Goal: Information Seeking & Learning: Learn about a topic

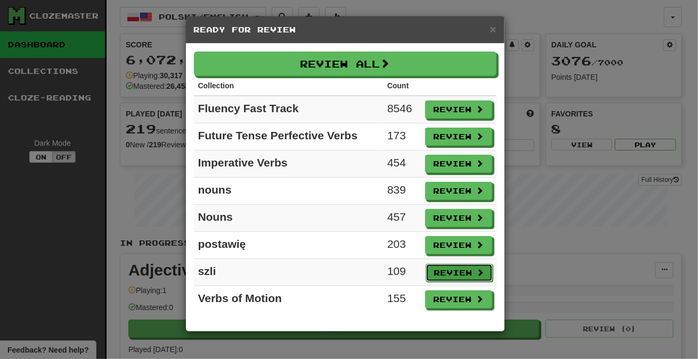
click at [445, 270] on button "Review" at bounding box center [458, 273] width 67 height 18
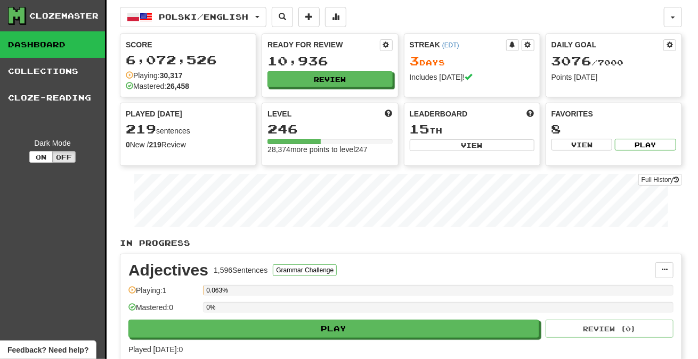
select select "***"
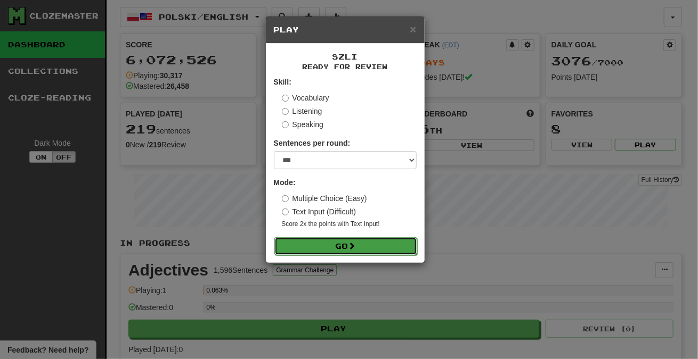
click at [373, 249] on button "Go" at bounding box center [345, 246] width 143 height 18
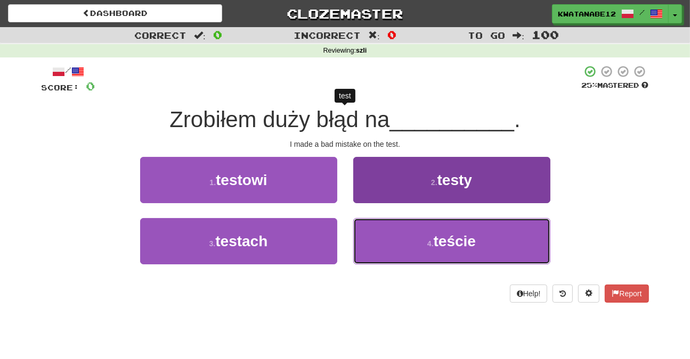
click at [381, 241] on button "4 . teście" at bounding box center [451, 241] width 197 height 46
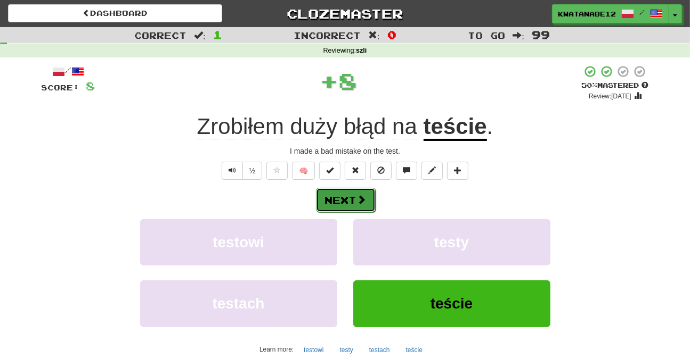
click at [357, 190] on button "Next" at bounding box center [346, 200] width 60 height 24
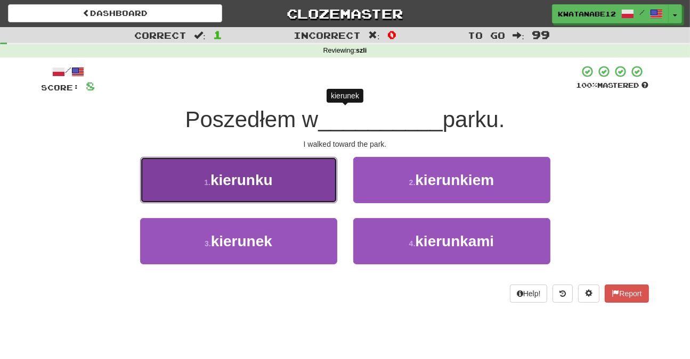
click at [304, 182] on button "1 . kierunku" at bounding box center [238, 180] width 197 height 46
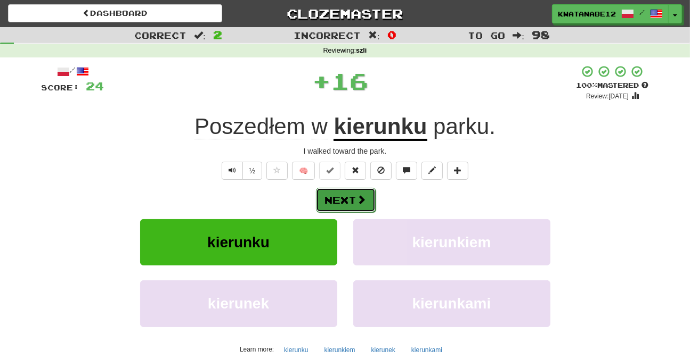
click at [368, 195] on button "Next" at bounding box center [346, 200] width 60 height 24
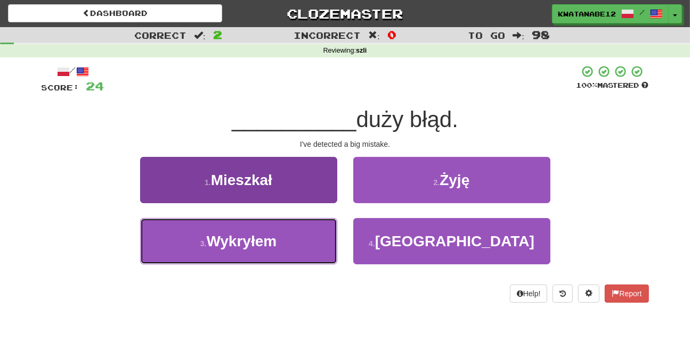
click at [270, 248] on span "Wykryłem" at bounding box center [241, 241] width 70 height 17
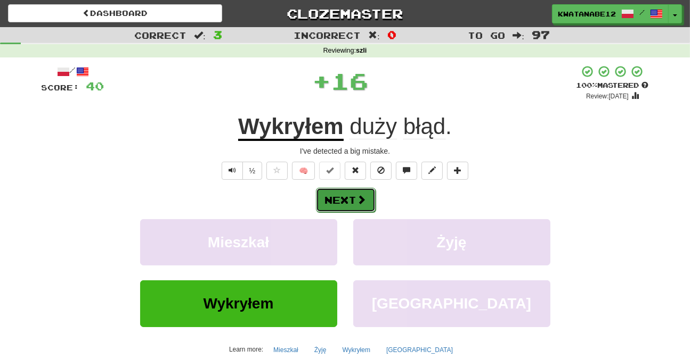
click at [339, 191] on button "Next" at bounding box center [346, 200] width 60 height 24
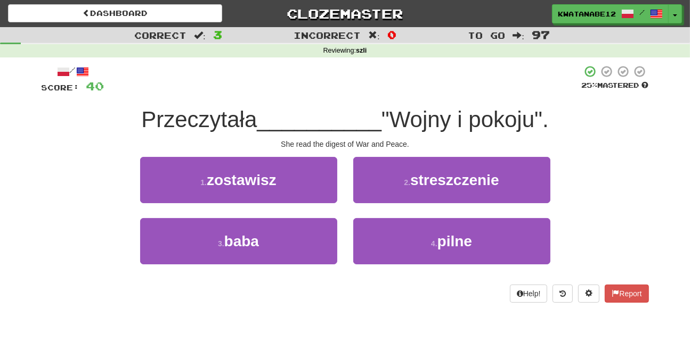
click at [366, 203] on div "2 . streszczenie" at bounding box center [451, 187] width 213 height 61
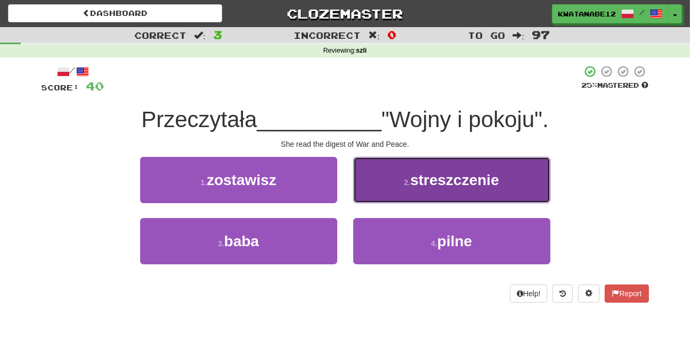
click at [388, 168] on button "2 . streszczenie" at bounding box center [451, 180] width 197 height 46
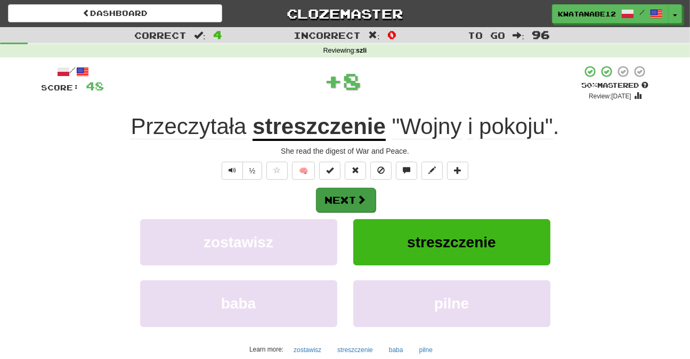
drag, startPoint x: 374, startPoint y: 185, endPoint x: 366, endPoint y: 188, distance: 8.3
click at [373, 186] on div "/ Score: 48 + 8 50 % Mastered Review: 2025-08-30 Przeczytała streszczenie "Wojn…" at bounding box center [345, 232] width 607 height 334
click at [348, 196] on button "Next" at bounding box center [346, 200] width 60 height 24
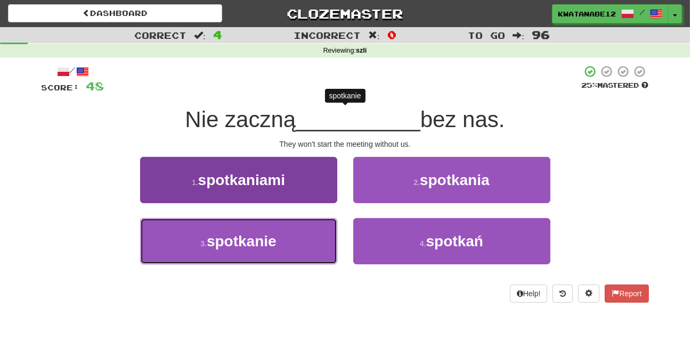
drag, startPoint x: 305, startPoint y: 236, endPoint x: 328, endPoint y: 221, distance: 27.8
click at [309, 239] on button "3 . spotkanie" at bounding box center [238, 241] width 197 height 46
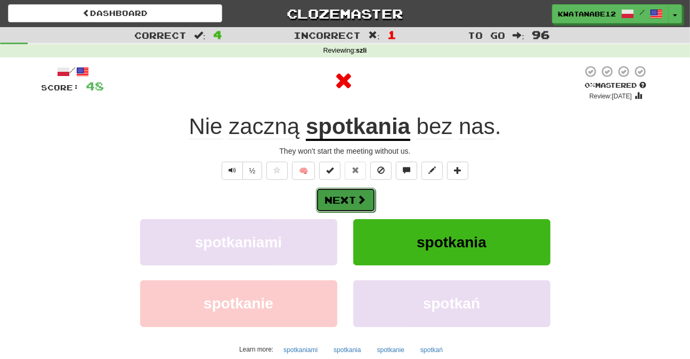
click at [362, 195] on span at bounding box center [362, 200] width 10 height 10
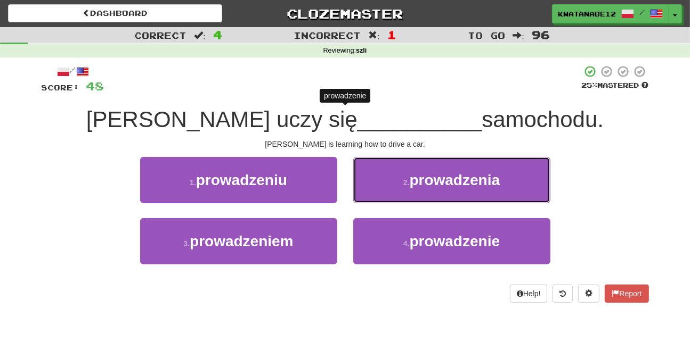
drag, startPoint x: 380, startPoint y: 181, endPoint x: 377, endPoint y: 186, distance: 5.8
click at [380, 183] on button "2 . prowadzenia" at bounding box center [451, 180] width 197 height 46
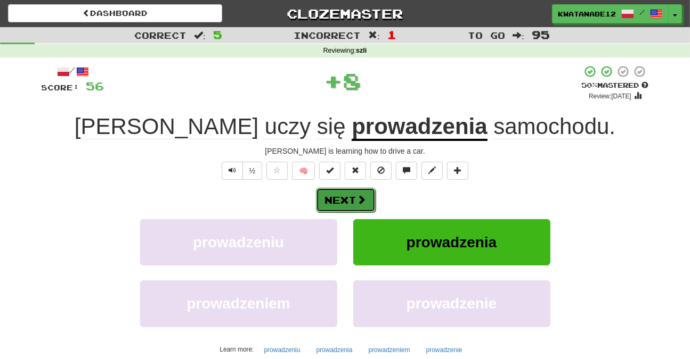
click at [347, 203] on button "Next" at bounding box center [346, 200] width 60 height 24
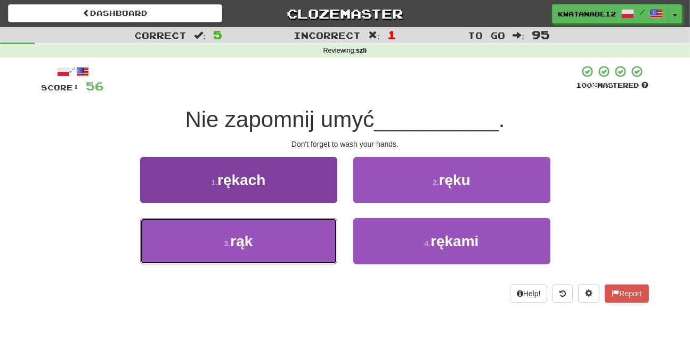
drag, startPoint x: 305, startPoint y: 247, endPoint x: 297, endPoint y: 240, distance: 11.0
click at [294, 243] on button "3 . rąk" at bounding box center [238, 241] width 197 height 46
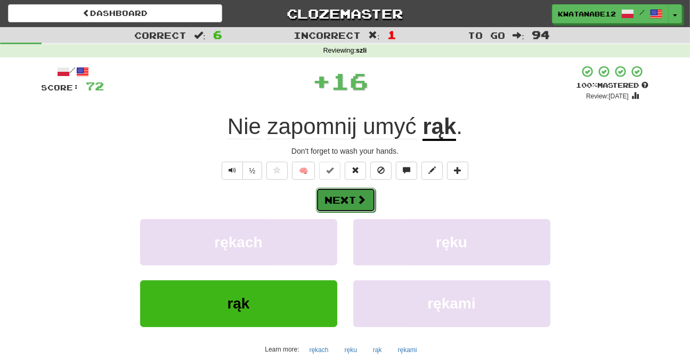
click at [357, 202] on span at bounding box center [362, 200] width 10 height 10
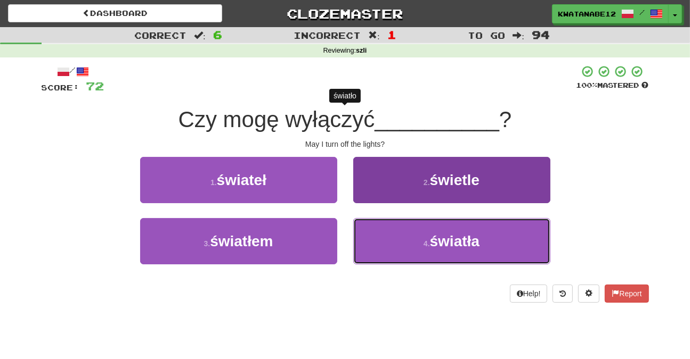
click at [378, 232] on button "4 . światła" at bounding box center [451, 241] width 197 height 46
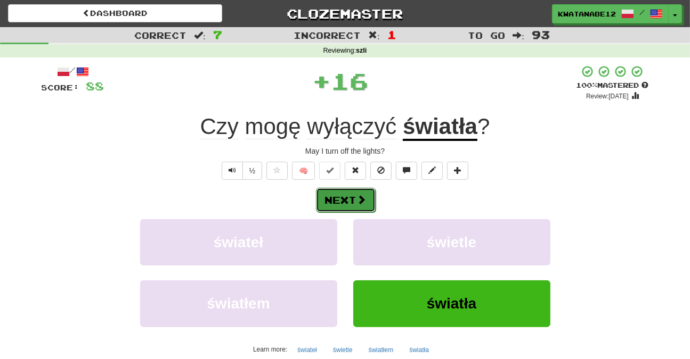
click at [364, 193] on button "Next" at bounding box center [346, 200] width 60 height 24
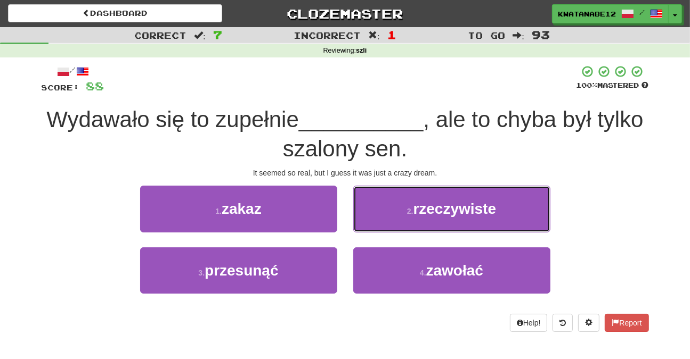
click at [371, 212] on button "2 . rzeczywiste" at bounding box center [451, 209] width 197 height 46
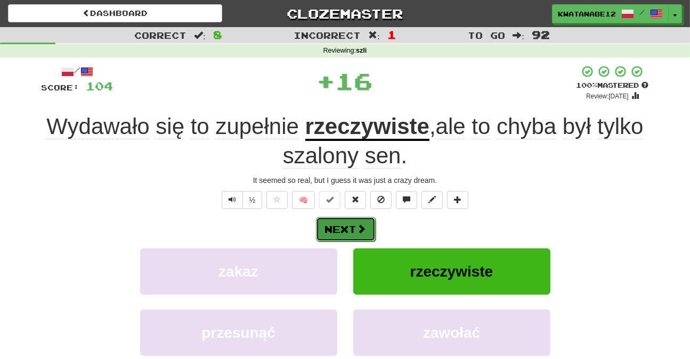
click at [354, 225] on button "Next" at bounding box center [346, 229] width 60 height 24
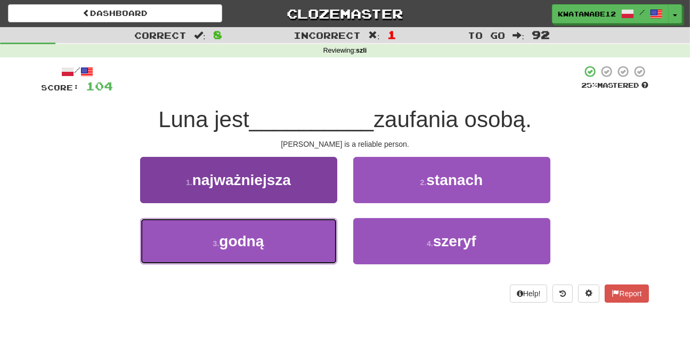
click at [294, 249] on button "3 . godną" at bounding box center [238, 241] width 197 height 46
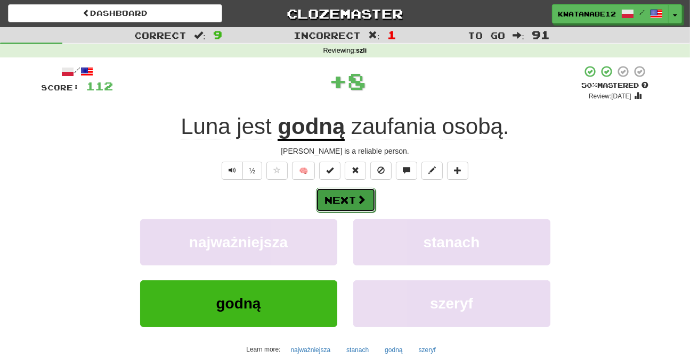
click at [356, 191] on button "Next" at bounding box center [346, 200] width 60 height 24
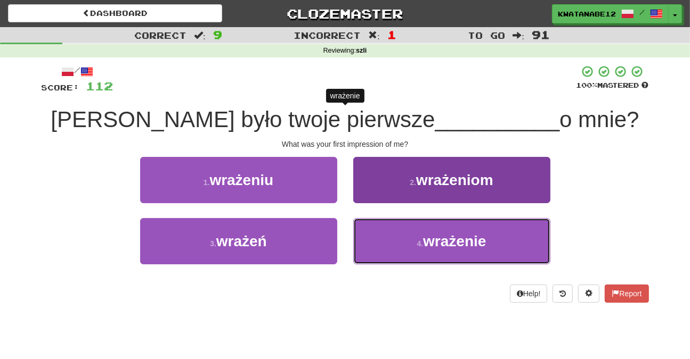
click at [396, 249] on button "4 . wrażenie" at bounding box center [451, 241] width 197 height 46
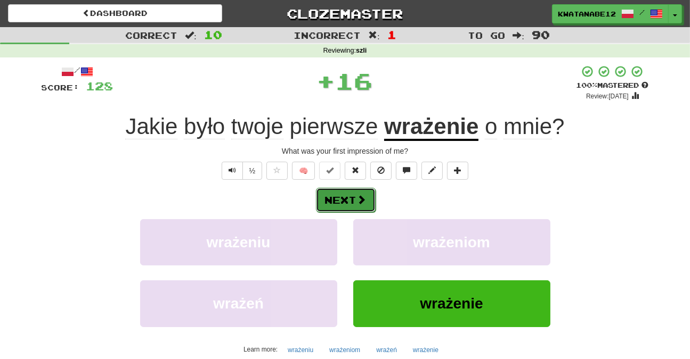
click at [346, 193] on button "Next" at bounding box center [346, 200] width 60 height 24
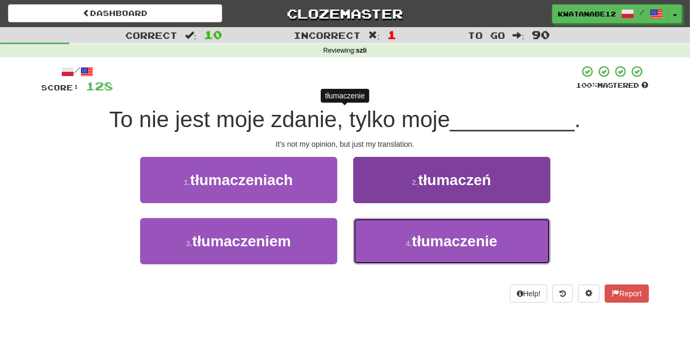
click at [380, 241] on button "4 . tłumaczenie" at bounding box center [451, 241] width 197 height 46
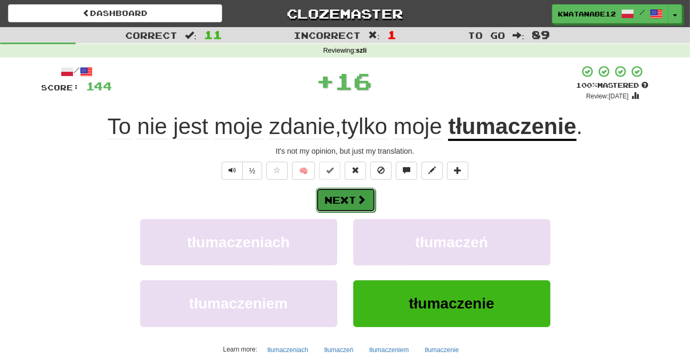
click at [360, 202] on span at bounding box center [362, 200] width 10 height 10
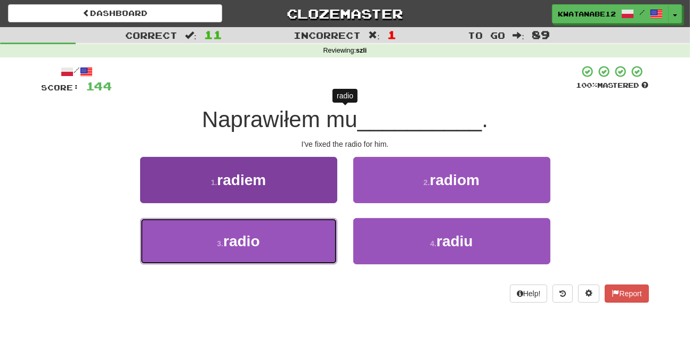
click at [288, 242] on button "3 . radio" at bounding box center [238, 241] width 197 height 46
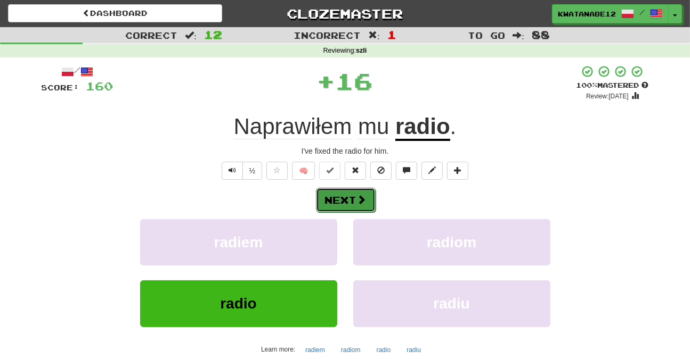
click at [351, 200] on button "Next" at bounding box center [346, 200] width 60 height 24
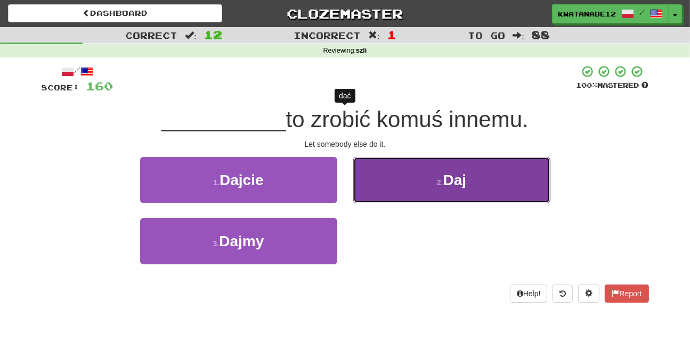
click at [383, 195] on button "2 . Daj" at bounding box center [451, 180] width 197 height 46
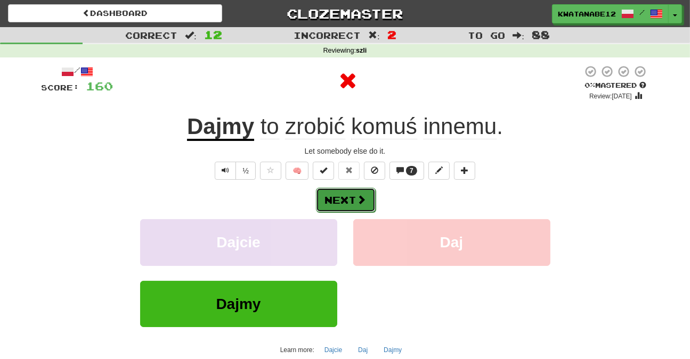
click at [352, 203] on button "Next" at bounding box center [346, 200] width 60 height 24
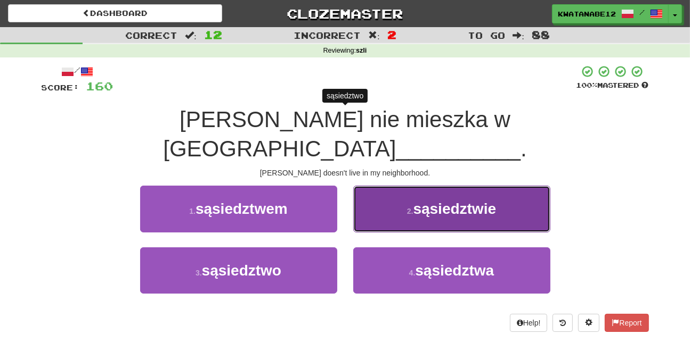
click at [381, 190] on button "2 . sąsiedztwie" at bounding box center [451, 209] width 197 height 46
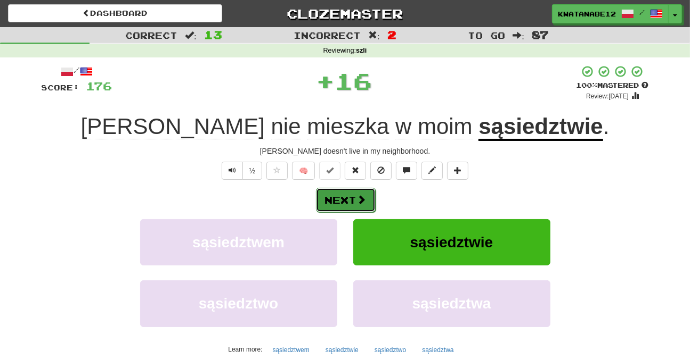
click at [365, 207] on button "Next" at bounding box center [346, 200] width 60 height 24
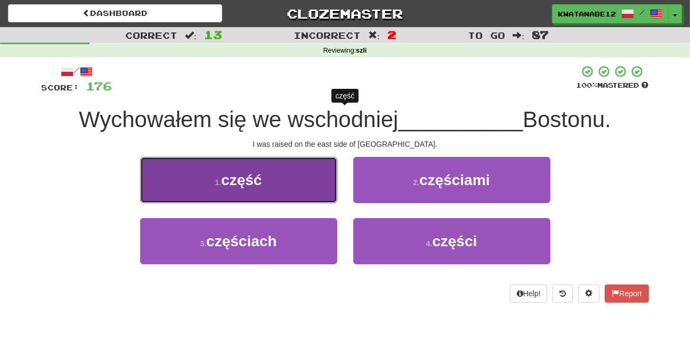
click at [303, 188] on button "1 . część" at bounding box center [238, 180] width 197 height 46
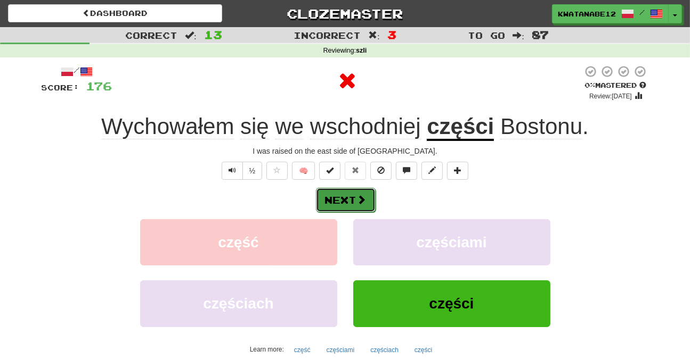
click at [361, 195] on span at bounding box center [362, 200] width 10 height 10
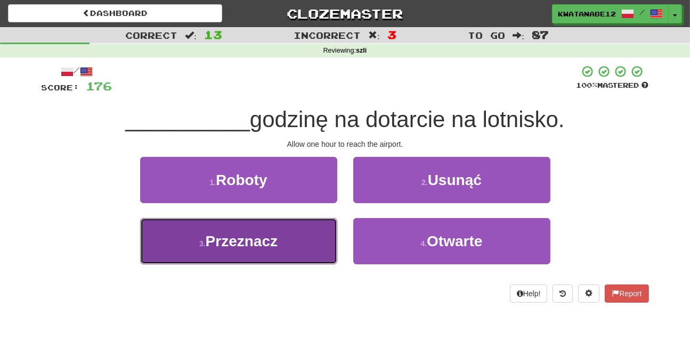
click at [286, 247] on button "3 . Przeznacz" at bounding box center [238, 241] width 197 height 46
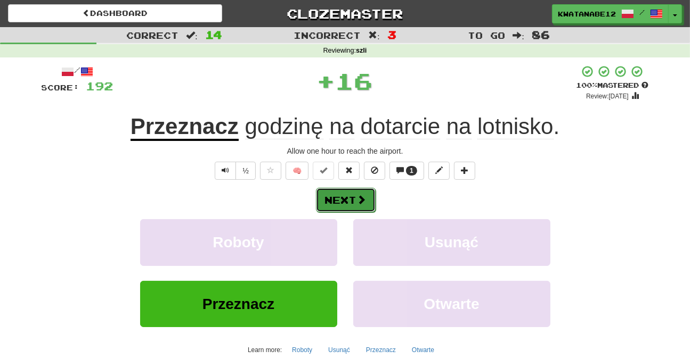
click at [371, 196] on button "Next" at bounding box center [346, 200] width 60 height 24
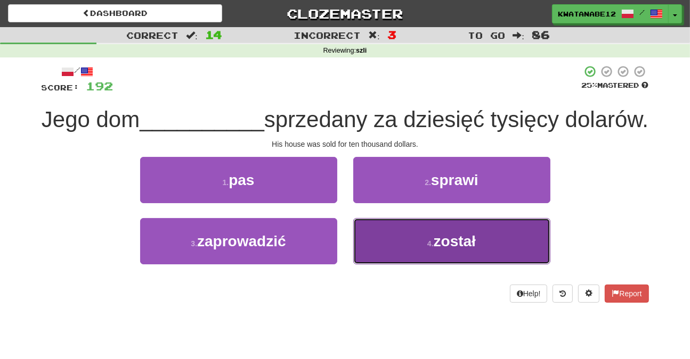
click at [394, 265] on button "4 . został" at bounding box center [451, 241] width 197 height 46
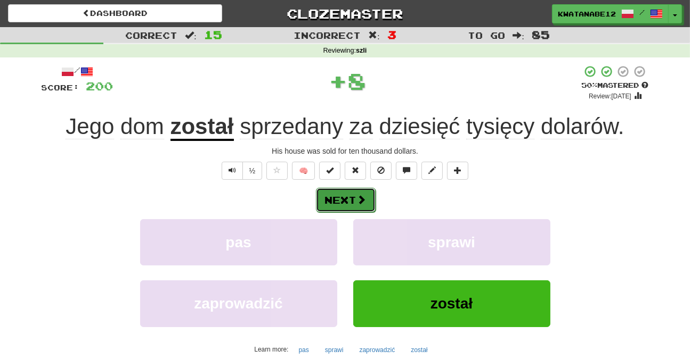
click at [352, 196] on button "Next" at bounding box center [346, 200] width 60 height 24
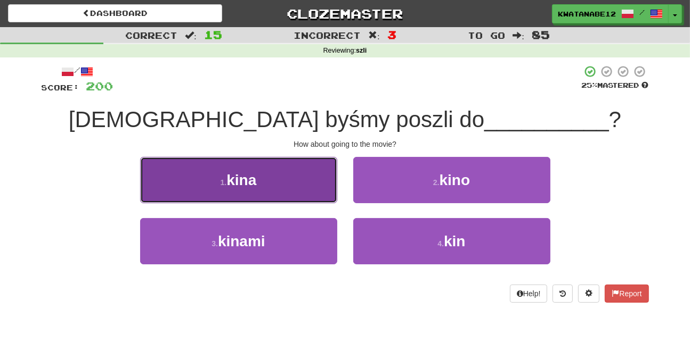
click at [300, 170] on button "1 . kina" at bounding box center [238, 180] width 197 height 46
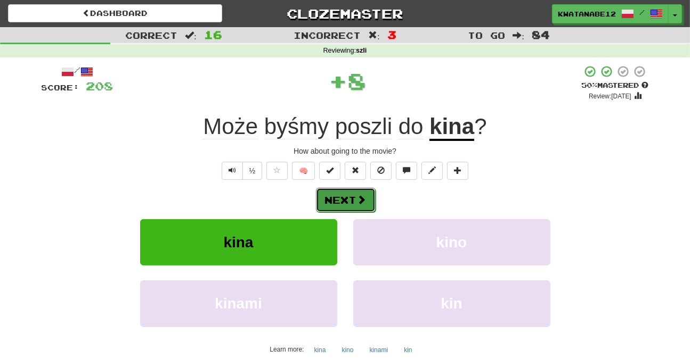
click at [367, 192] on button "Next" at bounding box center [346, 200] width 60 height 24
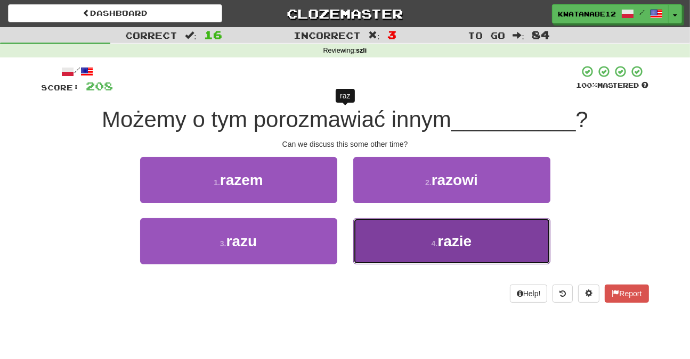
click at [397, 255] on button "4 . razie" at bounding box center [451, 241] width 197 height 46
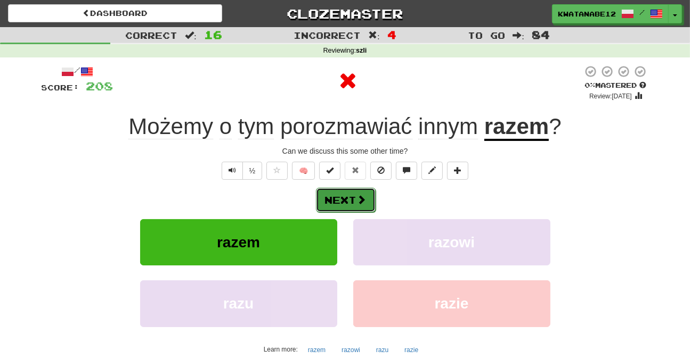
click at [362, 199] on span at bounding box center [362, 200] width 10 height 10
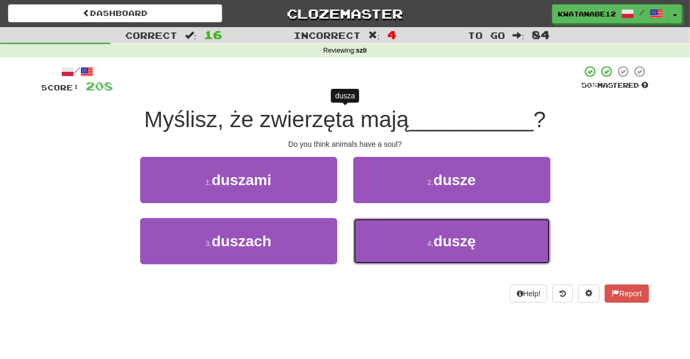
drag, startPoint x: 389, startPoint y: 242, endPoint x: 371, endPoint y: 217, distance: 30.9
click at [386, 239] on button "4 . duszę" at bounding box center [451, 241] width 197 height 46
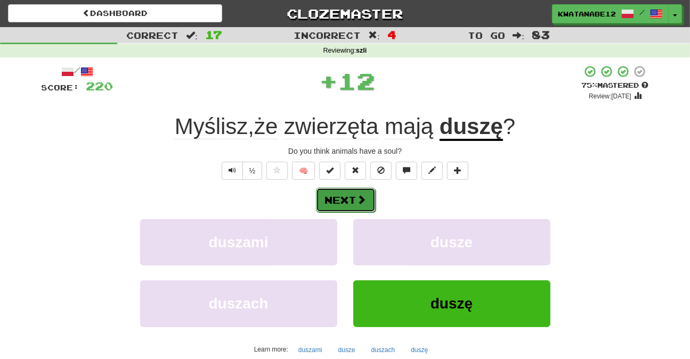
click at [350, 203] on button "Next" at bounding box center [346, 200] width 60 height 24
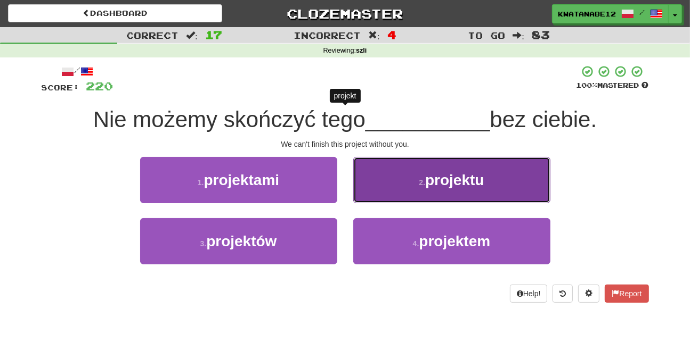
click at [375, 195] on button "2 . projektu" at bounding box center [451, 180] width 197 height 46
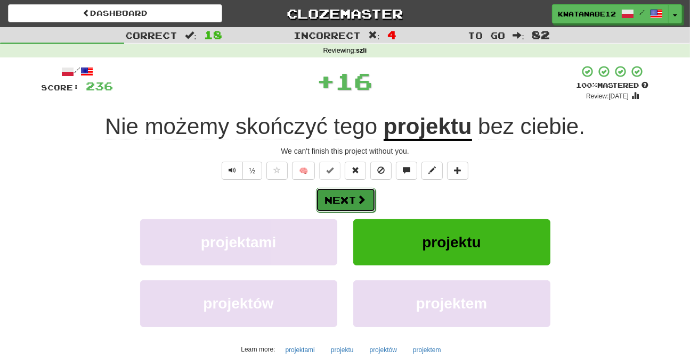
click at [360, 202] on span at bounding box center [362, 200] width 10 height 10
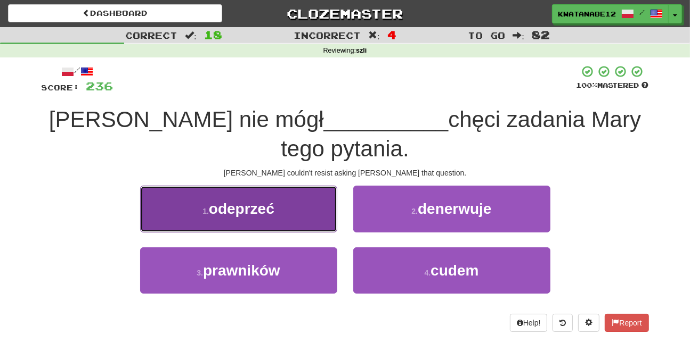
drag, startPoint x: 296, startPoint y: 187, endPoint x: 302, endPoint y: 187, distance: 6.4
click at [302, 187] on button "1 . odeprzeć" at bounding box center [238, 209] width 197 height 46
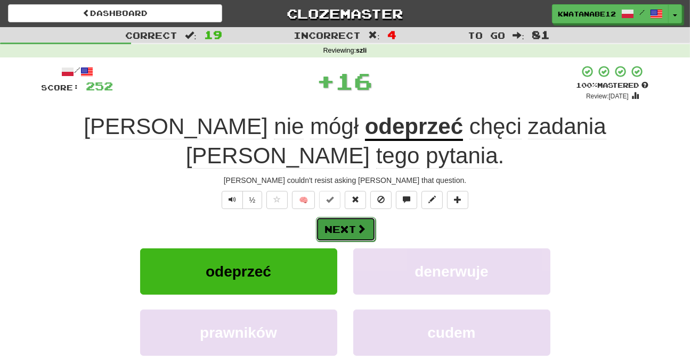
click at [360, 224] on span at bounding box center [362, 229] width 10 height 10
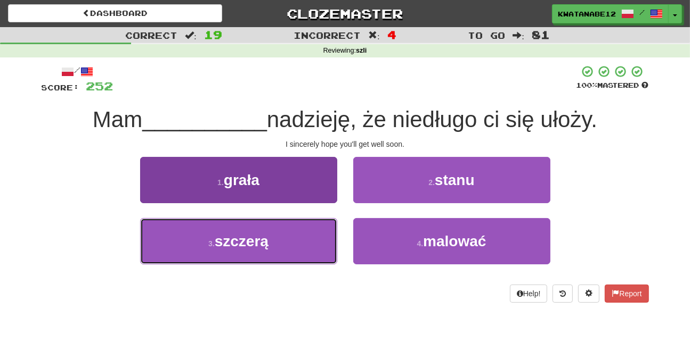
drag, startPoint x: 283, startPoint y: 229, endPoint x: 299, endPoint y: 231, distance: 16.6
click at [283, 230] on button "3 . szczerą" at bounding box center [238, 241] width 197 height 46
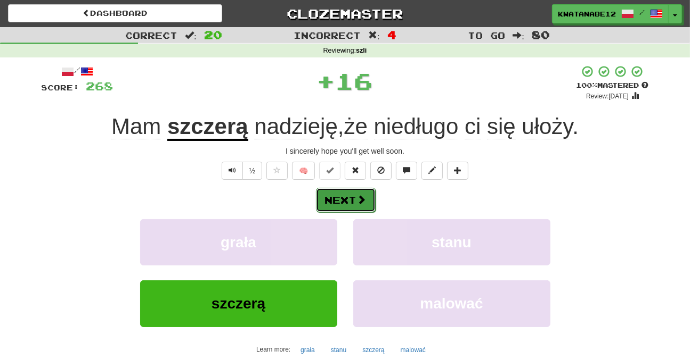
click at [359, 195] on span at bounding box center [362, 200] width 10 height 10
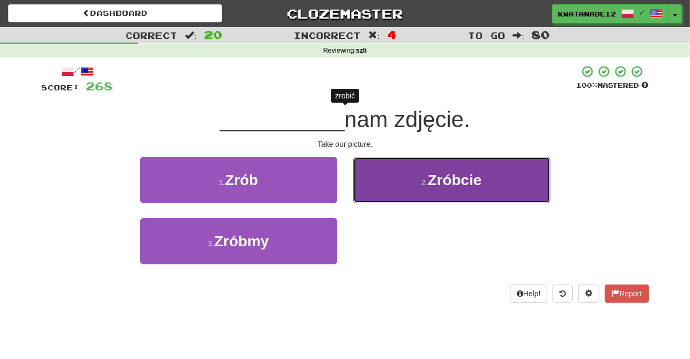
click at [392, 190] on button "2 . Zróbcie" at bounding box center [451, 180] width 197 height 46
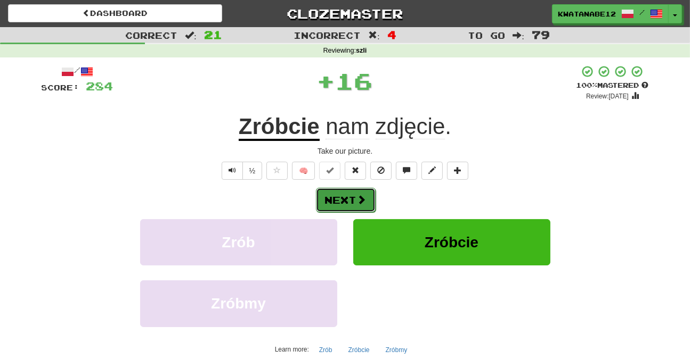
click at [357, 199] on span at bounding box center [362, 200] width 10 height 10
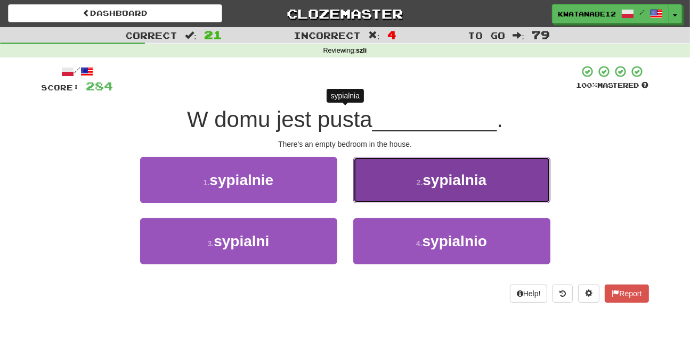
click at [371, 185] on button "2 . sypialnia" at bounding box center [451, 180] width 197 height 46
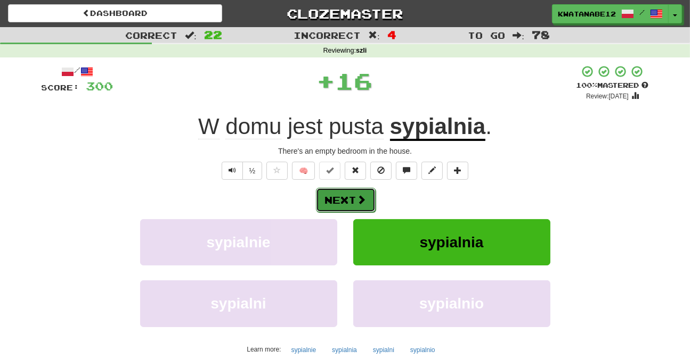
click at [351, 203] on button "Next" at bounding box center [346, 200] width 60 height 24
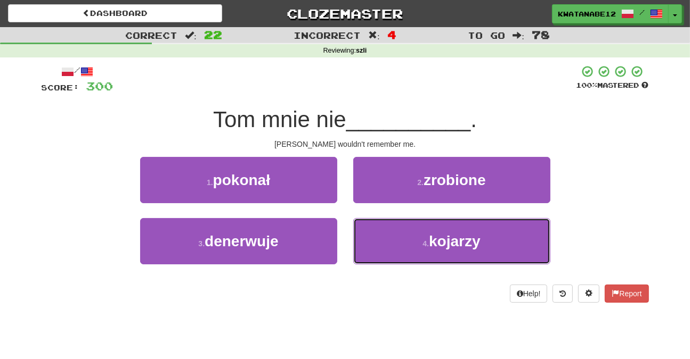
drag, startPoint x: 390, startPoint y: 249, endPoint x: 372, endPoint y: 212, distance: 40.5
click at [388, 244] on button "4 . kojarzy" at bounding box center [451, 241] width 197 height 46
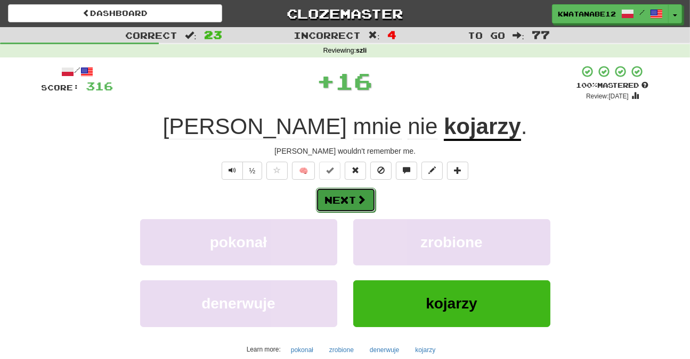
click at [351, 194] on button "Next" at bounding box center [346, 200] width 60 height 24
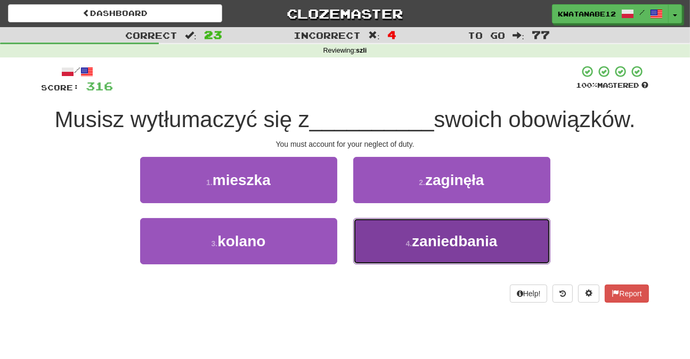
drag, startPoint x: 383, startPoint y: 261, endPoint x: 373, endPoint y: 236, distance: 26.7
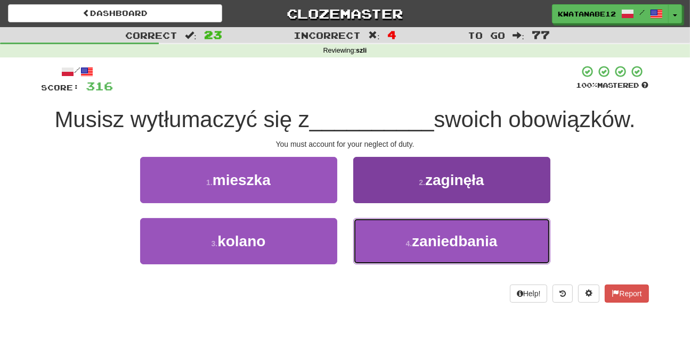
click at [381, 255] on button "4 . zaniedbania" at bounding box center [451, 241] width 197 height 46
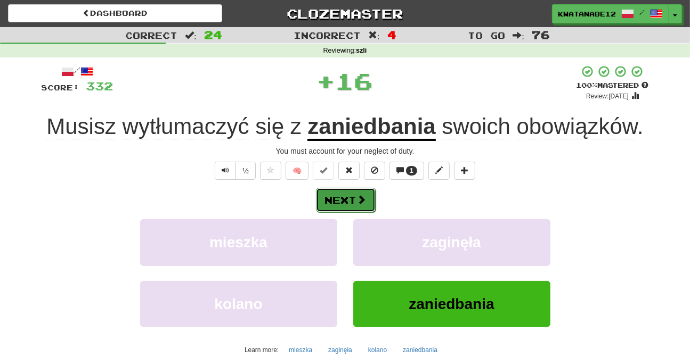
click at [341, 194] on button "Next" at bounding box center [346, 200] width 60 height 24
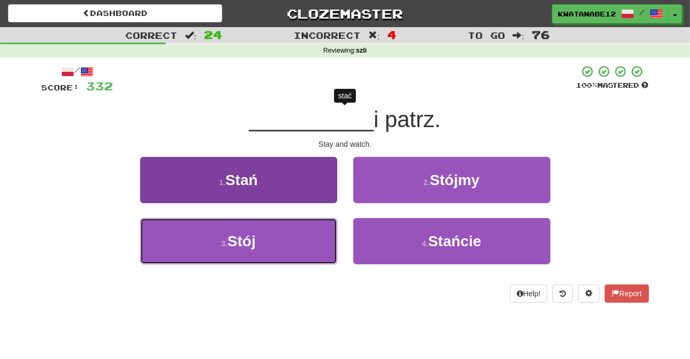
click at [294, 236] on button "3 . Stój" at bounding box center [238, 241] width 197 height 46
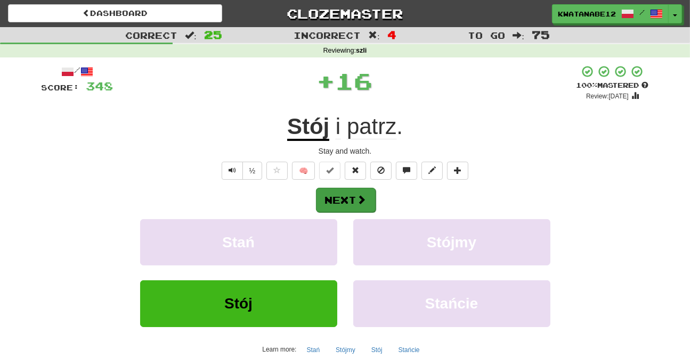
click at [348, 187] on div "/ Score: 348 + 16 100 % Mastered Review: 2025-10-19 Stój i patrz . Stay and wat…" at bounding box center [345, 232] width 607 height 334
click at [344, 204] on button "Next" at bounding box center [346, 200] width 60 height 24
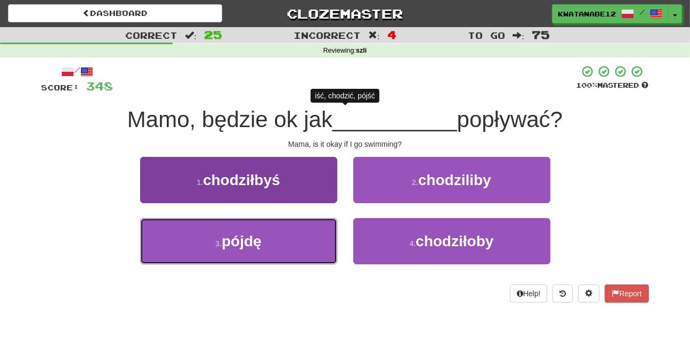
drag, startPoint x: 299, startPoint y: 234, endPoint x: 329, endPoint y: 223, distance: 32.3
click at [309, 233] on button "3 . pójdę" at bounding box center [238, 241] width 197 height 46
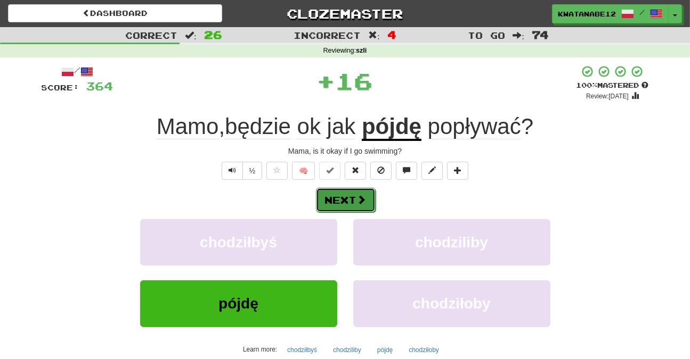
click at [357, 192] on button "Next" at bounding box center [346, 200] width 60 height 24
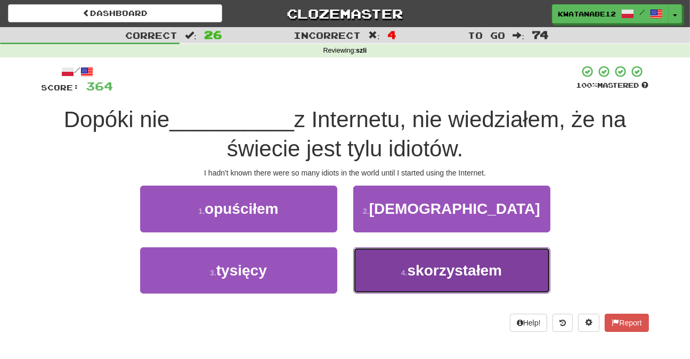
click at [391, 282] on button "4 . skorzystałem" at bounding box center [451, 271] width 197 height 46
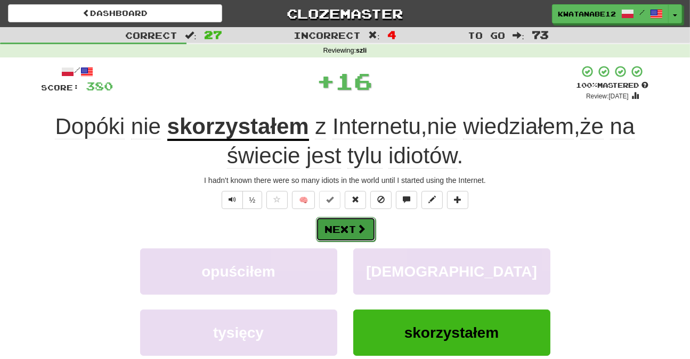
click at [350, 231] on button "Next" at bounding box center [346, 229] width 60 height 24
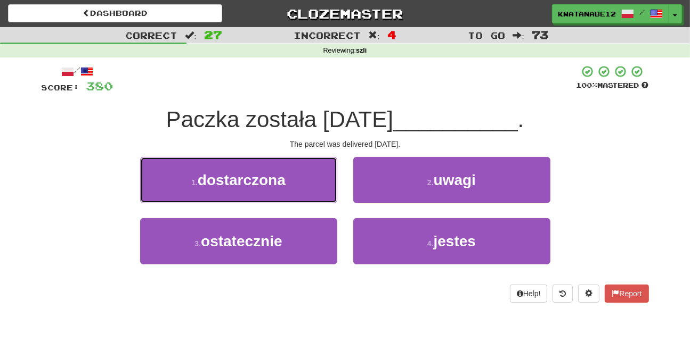
click at [294, 183] on button "1 . dostarczona" at bounding box center [238, 180] width 197 height 46
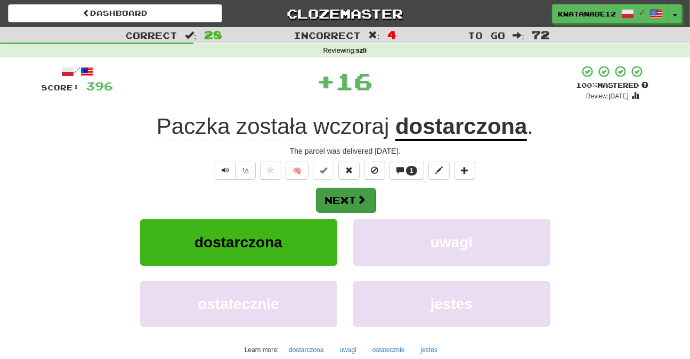
drag, startPoint x: 357, startPoint y: 187, endPoint x: 322, endPoint y: 210, distance: 42.2
click at [356, 187] on div "Next" at bounding box center [345, 199] width 607 height 24
click at [316, 196] on button "Next" at bounding box center [346, 200] width 60 height 24
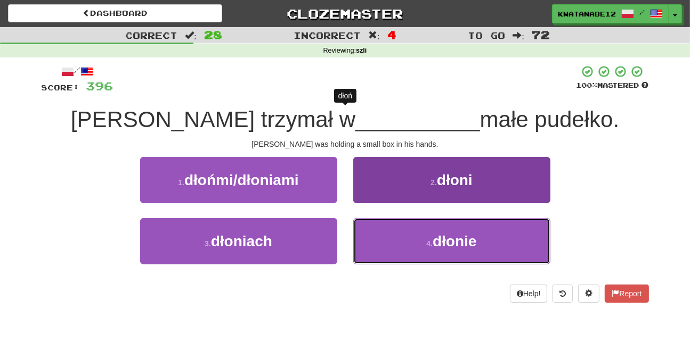
click at [387, 247] on button "4 . dłonie" at bounding box center [451, 241] width 197 height 46
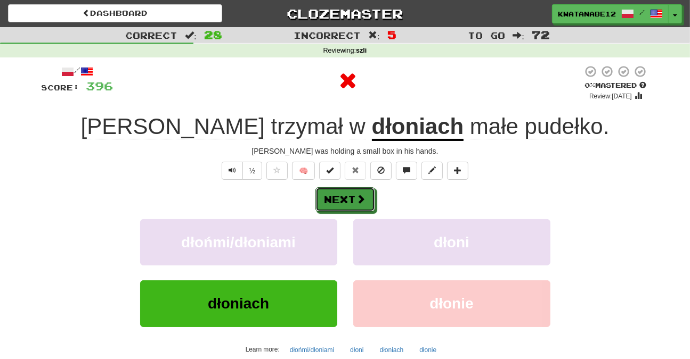
drag, startPoint x: 354, startPoint y: 198, endPoint x: 331, endPoint y: 142, distance: 61.1
click at [354, 198] on button "Next" at bounding box center [345, 199] width 60 height 24
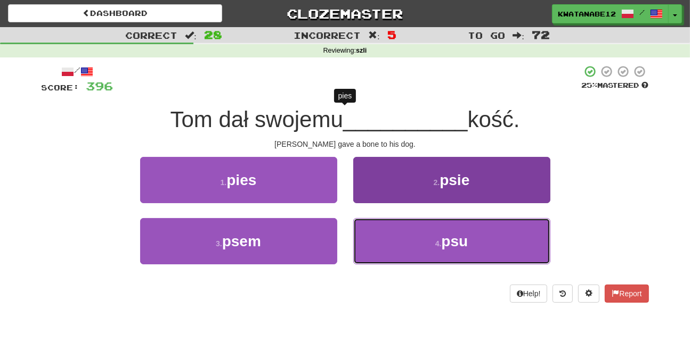
click at [393, 251] on button "4 . psu" at bounding box center [451, 241] width 197 height 46
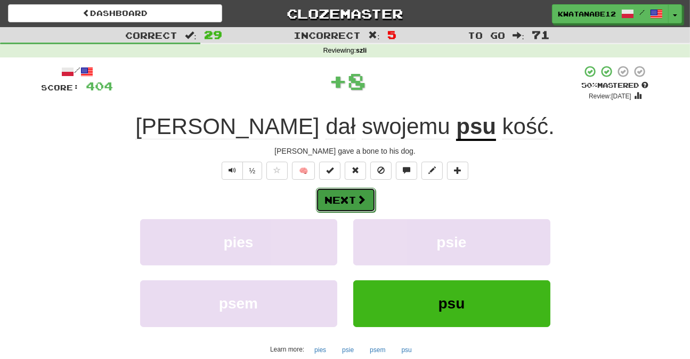
click at [359, 207] on button "Next" at bounding box center [346, 200] width 60 height 24
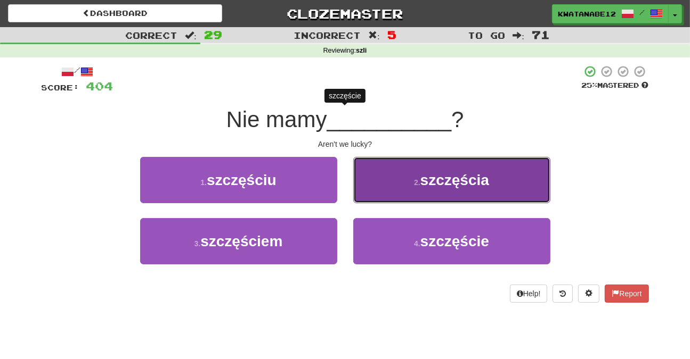
click at [371, 192] on button "2 . szczęścia" at bounding box center [451, 180] width 197 height 46
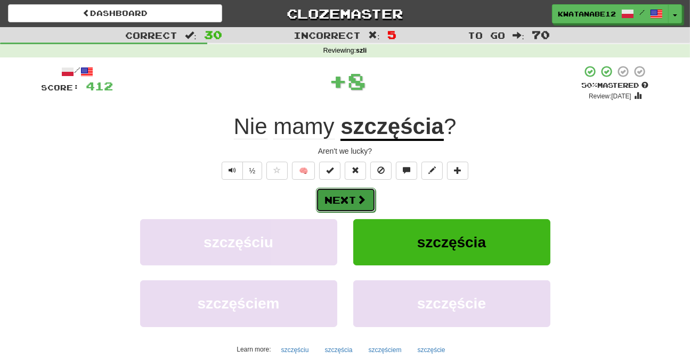
drag, startPoint x: 350, startPoint y: 193, endPoint x: 341, endPoint y: 184, distance: 12.4
click at [350, 193] on button "Next" at bounding box center [345, 199] width 60 height 24
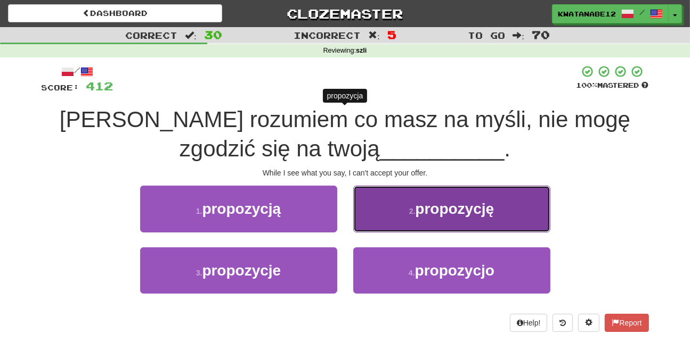
click at [364, 202] on button "2 . propozycję" at bounding box center [451, 209] width 197 height 46
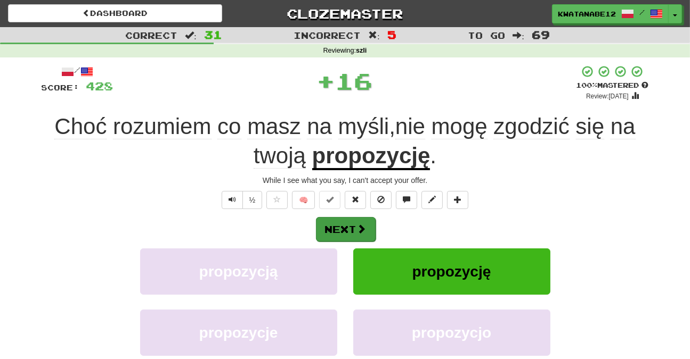
drag, startPoint x: 352, startPoint y: 219, endPoint x: 352, endPoint y: 225, distance: 5.9
click at [352, 221] on div "/ Score: 428 + 16 100 % Mastered Review: 2025-10-19 Choć rozumiem co masz na my…" at bounding box center [345, 246] width 607 height 363
click at [340, 222] on button "Next" at bounding box center [346, 229] width 60 height 24
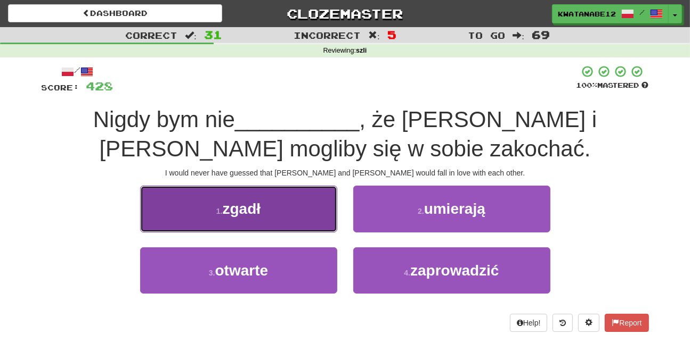
click at [309, 223] on button "1 . zgadł" at bounding box center [238, 209] width 197 height 46
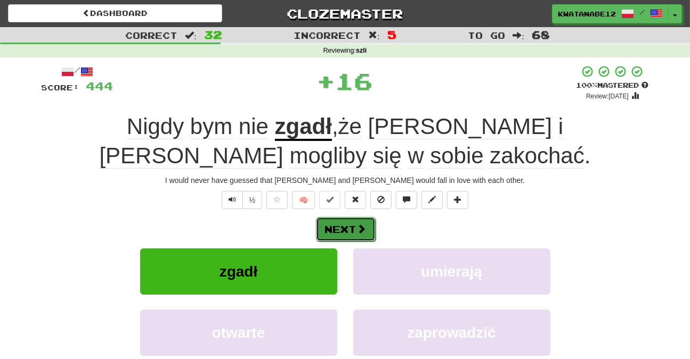
click at [363, 226] on span at bounding box center [362, 229] width 10 height 10
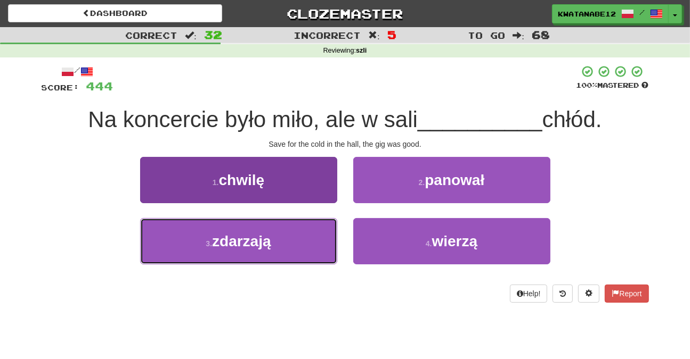
drag, startPoint x: 294, startPoint y: 244, endPoint x: 301, endPoint y: 240, distance: 8.6
click at [298, 242] on button "3 . zdarzają" at bounding box center [238, 241] width 197 height 46
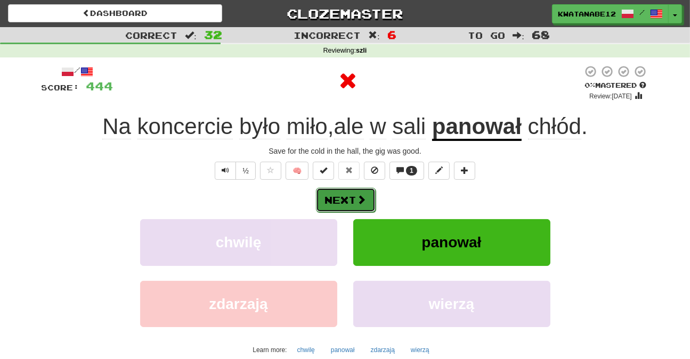
click at [347, 191] on button "Next" at bounding box center [346, 200] width 60 height 24
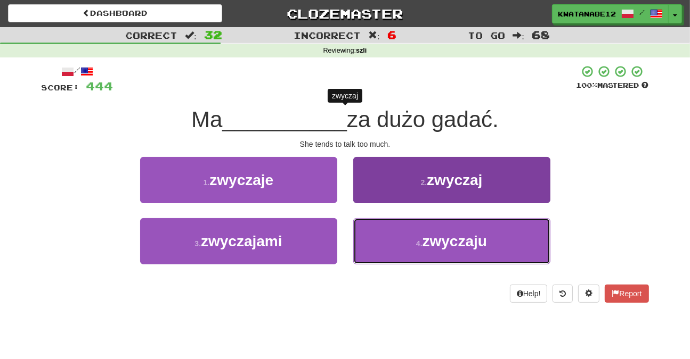
click at [384, 240] on button "4 . zwyczaju" at bounding box center [451, 241] width 197 height 46
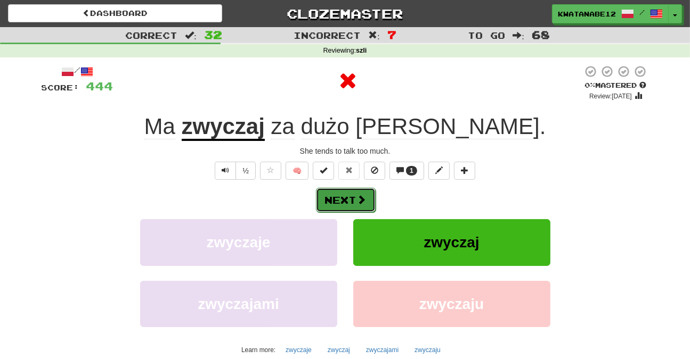
click at [349, 202] on button "Next" at bounding box center [346, 200] width 60 height 24
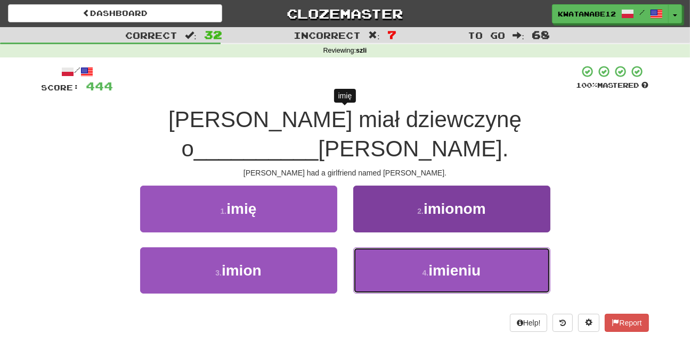
drag, startPoint x: 403, startPoint y: 234, endPoint x: 392, endPoint y: 233, distance: 10.8
click at [403, 248] on button "4 . imieniu" at bounding box center [451, 271] width 197 height 46
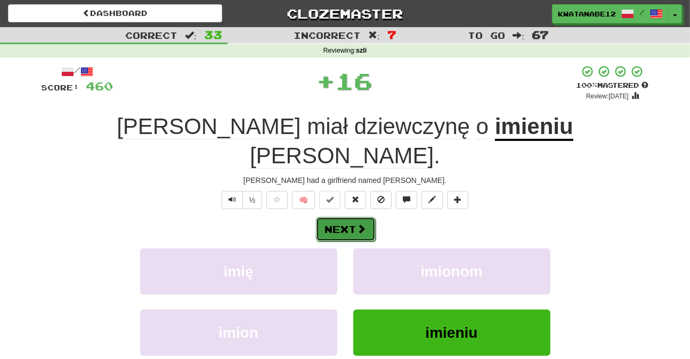
click at [354, 217] on button "Next" at bounding box center [346, 229] width 60 height 24
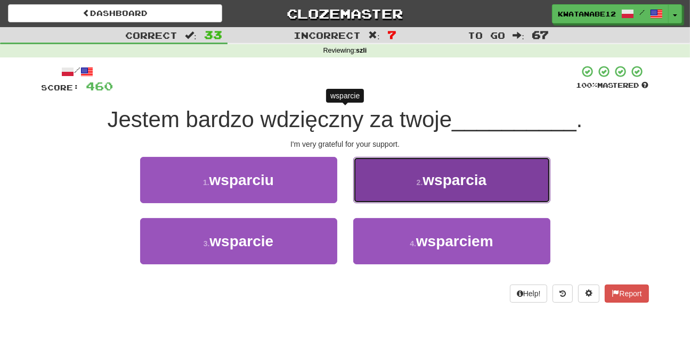
click at [378, 175] on button "2 . wsparcia" at bounding box center [451, 180] width 197 height 46
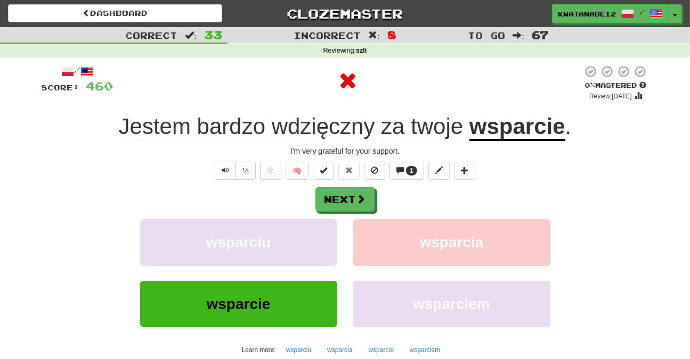
drag, startPoint x: 363, startPoint y: 183, endPoint x: 383, endPoint y: 183, distance: 20.8
click at [362, 183] on div "/ Score: 460 0 % Mastered Review: 2025-08-20 Jestem bardzo wdzięczny za twoje w…" at bounding box center [345, 232] width 607 height 334
click at [352, 208] on button "Next" at bounding box center [346, 200] width 60 height 24
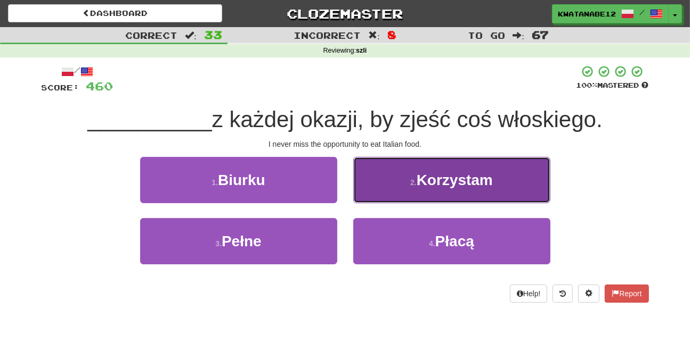
click at [373, 195] on button "2 . Korzystam" at bounding box center [451, 180] width 197 height 46
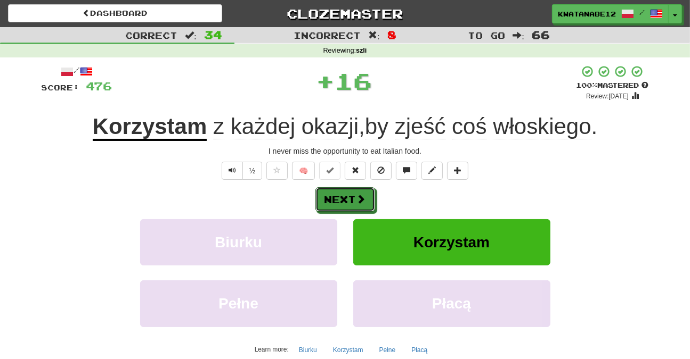
drag, startPoint x: 355, startPoint y: 201, endPoint x: 343, endPoint y: 174, distance: 29.6
click at [355, 200] on button "Next" at bounding box center [345, 199] width 60 height 24
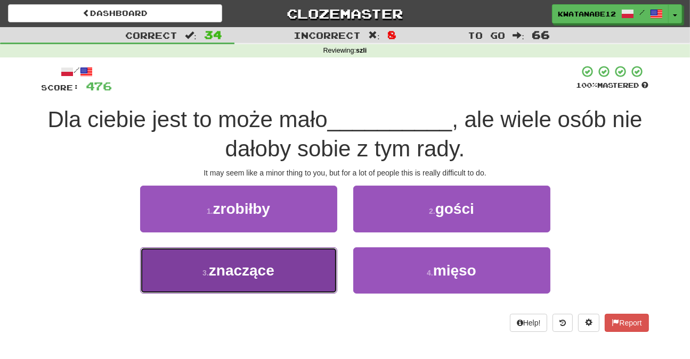
drag, startPoint x: 280, startPoint y: 274, endPoint x: 301, endPoint y: 260, distance: 25.0
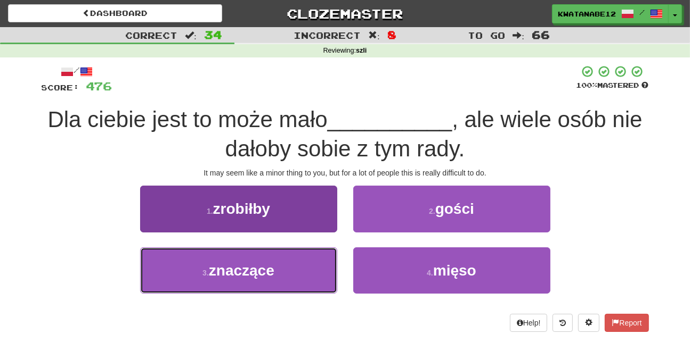
click at [297, 265] on button "3 . znaczące" at bounding box center [238, 271] width 197 height 46
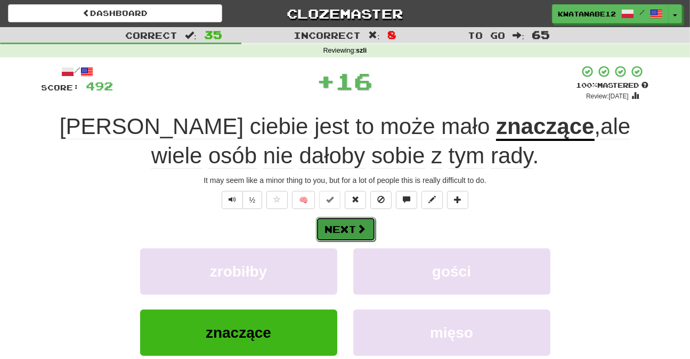
click at [338, 232] on button "Next" at bounding box center [346, 229] width 60 height 24
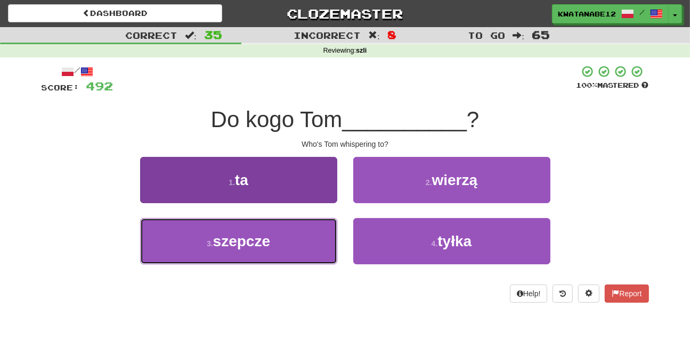
drag, startPoint x: 275, startPoint y: 239, endPoint x: 289, endPoint y: 228, distance: 17.5
click at [277, 239] on button "3 . szepcze" at bounding box center [238, 241] width 197 height 46
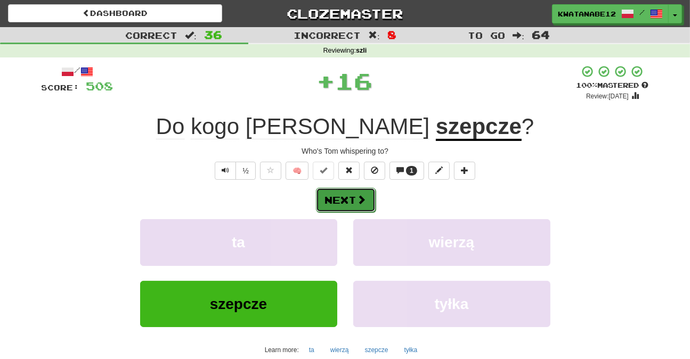
click at [344, 198] on button "Next" at bounding box center [346, 200] width 60 height 24
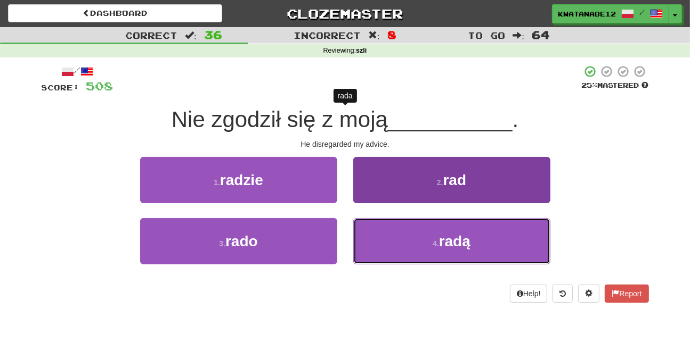
drag, startPoint x: 384, startPoint y: 240, endPoint x: 380, endPoint y: 231, distance: 10.2
click at [384, 240] on button "4 . radą" at bounding box center [451, 241] width 197 height 46
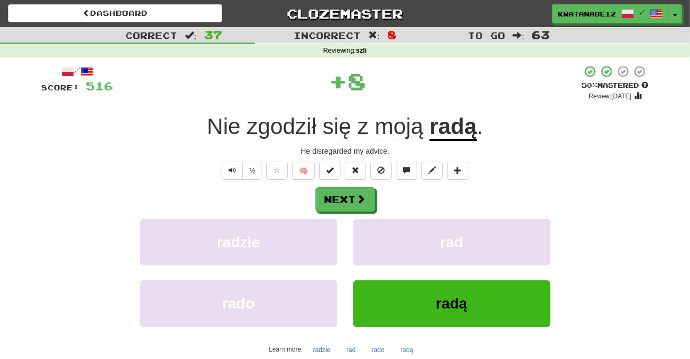
drag, startPoint x: 354, startPoint y: 187, endPoint x: 366, endPoint y: 186, distance: 12.8
click at [354, 187] on div "Next" at bounding box center [345, 199] width 607 height 24
click at [349, 213] on div "Next radzie rad rado radą Learn more: radzie rad rado radą" at bounding box center [345, 272] width 607 height 171
click at [351, 195] on button "Next" at bounding box center [346, 200] width 60 height 24
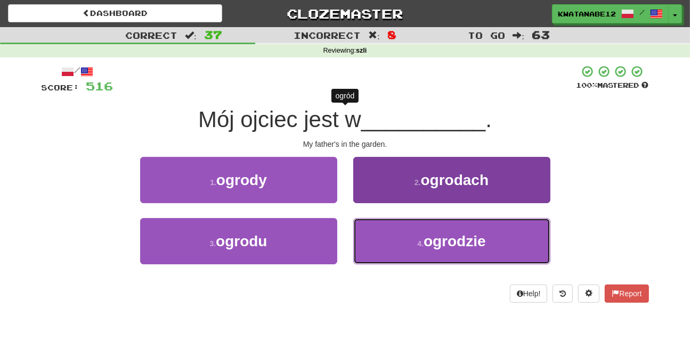
click at [399, 256] on button "4 . ogrodzie" at bounding box center [451, 241] width 197 height 46
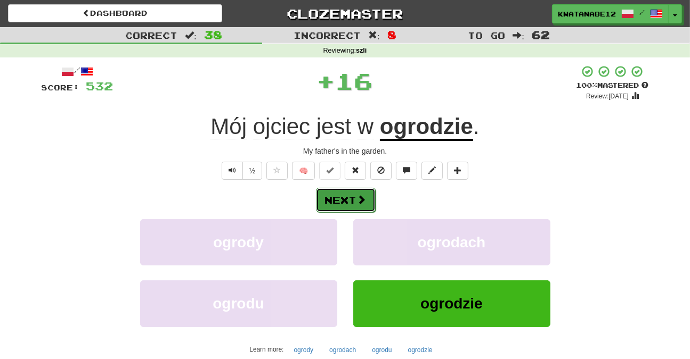
click at [355, 197] on button "Next" at bounding box center [346, 200] width 60 height 24
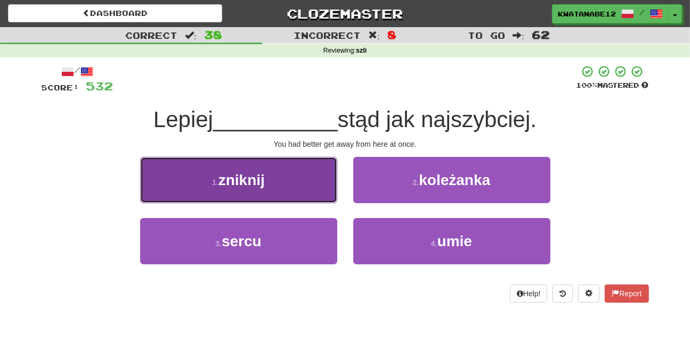
drag, startPoint x: 313, startPoint y: 191, endPoint x: 328, endPoint y: 191, distance: 14.9
click at [328, 191] on button "1 . zniknij" at bounding box center [238, 180] width 197 height 46
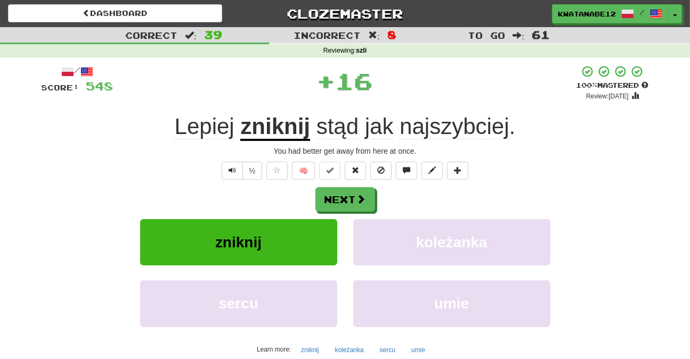
drag, startPoint x: 379, startPoint y: 194, endPoint x: 347, endPoint y: 200, distance: 32.1
click at [374, 195] on div "Next" at bounding box center [345, 199] width 607 height 24
click at [346, 201] on button "Next" at bounding box center [346, 200] width 60 height 24
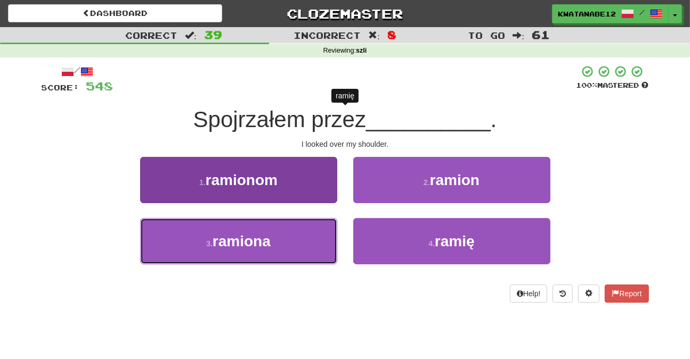
drag, startPoint x: 273, startPoint y: 241, endPoint x: 324, endPoint y: 222, distance: 54.4
click at [274, 240] on button "3 . ramiona" at bounding box center [238, 241] width 197 height 46
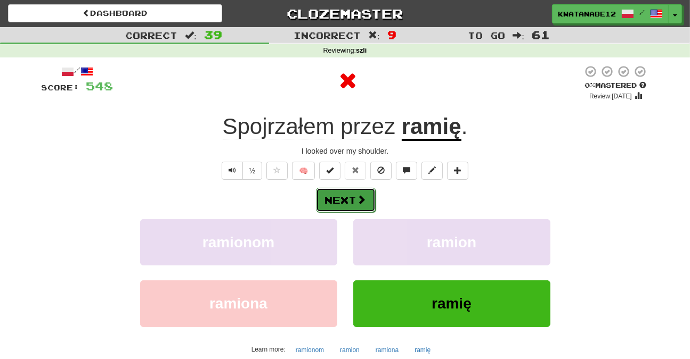
click at [347, 199] on button "Next" at bounding box center [346, 200] width 60 height 24
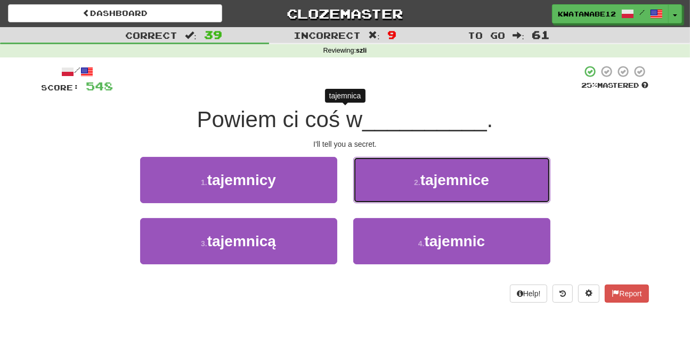
drag, startPoint x: 380, startPoint y: 182, endPoint x: 370, endPoint y: 185, distance: 10.3
click at [375, 183] on button "2 . tajemnice" at bounding box center [451, 180] width 197 height 46
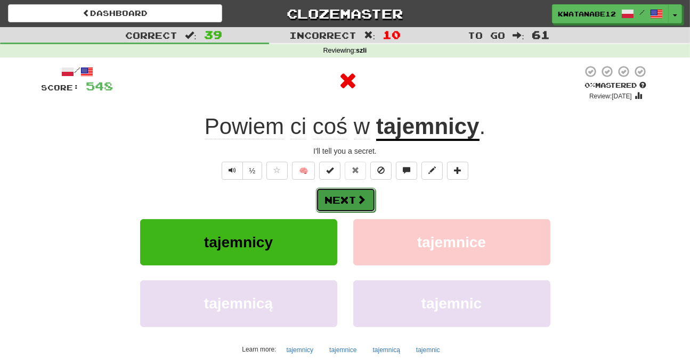
click at [361, 195] on span at bounding box center [362, 200] width 10 height 10
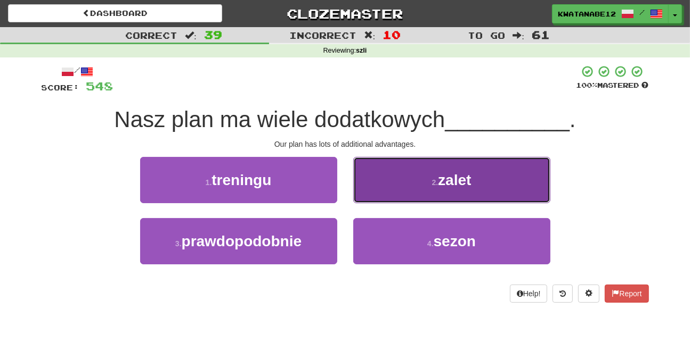
click at [403, 174] on button "2 . zalet" at bounding box center [451, 180] width 197 height 46
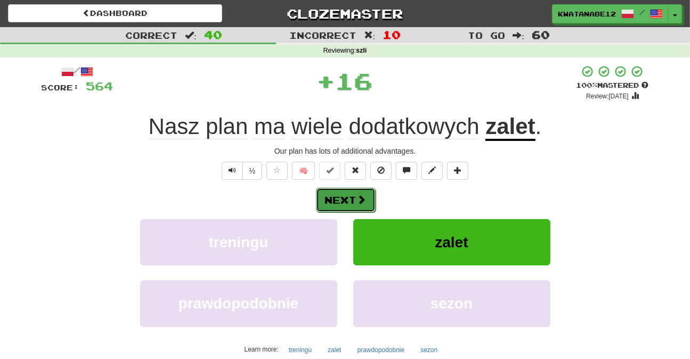
click at [363, 202] on button "Next" at bounding box center [346, 200] width 60 height 24
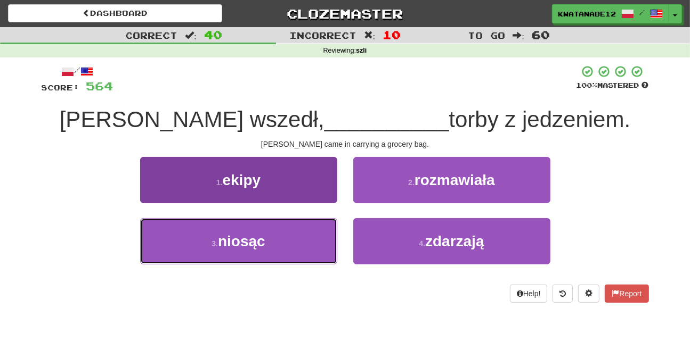
drag, startPoint x: 292, startPoint y: 247, endPoint x: 330, endPoint y: 225, distance: 43.4
click at [295, 247] on button "3 . niosąc" at bounding box center [238, 241] width 197 height 46
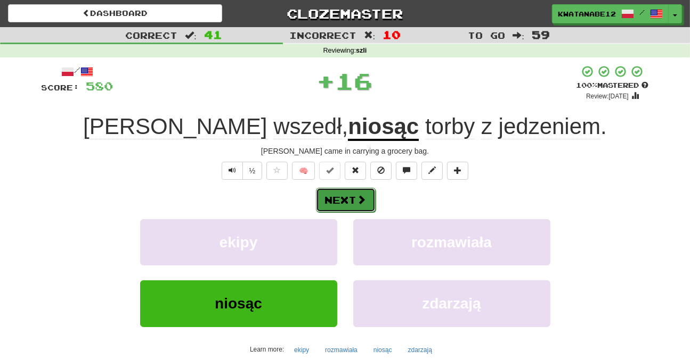
click at [357, 200] on span at bounding box center [362, 200] width 10 height 10
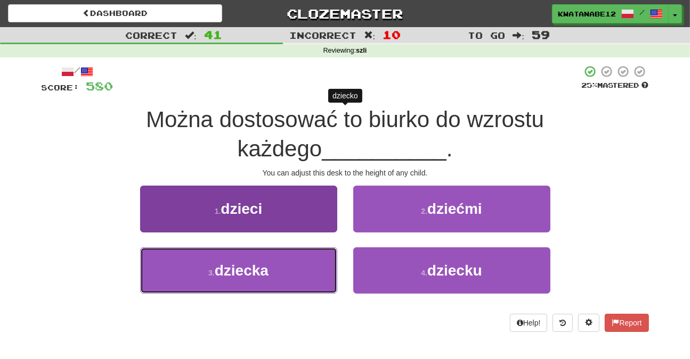
click at [307, 265] on button "3 . dziecka" at bounding box center [238, 271] width 197 height 46
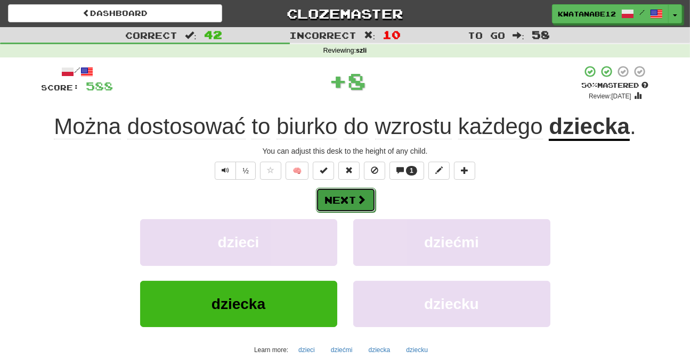
click at [354, 203] on button "Next" at bounding box center [346, 200] width 60 height 24
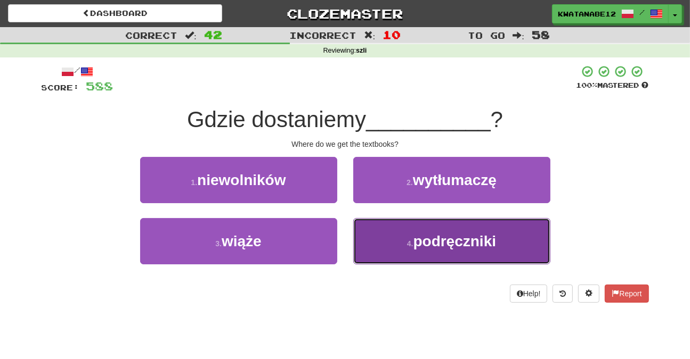
drag, startPoint x: 395, startPoint y: 236, endPoint x: 383, endPoint y: 221, distance: 18.6
click at [394, 235] on button "4 . podręczniki" at bounding box center [451, 241] width 197 height 46
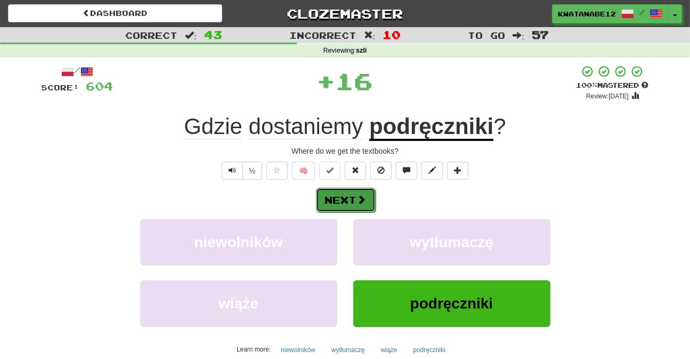
click at [370, 206] on button "Next" at bounding box center [346, 200] width 60 height 24
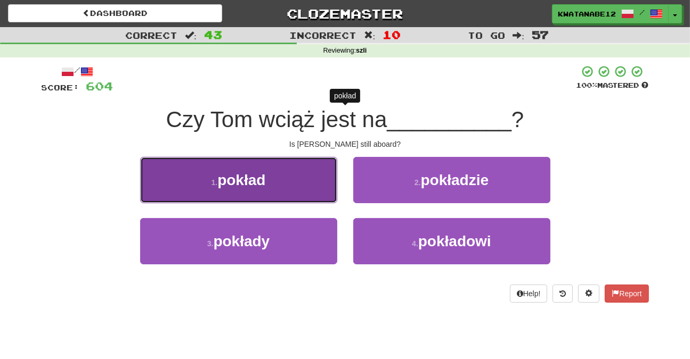
drag, startPoint x: 310, startPoint y: 189, endPoint x: 323, endPoint y: 187, distance: 13.5
click at [323, 187] on button "1 . pokład" at bounding box center [238, 180] width 197 height 46
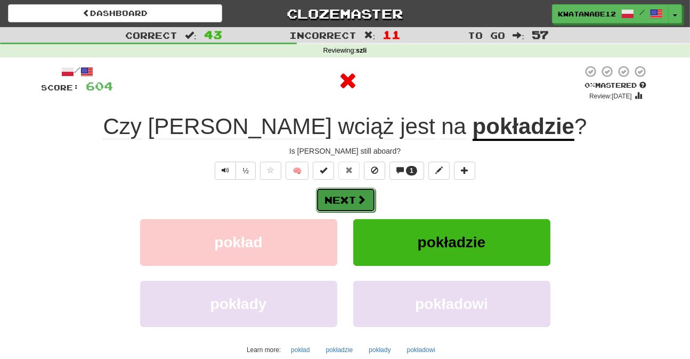
click at [364, 188] on button "Next" at bounding box center [346, 200] width 60 height 24
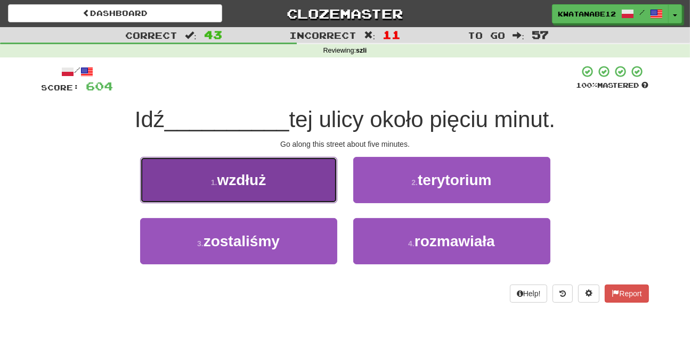
click at [302, 194] on button "1 . wzdłuż" at bounding box center [238, 180] width 197 height 46
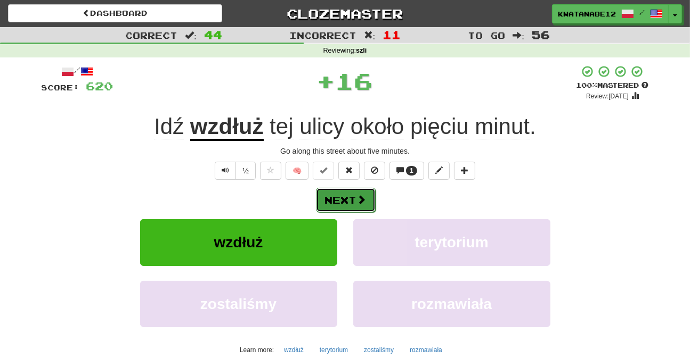
click at [363, 198] on span at bounding box center [362, 200] width 10 height 10
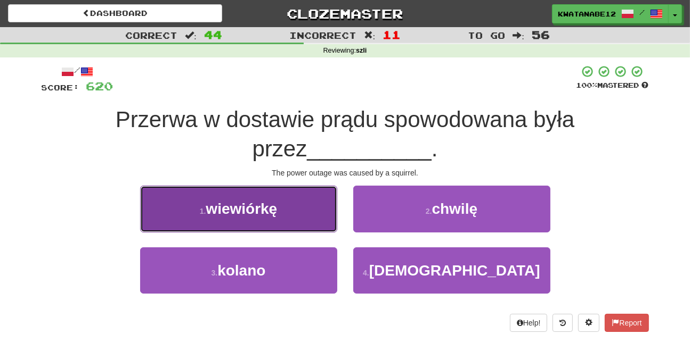
drag, startPoint x: 300, startPoint y: 212, endPoint x: 307, endPoint y: 216, distance: 7.9
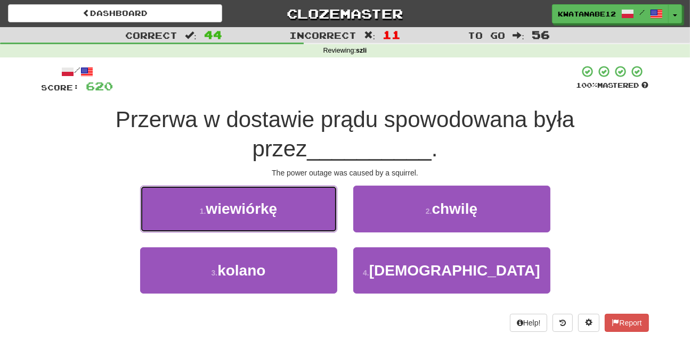
click at [301, 212] on button "1 . wiewiórkę" at bounding box center [238, 209] width 197 height 46
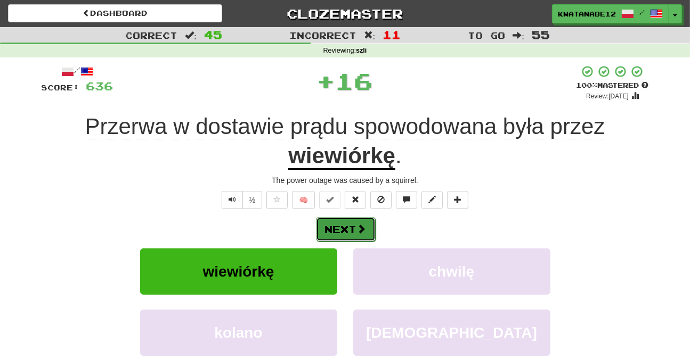
click at [362, 227] on span at bounding box center [362, 229] width 10 height 10
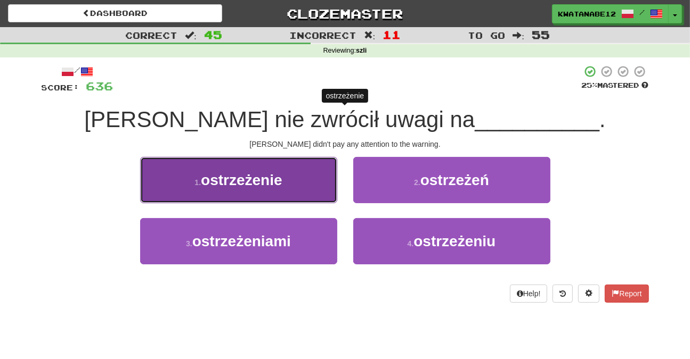
click at [304, 189] on button "1 . ostrzeżenie" at bounding box center [238, 180] width 197 height 46
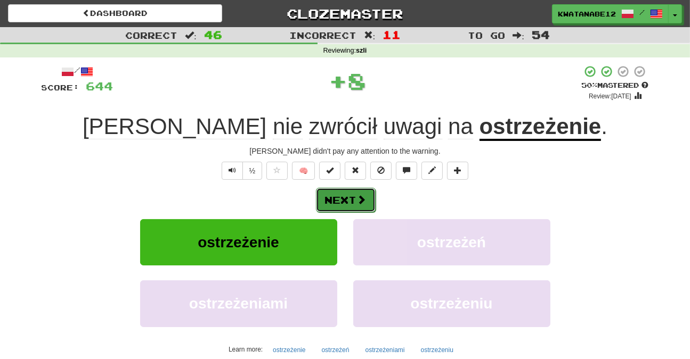
click at [362, 195] on span at bounding box center [362, 200] width 10 height 10
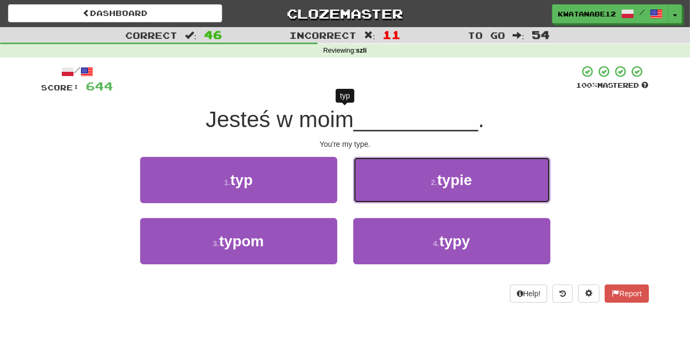
drag, startPoint x: 396, startPoint y: 176, endPoint x: 379, endPoint y: 214, distance: 41.5
click at [396, 179] on button "2 . typie" at bounding box center [451, 180] width 197 height 46
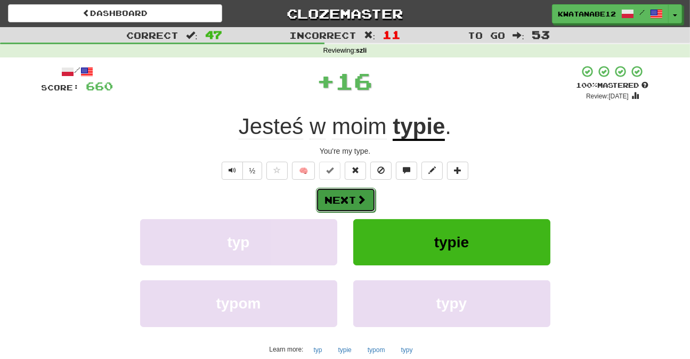
click at [358, 201] on span at bounding box center [362, 200] width 10 height 10
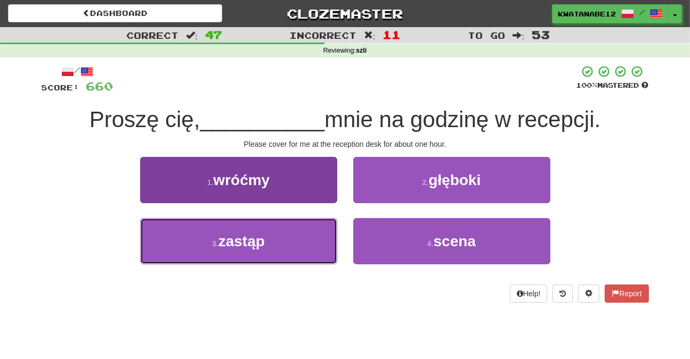
click at [318, 227] on button "3 . zastąp" at bounding box center [238, 241] width 197 height 46
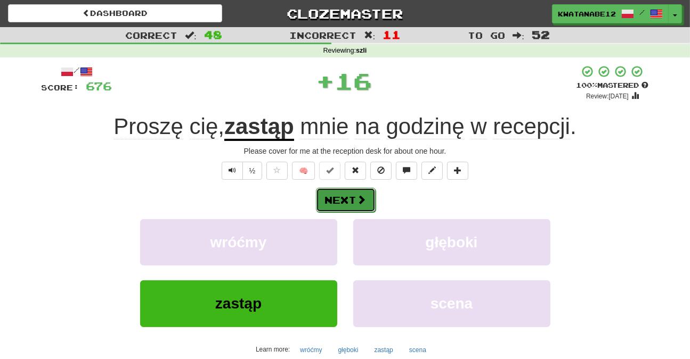
click at [352, 194] on button "Next" at bounding box center [346, 200] width 60 height 24
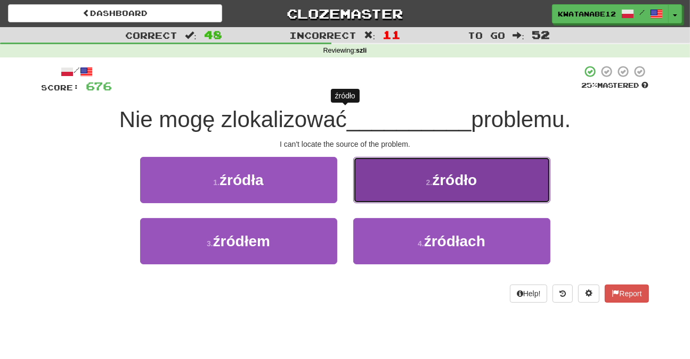
click at [381, 187] on button "2 . źródło" at bounding box center [451, 180] width 197 height 46
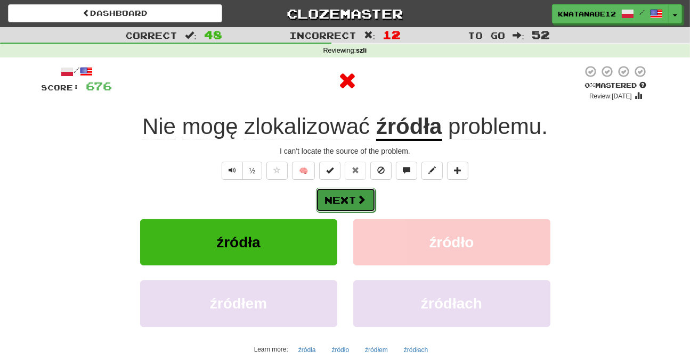
click at [360, 206] on button "Next" at bounding box center [346, 200] width 60 height 24
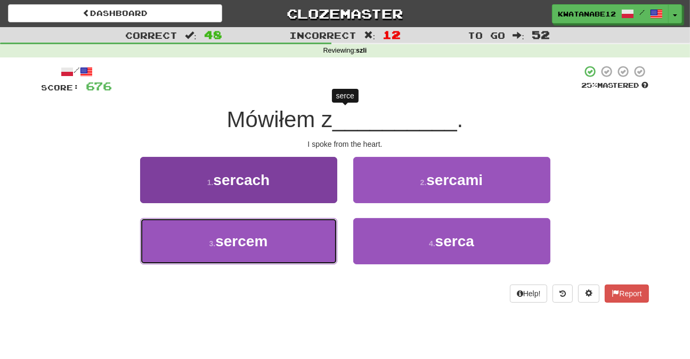
click at [314, 229] on button "3 . sercem" at bounding box center [238, 241] width 197 height 46
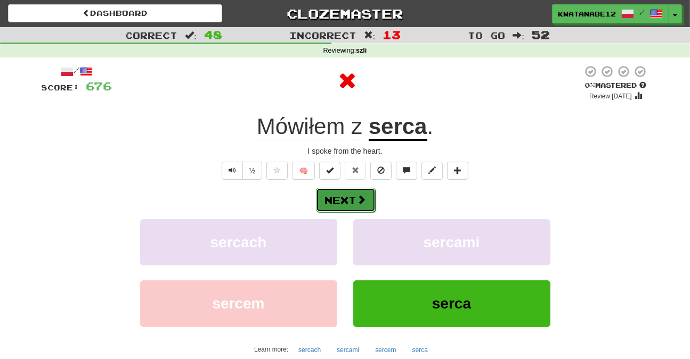
click at [350, 199] on button "Next" at bounding box center [346, 200] width 60 height 24
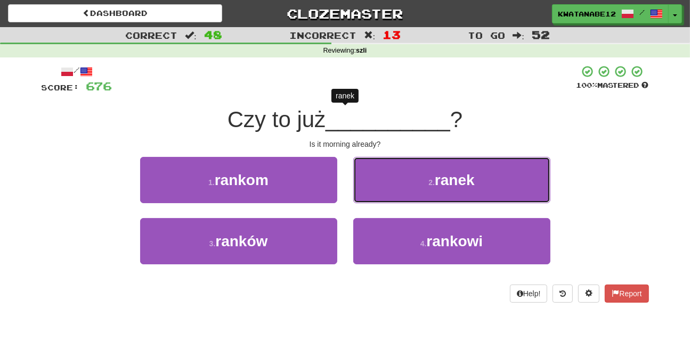
click at [416, 183] on button "2 . ranek" at bounding box center [451, 180] width 197 height 46
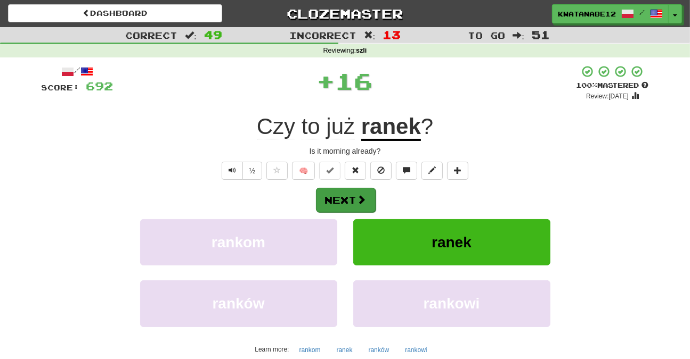
click at [370, 210] on div "Next" at bounding box center [345, 199] width 607 height 24
click at [364, 207] on button "Next" at bounding box center [346, 200] width 60 height 24
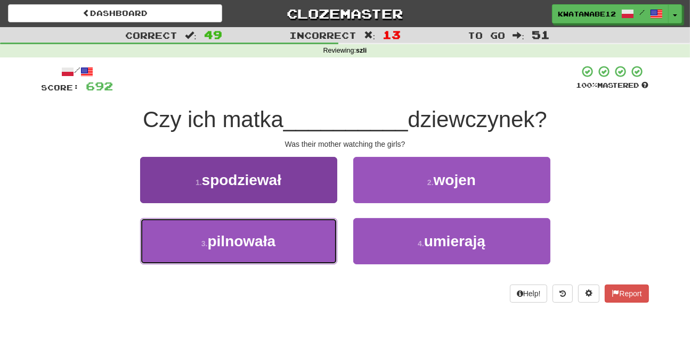
drag, startPoint x: 291, startPoint y: 234, endPoint x: 311, endPoint y: 225, distance: 21.5
click at [297, 232] on button "3 . pilnowała" at bounding box center [238, 241] width 197 height 46
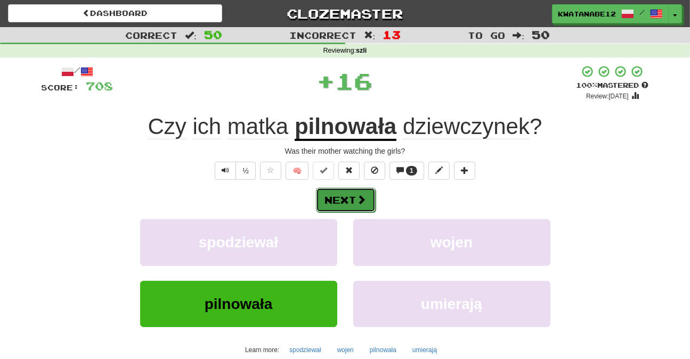
click at [351, 197] on button "Next" at bounding box center [346, 200] width 60 height 24
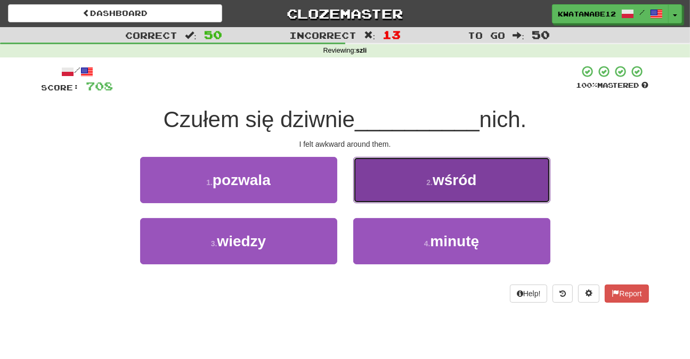
click at [400, 194] on button "2 . wśród" at bounding box center [451, 180] width 197 height 46
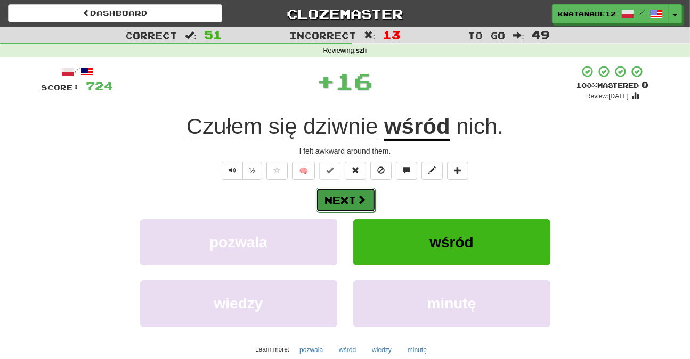
click at [343, 199] on button "Next" at bounding box center [346, 200] width 60 height 24
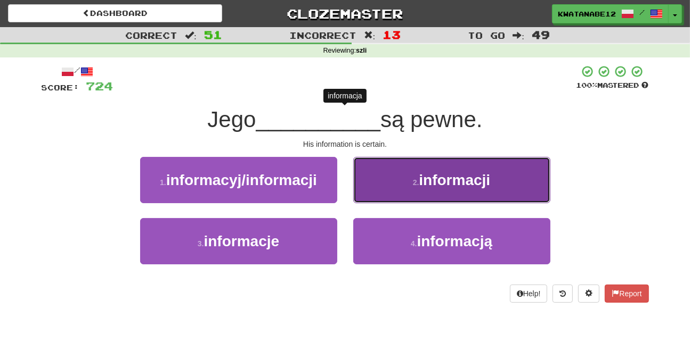
click at [383, 188] on button "2 . informacji" at bounding box center [451, 180] width 197 height 46
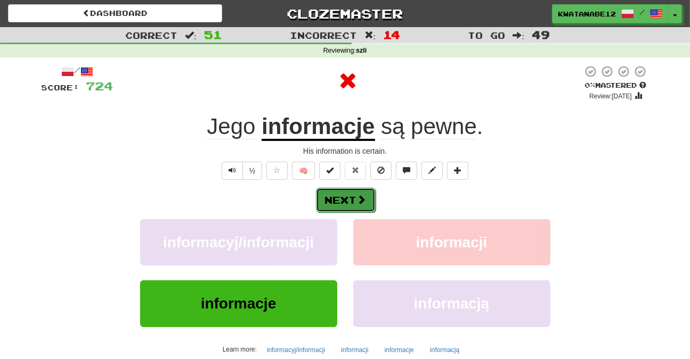
click at [354, 204] on button "Next" at bounding box center [346, 200] width 60 height 24
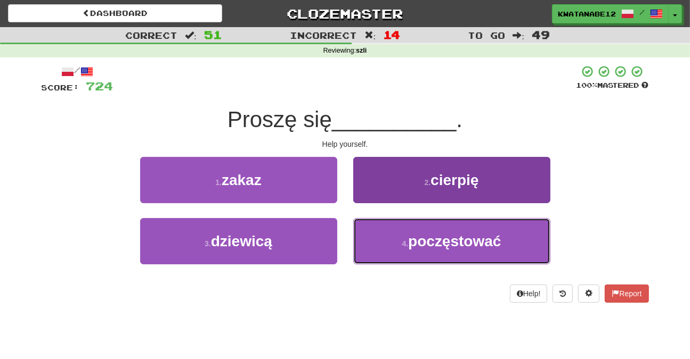
drag, startPoint x: 388, startPoint y: 250, endPoint x: 377, endPoint y: 226, distance: 26.9
click at [388, 248] on button "4 . poczęstować" at bounding box center [451, 241] width 197 height 46
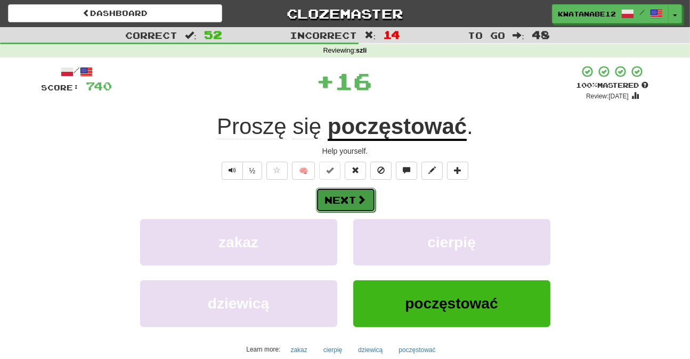
click at [352, 203] on button "Next" at bounding box center [346, 200] width 60 height 24
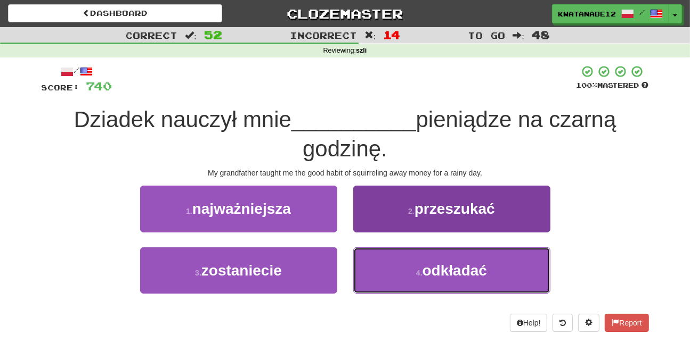
drag, startPoint x: 364, startPoint y: 275, endPoint x: 358, endPoint y: 260, distance: 15.8
click at [362, 270] on button "4 . odkładać" at bounding box center [451, 271] width 197 height 46
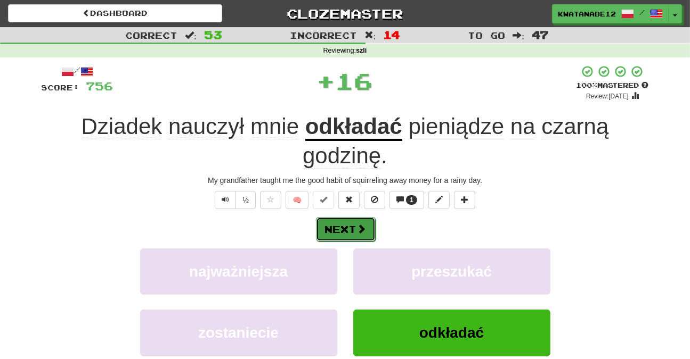
click at [343, 229] on button "Next" at bounding box center [346, 229] width 60 height 24
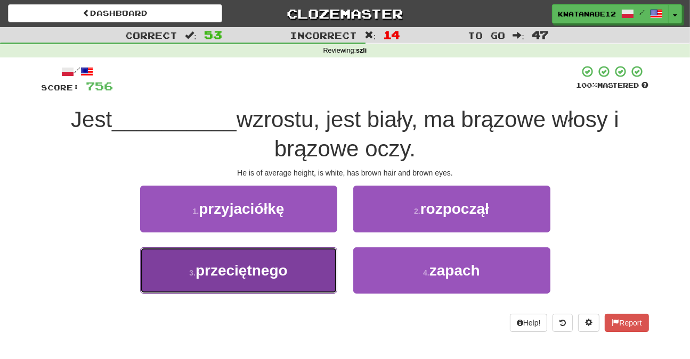
click at [281, 278] on span "przeciętnego" at bounding box center [241, 271] width 92 height 17
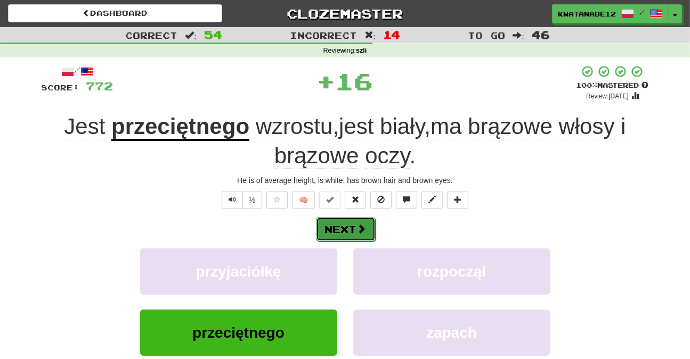
click at [348, 228] on button "Next" at bounding box center [346, 229] width 60 height 24
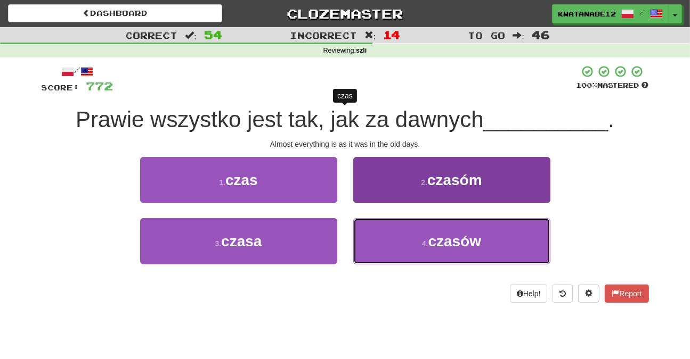
click at [384, 234] on button "4 . czasów" at bounding box center [451, 241] width 197 height 46
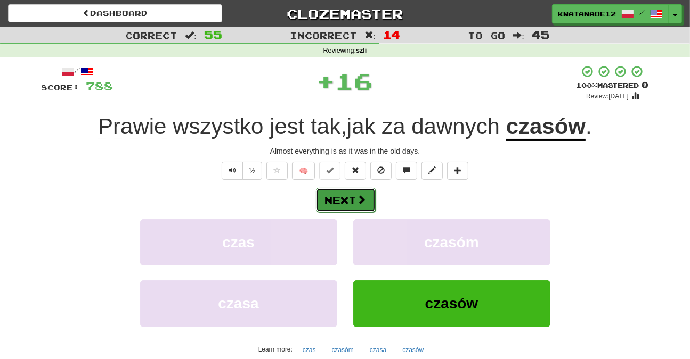
click at [358, 200] on span at bounding box center [362, 200] width 10 height 10
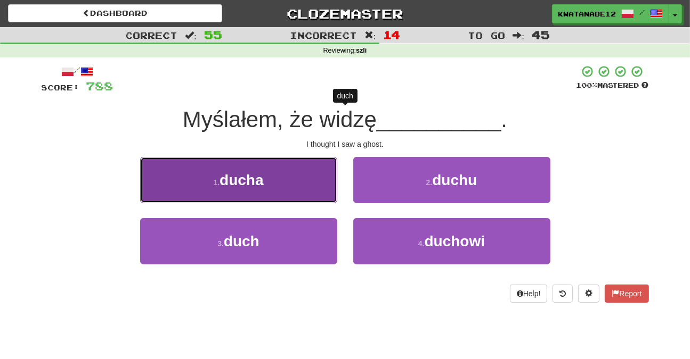
drag, startPoint x: 310, startPoint y: 167, endPoint x: 309, endPoint y: 176, distance: 8.5
click at [309, 176] on button "1 . ducha" at bounding box center [238, 180] width 197 height 46
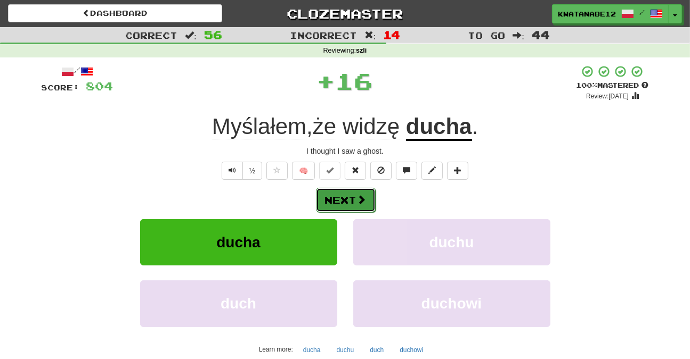
click at [366, 200] on button "Next" at bounding box center [346, 200] width 60 height 24
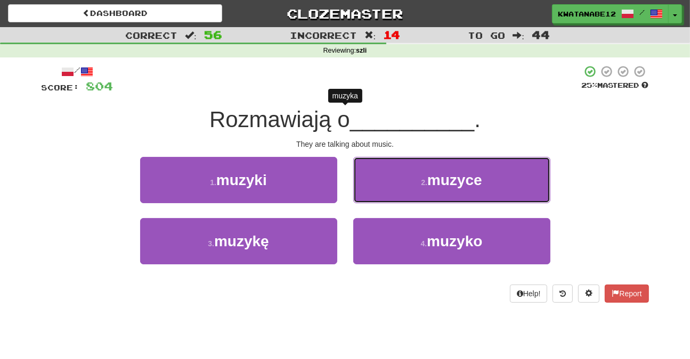
drag, startPoint x: 372, startPoint y: 176, endPoint x: 366, endPoint y: 183, distance: 8.3
click at [371, 177] on button "2 . muzyce" at bounding box center [451, 180] width 197 height 46
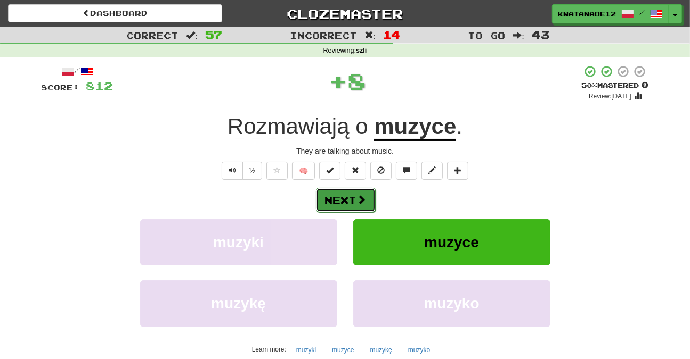
click at [363, 197] on span at bounding box center [362, 200] width 10 height 10
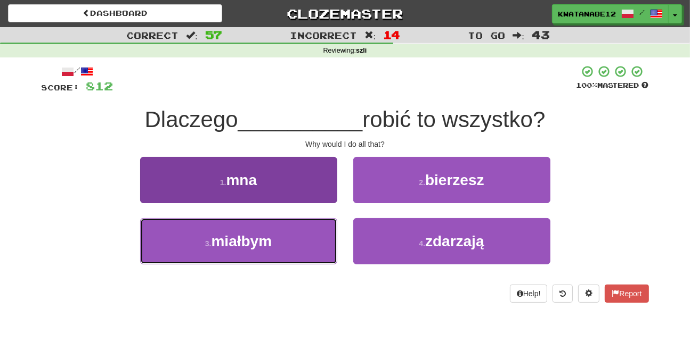
click at [313, 236] on button "3 . miałbym" at bounding box center [238, 241] width 197 height 46
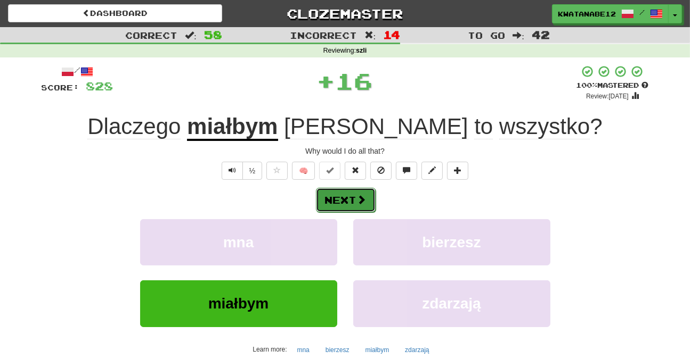
click at [366, 194] on button "Next" at bounding box center [346, 200] width 60 height 24
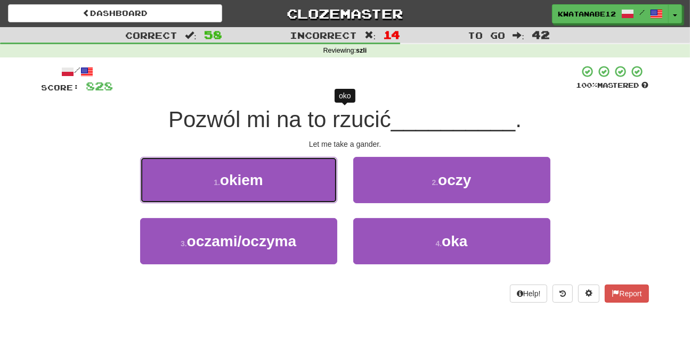
click at [307, 181] on button "1 . okiem" at bounding box center [238, 180] width 197 height 46
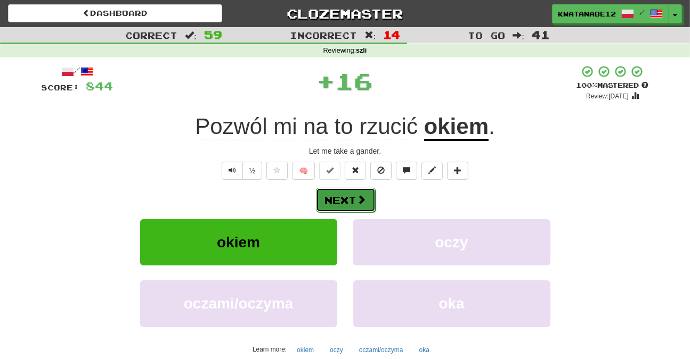
click at [360, 189] on button "Next" at bounding box center [346, 200] width 60 height 24
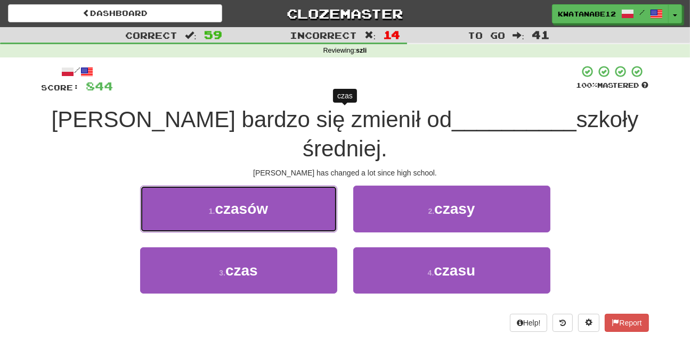
drag, startPoint x: 299, startPoint y: 181, endPoint x: 318, endPoint y: 186, distance: 20.6
click at [298, 186] on button "1 . czasów" at bounding box center [238, 209] width 197 height 46
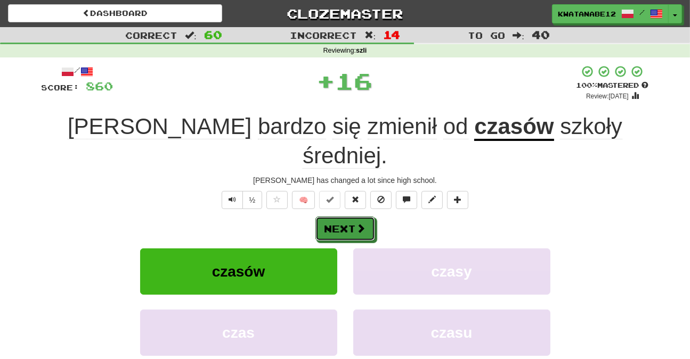
drag, startPoint x: 346, startPoint y: 188, endPoint x: 352, endPoint y: 186, distance: 6.6
click at [352, 217] on div "Next" at bounding box center [345, 229] width 607 height 24
click at [347, 217] on button "Next" at bounding box center [346, 229] width 60 height 24
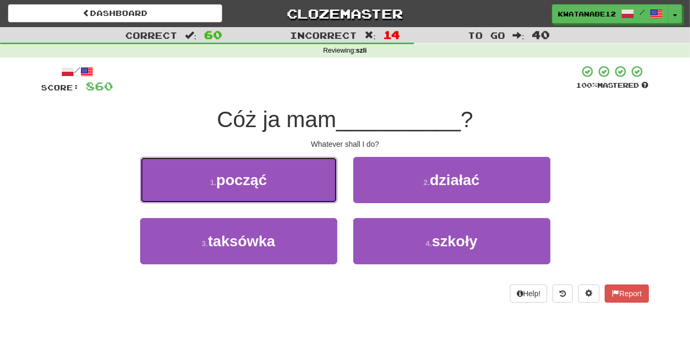
click at [298, 181] on button "1 . począć" at bounding box center [238, 180] width 197 height 46
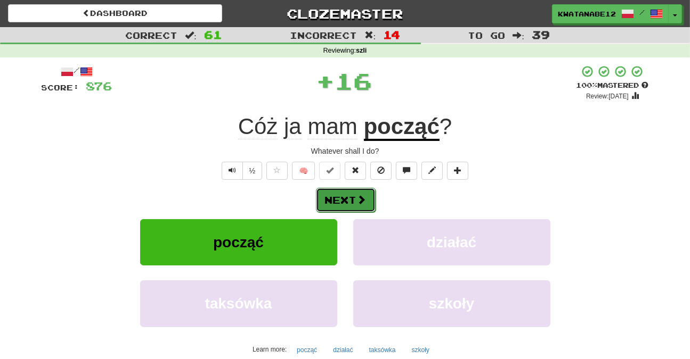
click at [362, 195] on span at bounding box center [362, 200] width 10 height 10
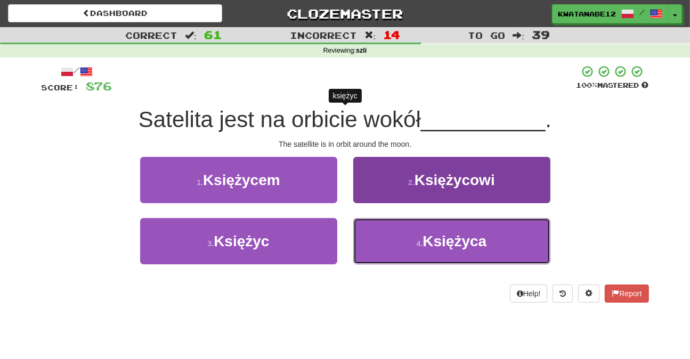
click at [387, 234] on button "4 . Księżyca" at bounding box center [451, 241] width 197 height 46
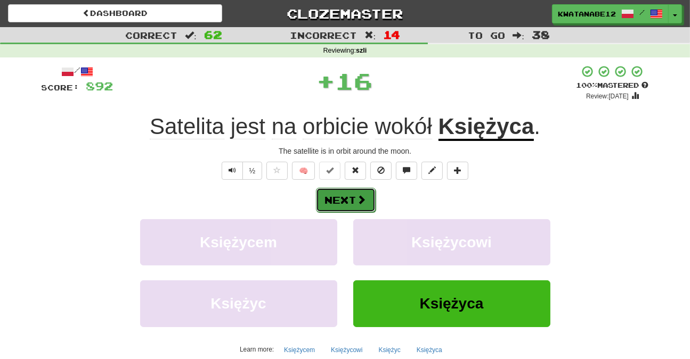
click at [364, 206] on button "Next" at bounding box center [346, 200] width 60 height 24
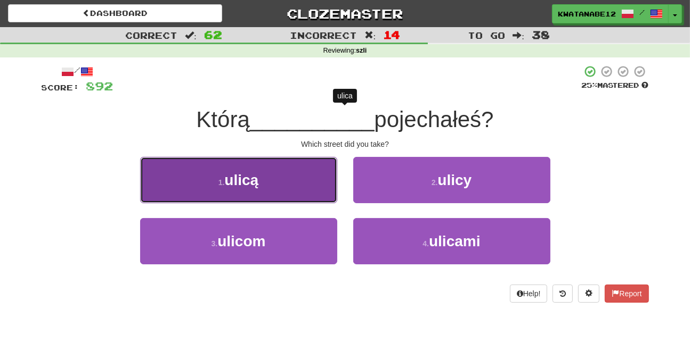
click at [307, 187] on button "1 . ulicą" at bounding box center [238, 180] width 197 height 46
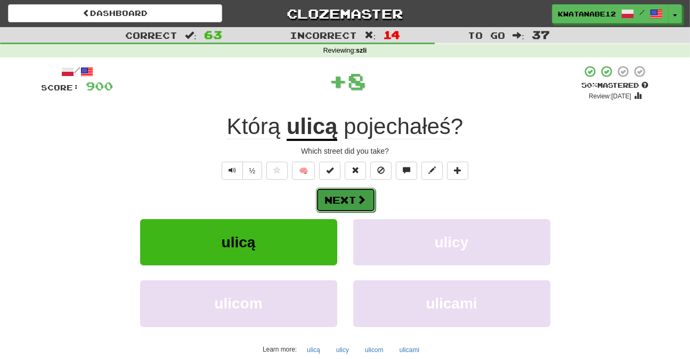
click at [357, 196] on span at bounding box center [362, 200] width 10 height 10
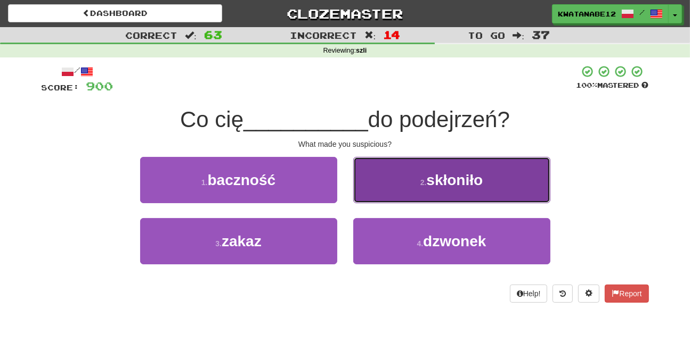
click at [379, 187] on button "2 . skłoniło" at bounding box center [451, 180] width 197 height 46
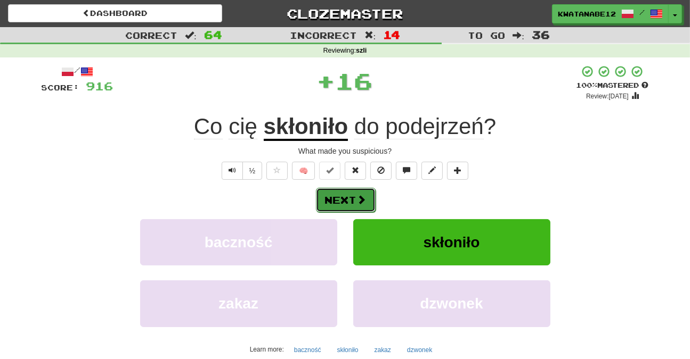
click at [355, 204] on button "Next" at bounding box center [346, 200] width 60 height 24
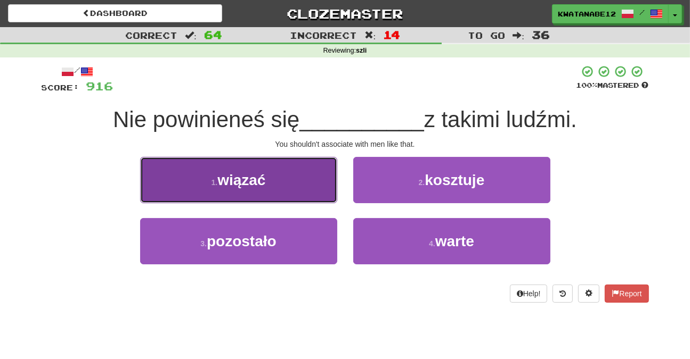
click at [300, 173] on button "1 . wiązać" at bounding box center [238, 180] width 197 height 46
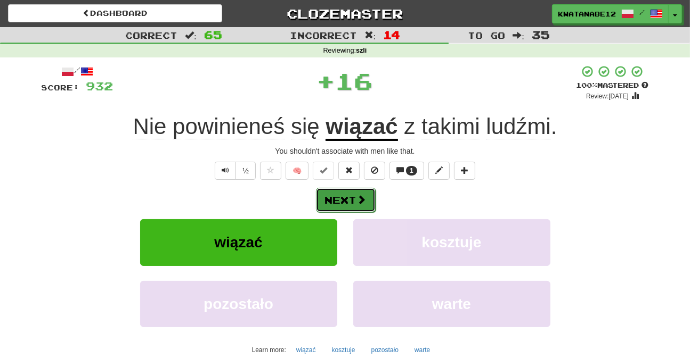
click at [372, 198] on button "Next" at bounding box center [346, 200] width 60 height 24
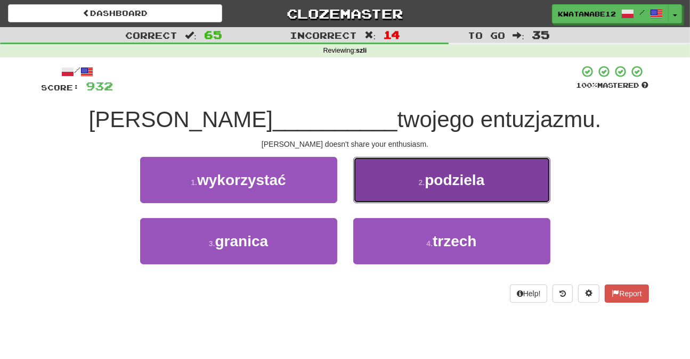
click at [375, 169] on button "2 . podziela" at bounding box center [451, 180] width 197 height 46
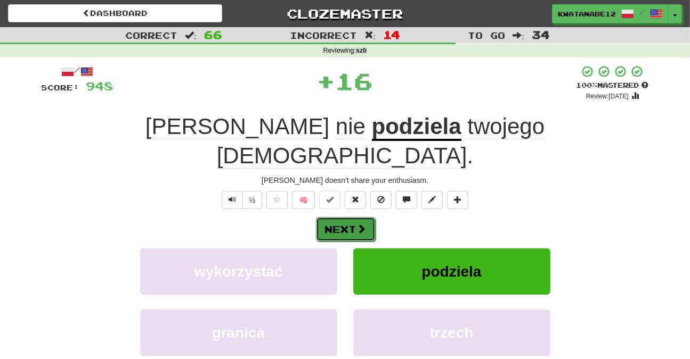
click at [352, 217] on button "Next" at bounding box center [346, 229] width 60 height 24
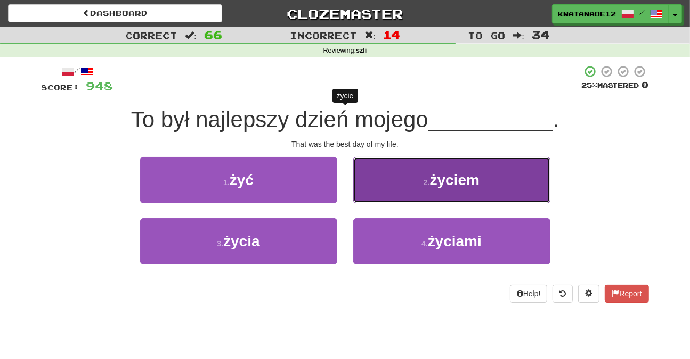
click at [389, 176] on button "2 . życiem" at bounding box center [451, 180] width 197 height 46
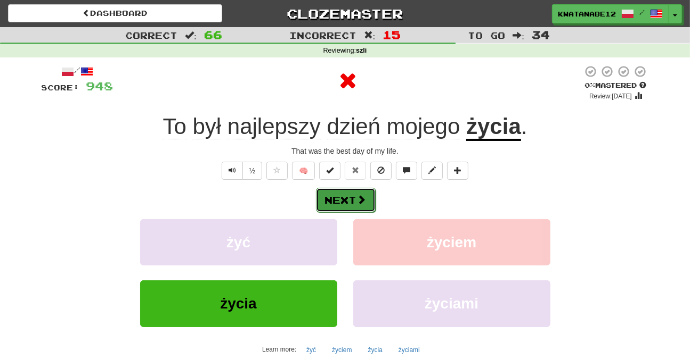
click at [358, 192] on button "Next" at bounding box center [346, 200] width 60 height 24
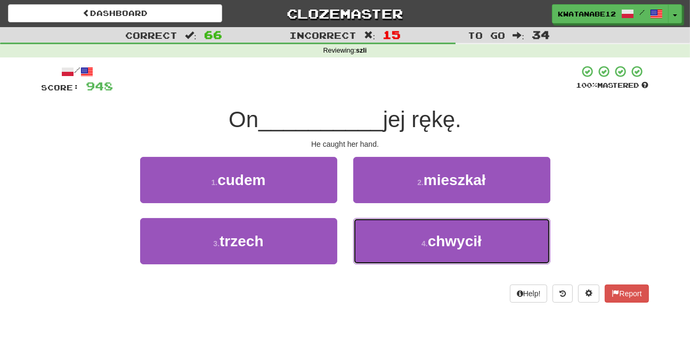
drag, startPoint x: 372, startPoint y: 243, endPoint x: 354, endPoint y: 212, distance: 35.8
click at [366, 240] on button "4 . chwycił" at bounding box center [451, 241] width 197 height 46
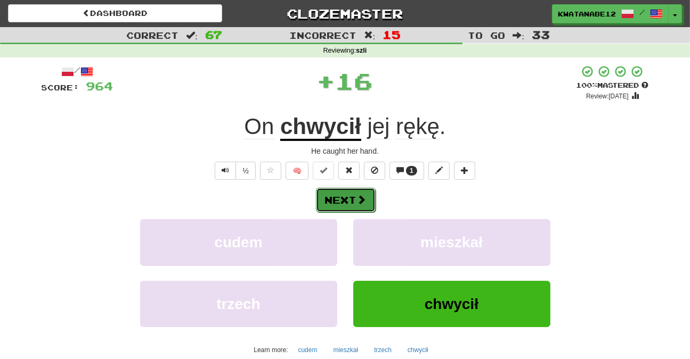
click at [345, 193] on button "Next" at bounding box center [346, 200] width 60 height 24
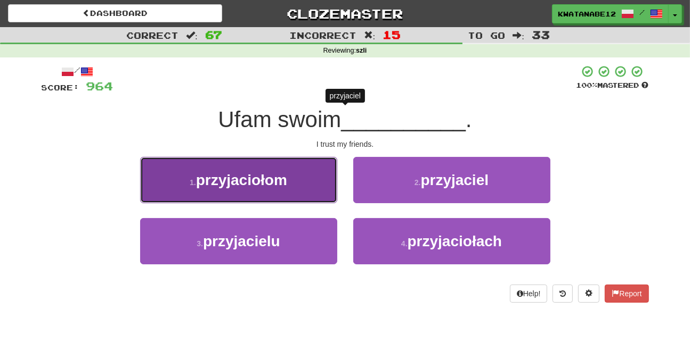
click at [309, 188] on button "1 . przyjaciołom" at bounding box center [238, 180] width 197 height 46
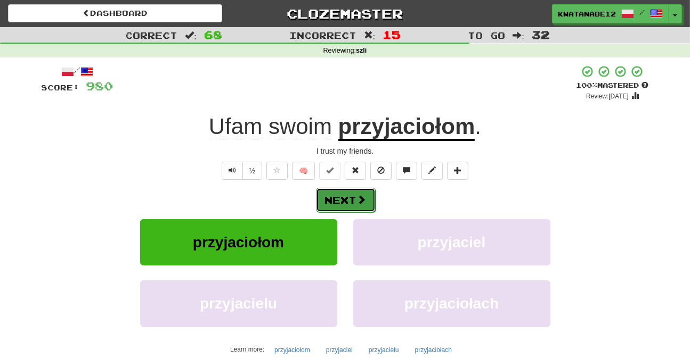
click at [364, 203] on span at bounding box center [362, 200] width 10 height 10
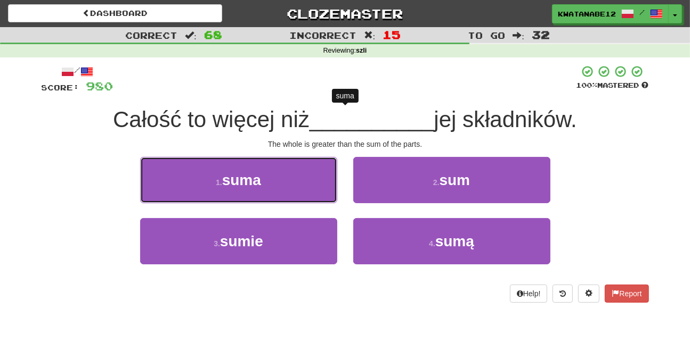
drag, startPoint x: 309, startPoint y: 177, endPoint x: 348, endPoint y: 184, distance: 39.5
click at [314, 178] on button "1 . suma" at bounding box center [238, 180] width 197 height 46
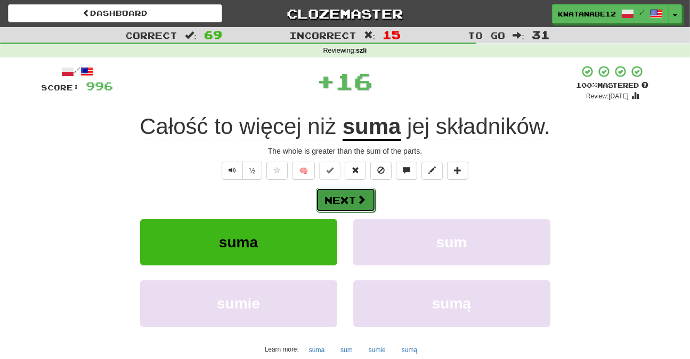
click at [364, 190] on button "Next" at bounding box center [346, 200] width 60 height 24
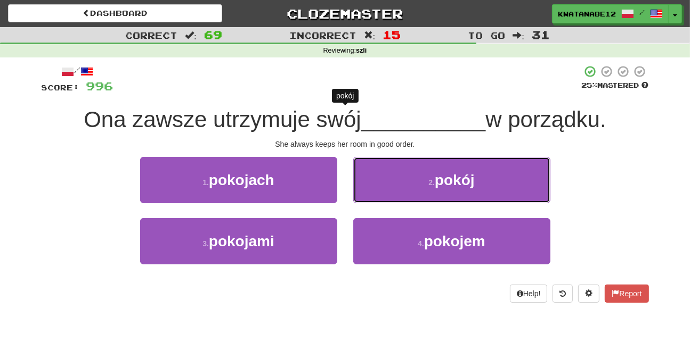
drag, startPoint x: 389, startPoint y: 175, endPoint x: 364, endPoint y: 186, distance: 27.2
click at [371, 179] on button "2 . pokój" at bounding box center [451, 180] width 197 height 46
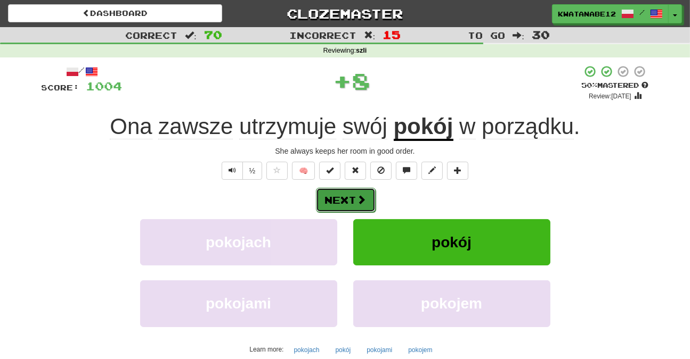
click at [349, 200] on button "Next" at bounding box center [346, 200] width 60 height 24
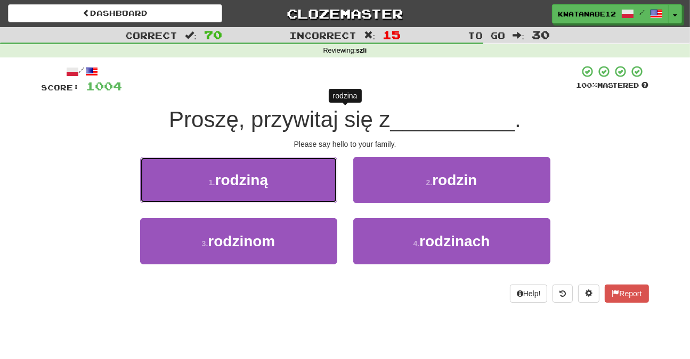
drag, startPoint x: 304, startPoint y: 178, endPoint x: 337, endPoint y: 186, distance: 34.0
click at [302, 178] on button "1 . rodziną" at bounding box center [238, 180] width 197 height 46
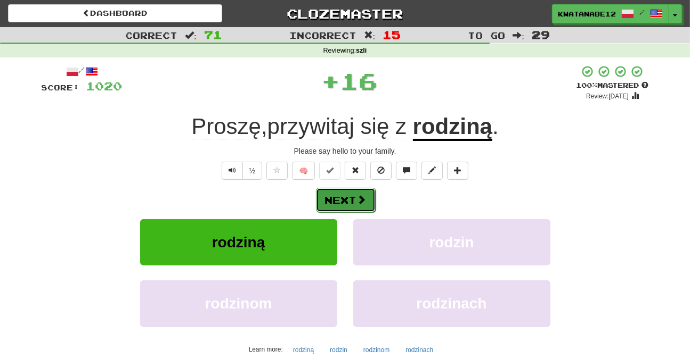
click at [368, 194] on button "Next" at bounding box center [346, 200] width 60 height 24
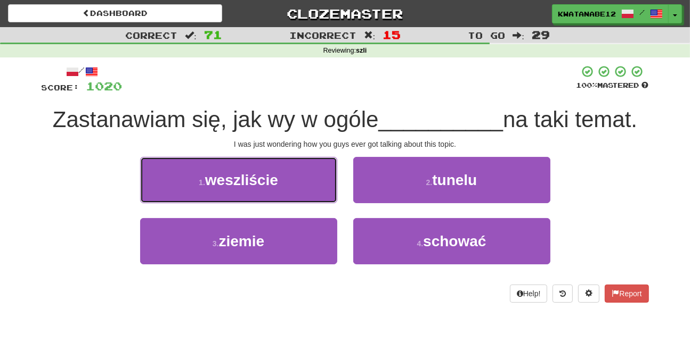
drag, startPoint x: 290, startPoint y: 182, endPoint x: 316, endPoint y: 186, distance: 26.4
click at [291, 181] on button "1 . weszliście" at bounding box center [238, 180] width 197 height 46
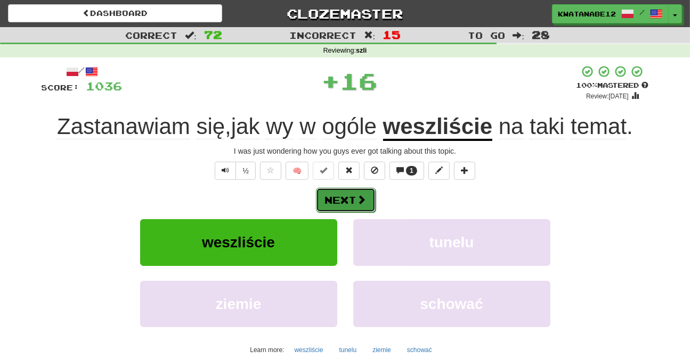
click at [358, 193] on button "Next" at bounding box center [346, 200] width 60 height 24
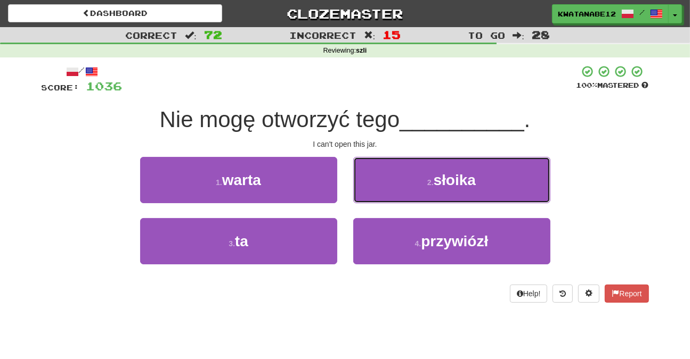
drag, startPoint x: 369, startPoint y: 171, endPoint x: 369, endPoint y: 186, distance: 14.9
click at [369, 171] on button "2 . słoika" at bounding box center [451, 180] width 197 height 46
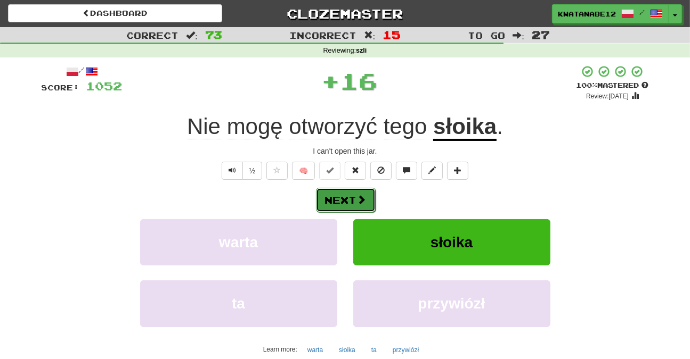
click at [355, 198] on button "Next" at bounding box center [346, 200] width 60 height 24
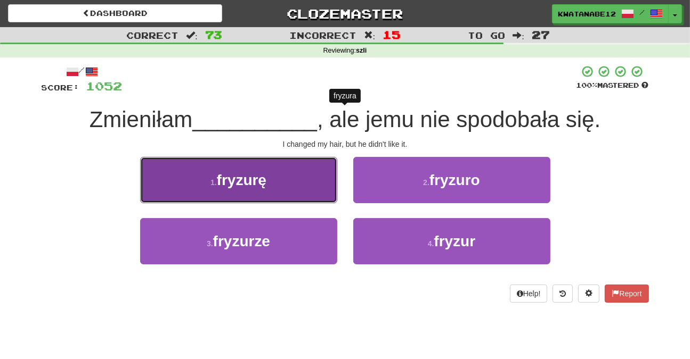
click at [297, 188] on button "1 . fryzurę" at bounding box center [238, 180] width 197 height 46
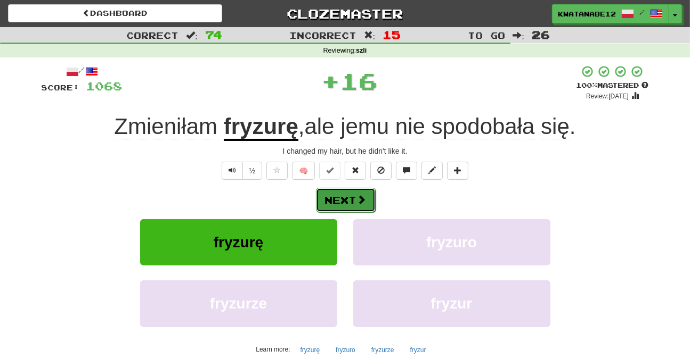
click at [354, 190] on button "Next" at bounding box center [346, 200] width 60 height 24
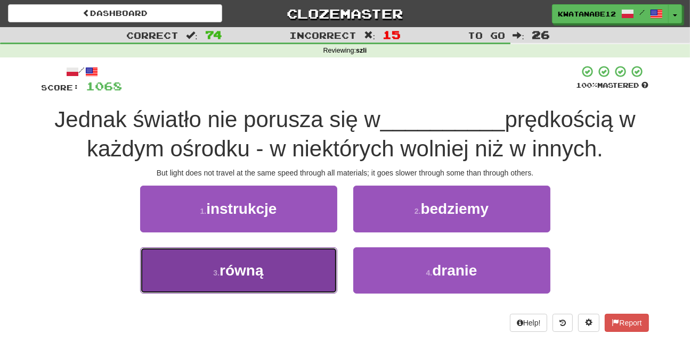
click at [313, 263] on button "3 . równą" at bounding box center [238, 271] width 197 height 46
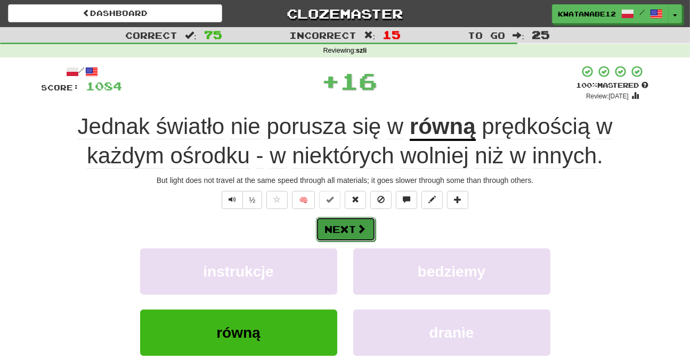
click at [356, 238] on button "Next" at bounding box center [346, 229] width 60 height 24
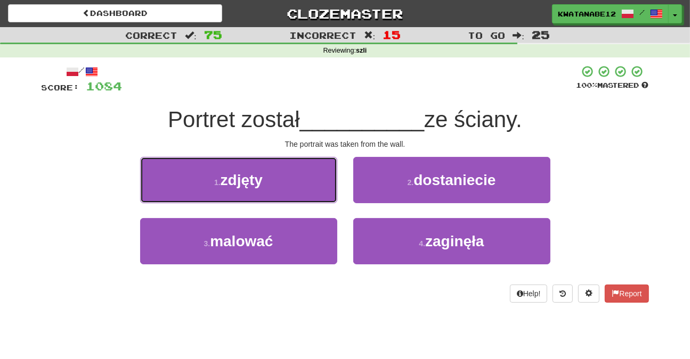
drag, startPoint x: 292, startPoint y: 196, endPoint x: 311, endPoint y: 204, distance: 21.3
click at [308, 203] on div "1 . zdjęty" at bounding box center [238, 187] width 213 height 61
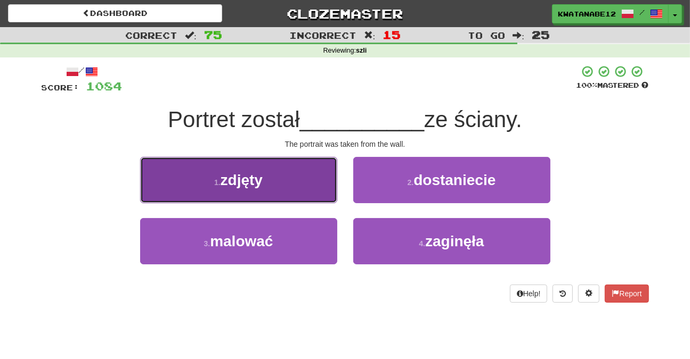
click at [320, 186] on button "1 . zdjęty" at bounding box center [238, 180] width 197 height 46
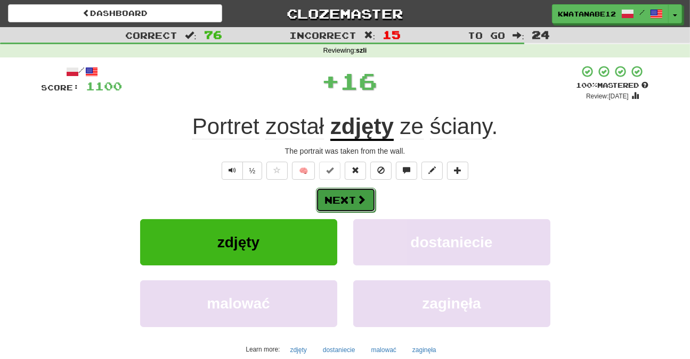
click at [365, 195] on button "Next" at bounding box center [346, 200] width 60 height 24
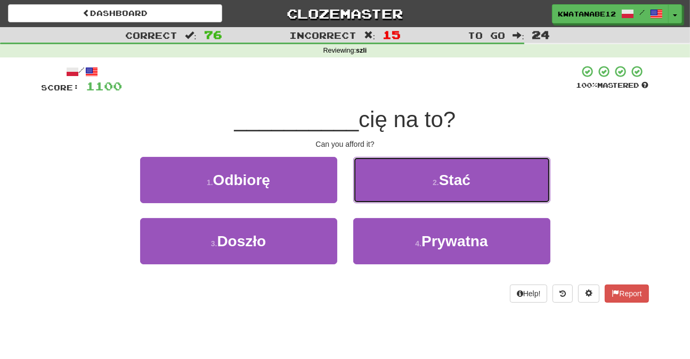
drag, startPoint x: 387, startPoint y: 171, endPoint x: 364, endPoint y: 181, distance: 24.3
click at [381, 174] on button "2 . Stać" at bounding box center [451, 180] width 197 height 46
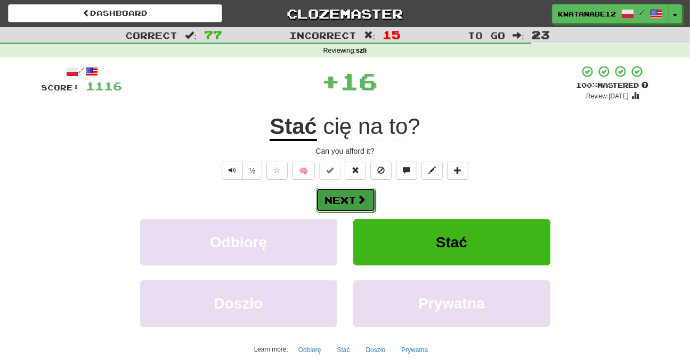
click at [339, 192] on button "Next" at bounding box center [346, 200] width 60 height 24
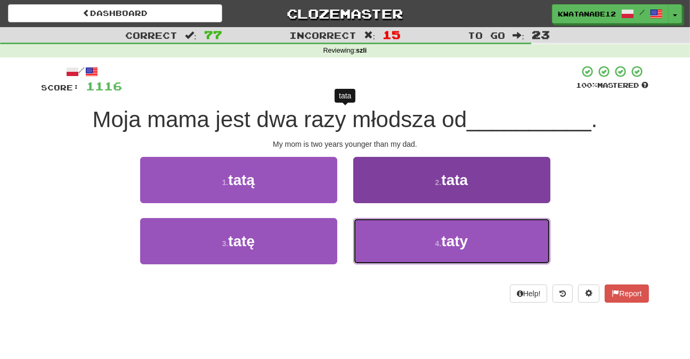
click at [395, 229] on button "4 . taty" at bounding box center [451, 241] width 197 height 46
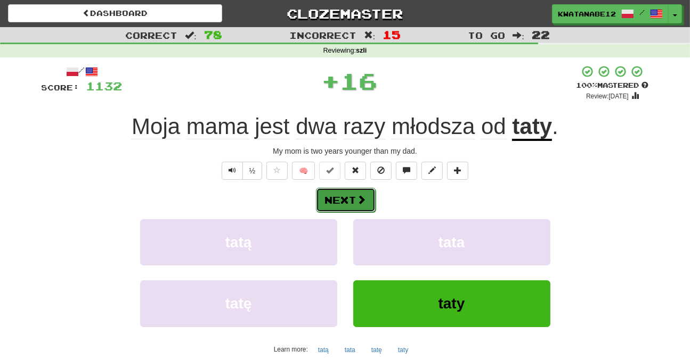
click at [362, 199] on span at bounding box center [362, 200] width 10 height 10
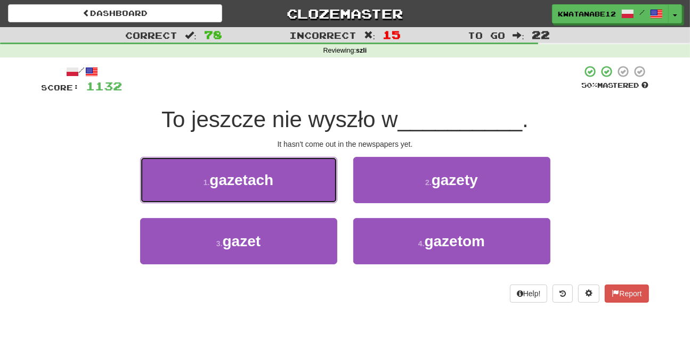
drag, startPoint x: 317, startPoint y: 183, endPoint x: 328, endPoint y: 186, distance: 11.3
click at [322, 184] on button "1 . gazetach" at bounding box center [238, 180] width 197 height 46
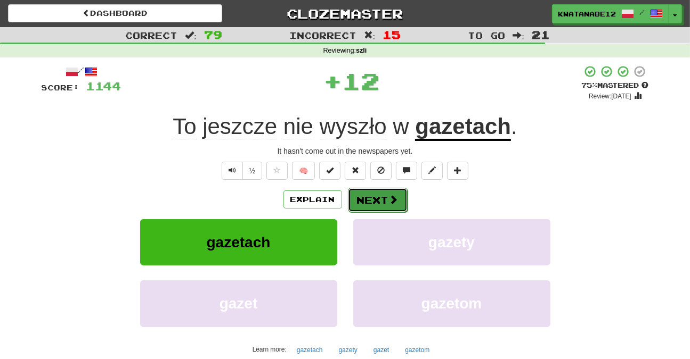
click at [353, 191] on button "Next" at bounding box center [378, 200] width 60 height 24
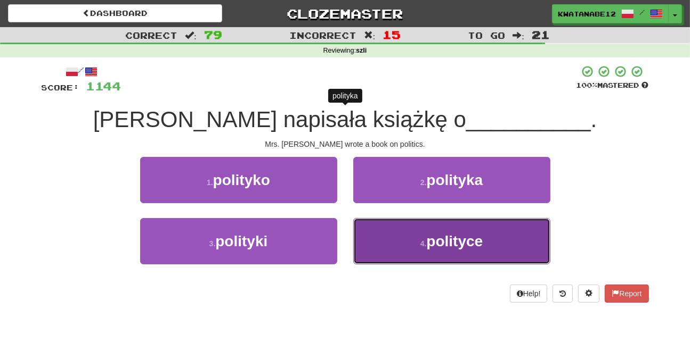
click at [388, 245] on button "4 . polityce" at bounding box center [451, 241] width 197 height 46
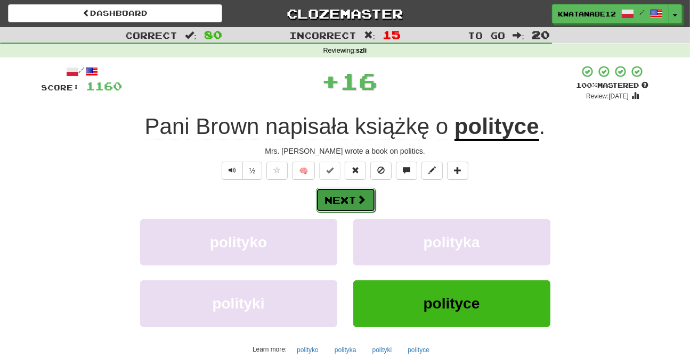
click at [357, 202] on button "Next" at bounding box center [346, 200] width 60 height 24
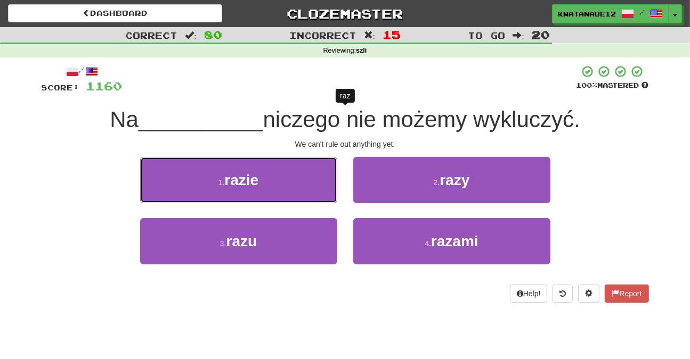
drag, startPoint x: 288, startPoint y: 185, endPoint x: 306, endPoint y: 181, distance: 18.7
click at [289, 185] on button "1 . razie" at bounding box center [238, 180] width 197 height 46
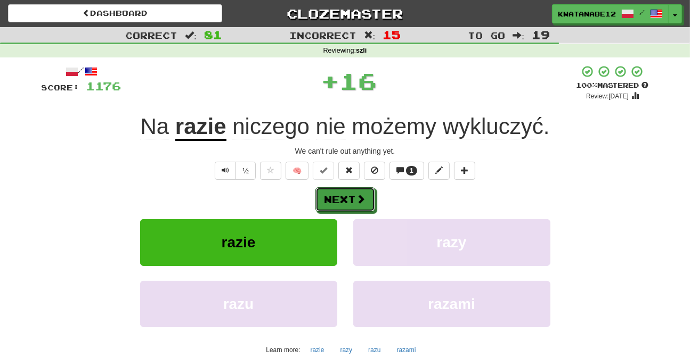
click at [349, 187] on div "Next" at bounding box center [345, 199] width 607 height 24
click at [355, 199] on button "Next" at bounding box center [346, 200] width 60 height 24
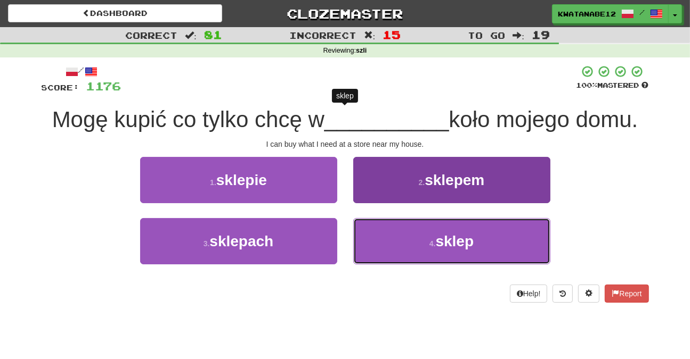
drag, startPoint x: 388, startPoint y: 225, endPoint x: 377, endPoint y: 224, distance: 10.7
click at [384, 227] on button "4 . sklep" at bounding box center [451, 241] width 197 height 46
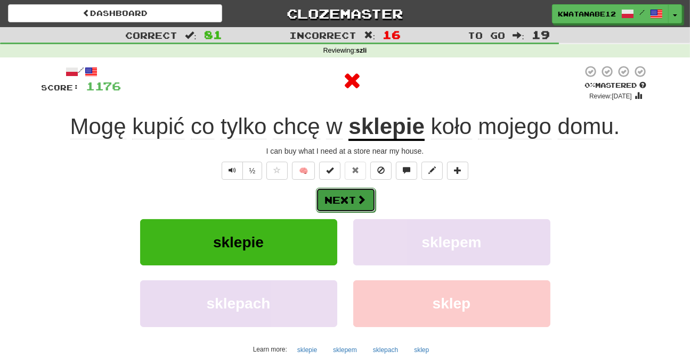
click at [354, 196] on button "Next" at bounding box center [346, 200] width 60 height 24
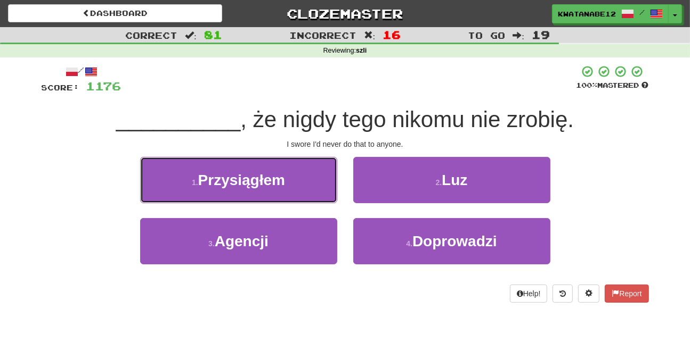
drag, startPoint x: 304, startPoint y: 167, endPoint x: 341, endPoint y: 186, distance: 41.7
click at [304, 169] on button "1 . Przysiągłem" at bounding box center [238, 180] width 197 height 46
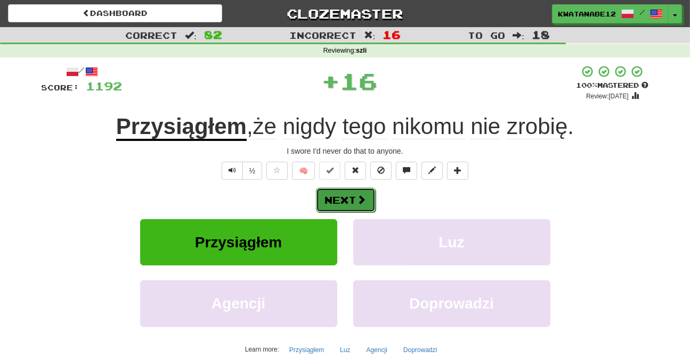
click at [351, 191] on button "Next" at bounding box center [346, 200] width 60 height 24
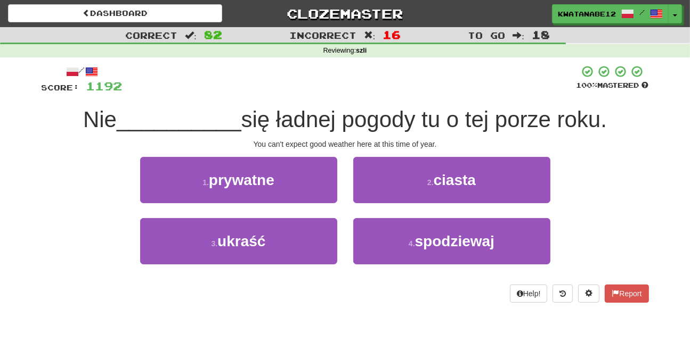
click at [391, 217] on div "2 . ciasta" at bounding box center [451, 187] width 213 height 61
drag, startPoint x: 383, startPoint y: 224, endPoint x: 373, endPoint y: 212, distance: 15.1
click at [383, 225] on button "4 . spodziewaj" at bounding box center [451, 241] width 197 height 46
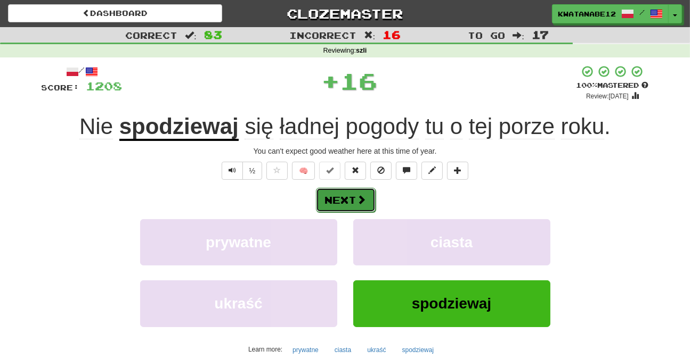
click at [362, 195] on span at bounding box center [362, 200] width 10 height 10
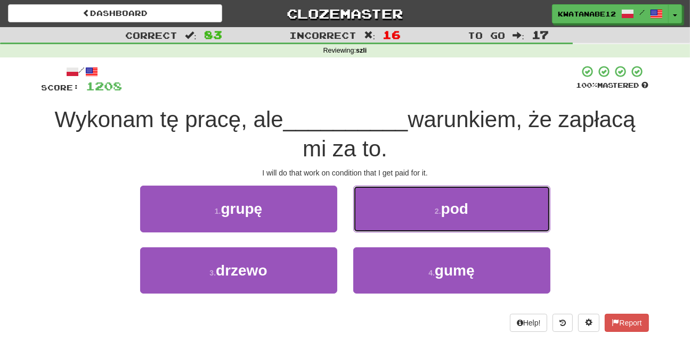
click at [376, 211] on button "2 . pod" at bounding box center [451, 209] width 197 height 46
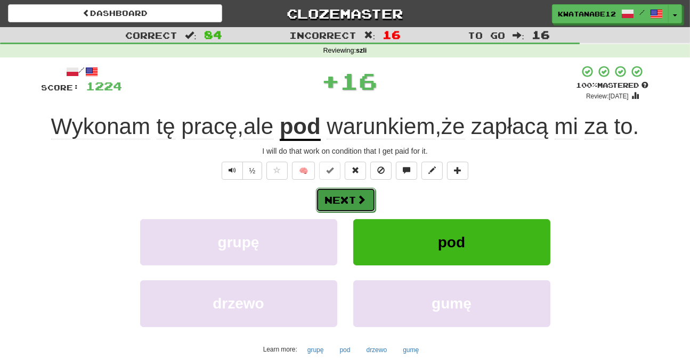
click at [349, 194] on button "Next" at bounding box center [346, 200] width 60 height 24
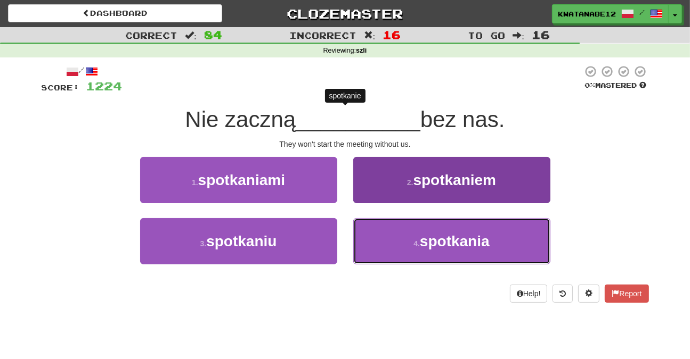
click at [377, 235] on button "4 . spotkania" at bounding box center [451, 241] width 197 height 46
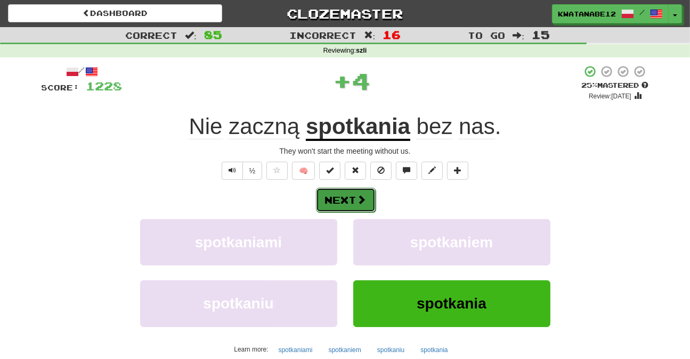
click at [358, 200] on span at bounding box center [362, 200] width 10 height 10
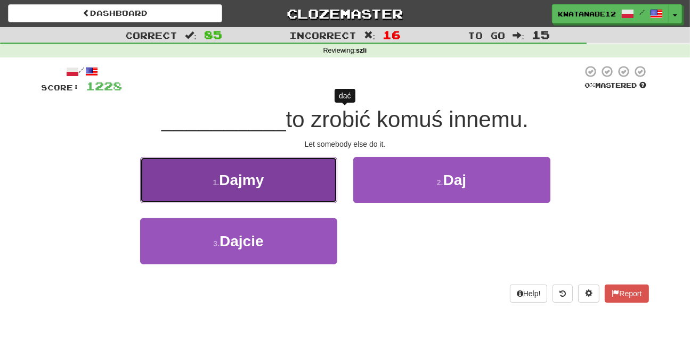
click at [297, 195] on button "1 . Dajmy" at bounding box center [238, 180] width 197 height 46
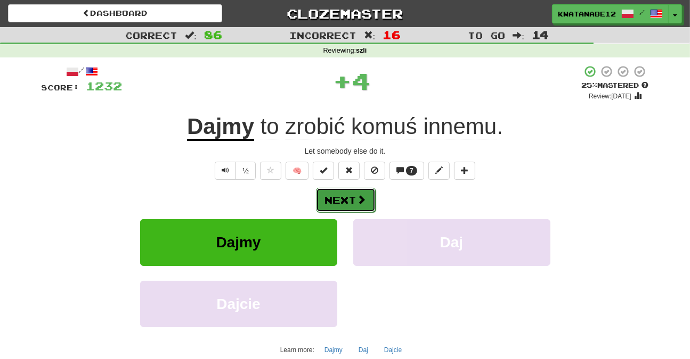
click at [339, 198] on button "Next" at bounding box center [346, 200] width 60 height 24
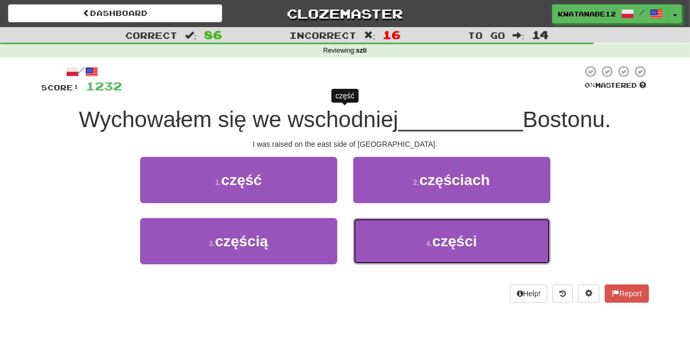
drag, startPoint x: 380, startPoint y: 225, endPoint x: 362, endPoint y: 211, distance: 22.5
click at [378, 223] on button "4 . części" at bounding box center [451, 241] width 197 height 46
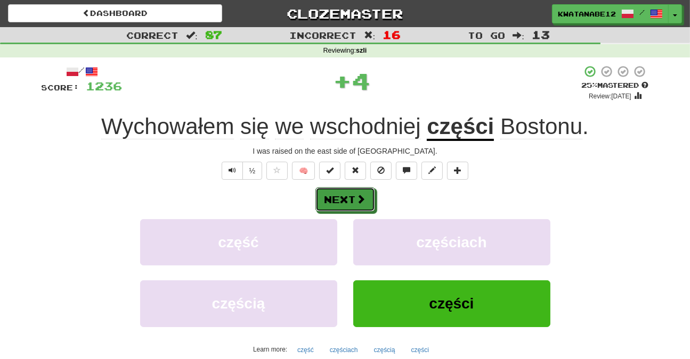
drag, startPoint x: 354, startPoint y: 206, endPoint x: 308, endPoint y: 146, distance: 75.2
click at [354, 205] on button "Next" at bounding box center [345, 199] width 60 height 24
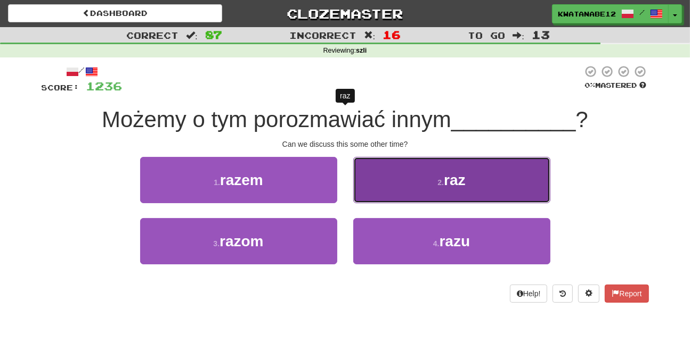
click at [359, 191] on button "2 . raz" at bounding box center [451, 180] width 197 height 46
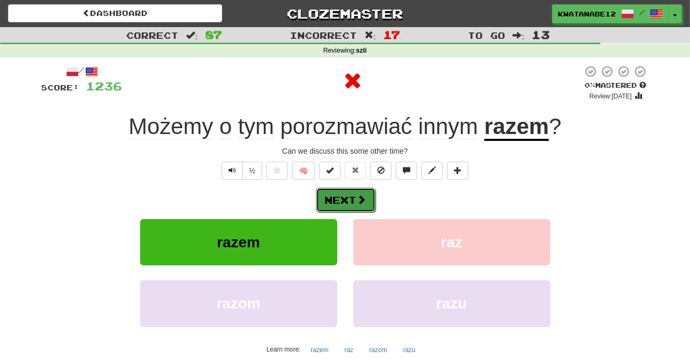
click at [345, 202] on button "Next" at bounding box center [346, 200] width 60 height 24
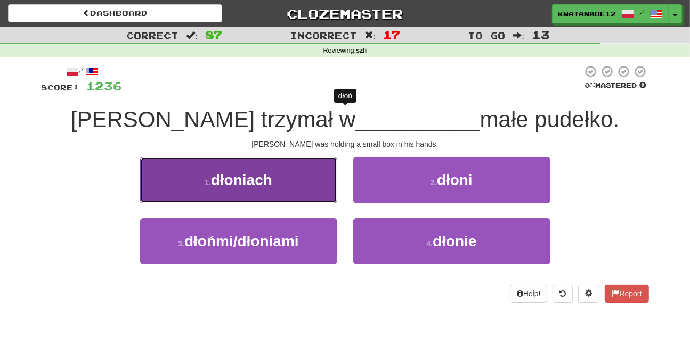
click at [309, 191] on button "1 . dłoniach" at bounding box center [238, 180] width 197 height 46
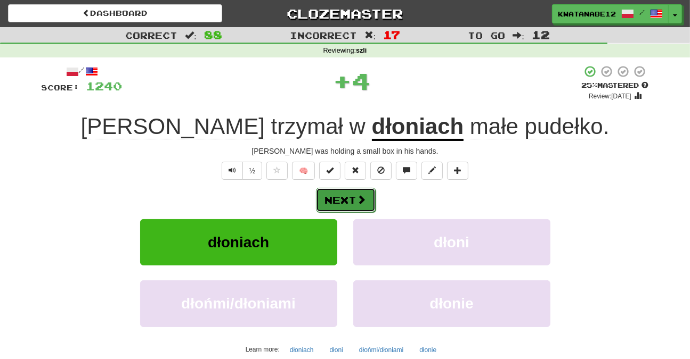
click at [357, 200] on span at bounding box center [362, 200] width 10 height 10
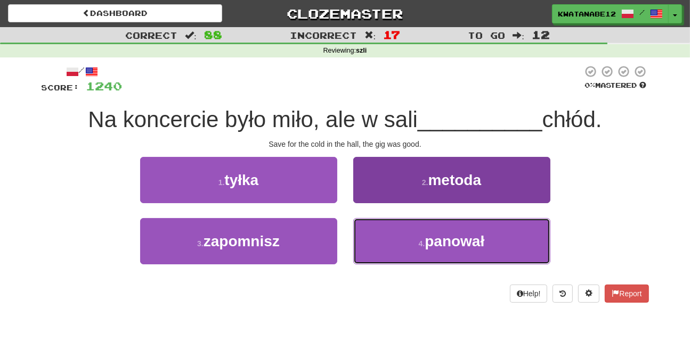
click at [378, 242] on button "4 . panował" at bounding box center [451, 241] width 197 height 46
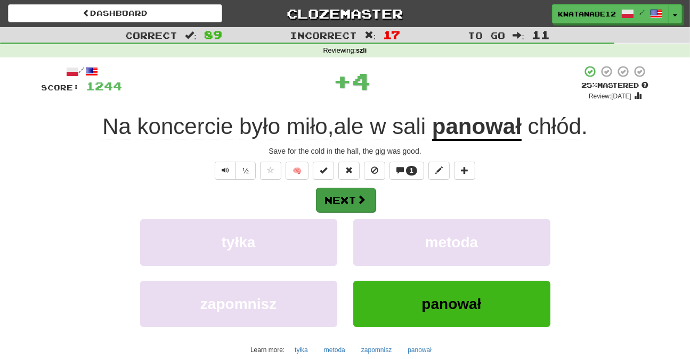
drag, startPoint x: 341, startPoint y: 184, endPoint x: 343, endPoint y: 191, distance: 7.2
click at [343, 191] on div "/ Score: 1244 + 4 25 % Mastered Review: 2025-08-21 Na koncercie było miło , ale…" at bounding box center [345, 232] width 607 height 334
click at [345, 196] on button "Next" at bounding box center [346, 200] width 60 height 24
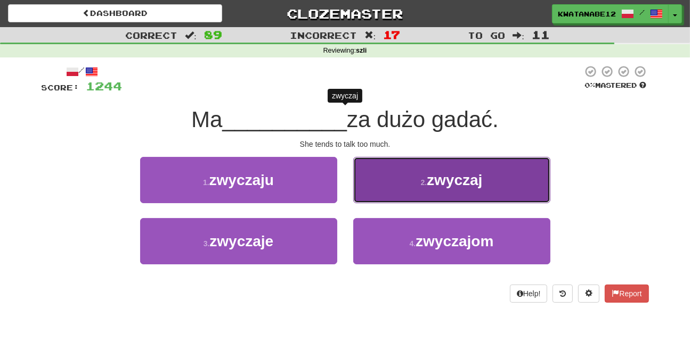
click at [378, 172] on button "2 . zwyczaj" at bounding box center [451, 180] width 197 height 46
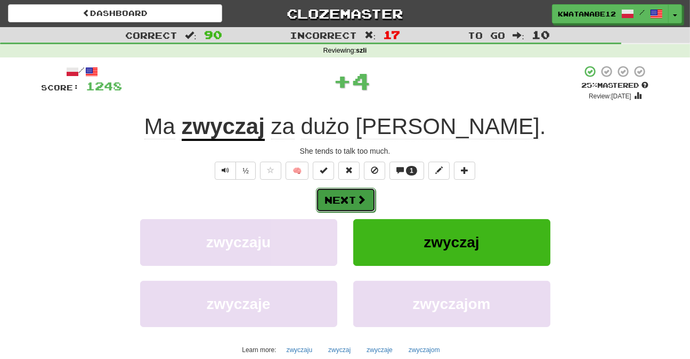
click at [354, 199] on button "Next" at bounding box center [346, 200] width 60 height 24
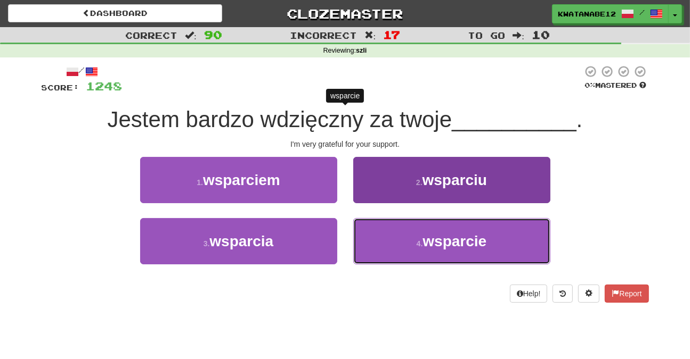
drag, startPoint x: 390, startPoint y: 240, endPoint x: 388, endPoint y: 234, distance: 6.2
click at [390, 236] on button "4 . wsparcie" at bounding box center [451, 241] width 197 height 46
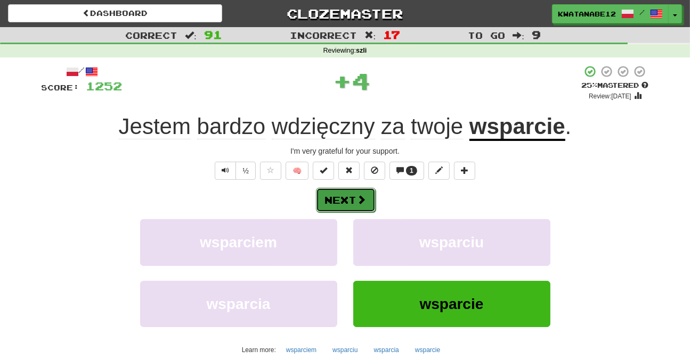
click at [360, 201] on span at bounding box center [362, 200] width 10 height 10
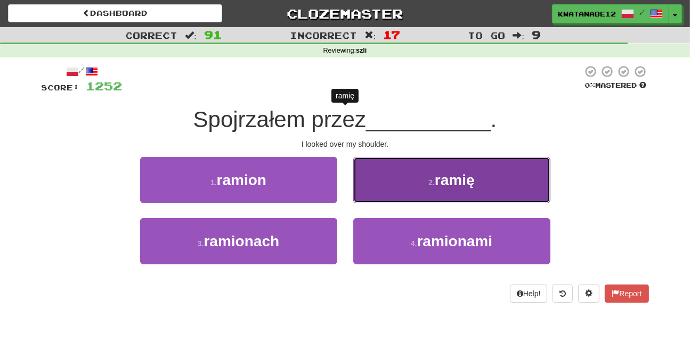
click at [373, 179] on button "2 . ramię" at bounding box center [451, 180] width 197 height 46
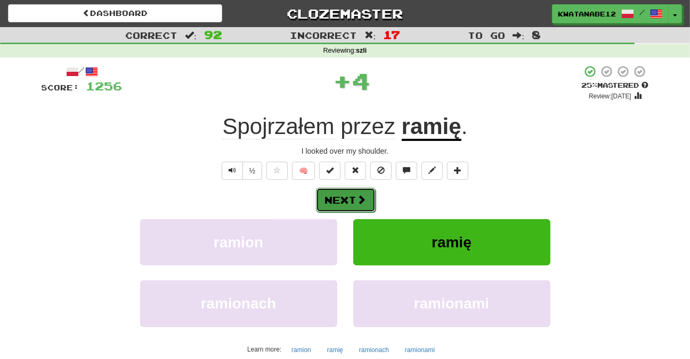
click at [356, 197] on button "Next" at bounding box center [346, 200] width 60 height 24
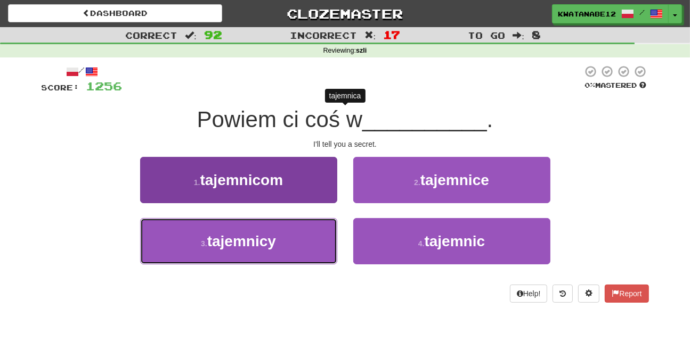
drag, startPoint x: 307, startPoint y: 242, endPoint x: 329, endPoint y: 232, distance: 24.5
click at [314, 242] on button "3 . tajemnicy" at bounding box center [238, 241] width 197 height 46
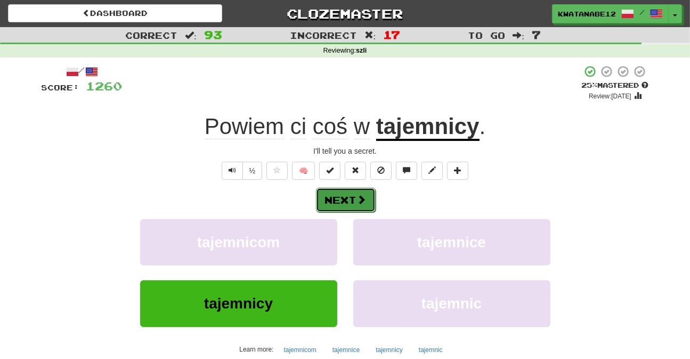
click at [356, 202] on button "Next" at bounding box center [346, 200] width 60 height 24
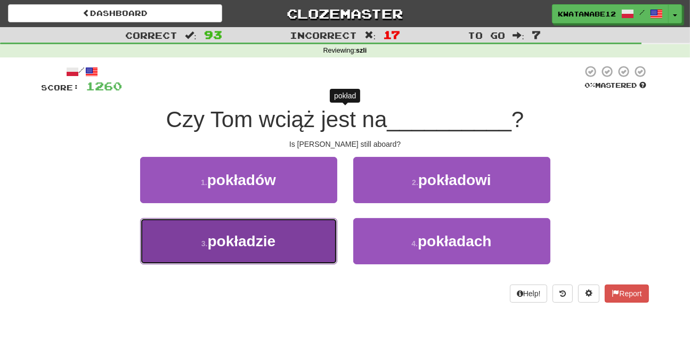
click at [310, 236] on button "3 . pokładzie" at bounding box center [238, 241] width 197 height 46
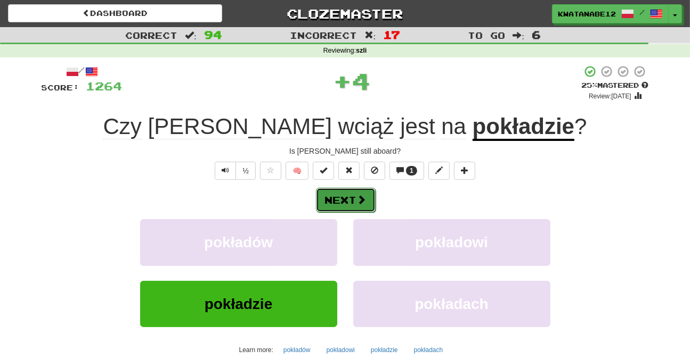
click at [352, 190] on button "Next" at bounding box center [346, 200] width 60 height 24
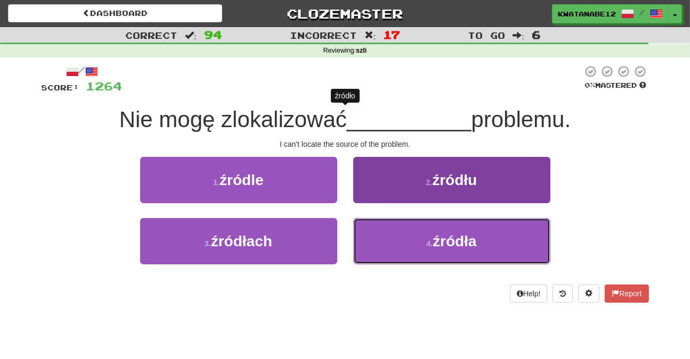
click at [396, 235] on button "4 . źródła" at bounding box center [451, 241] width 197 height 46
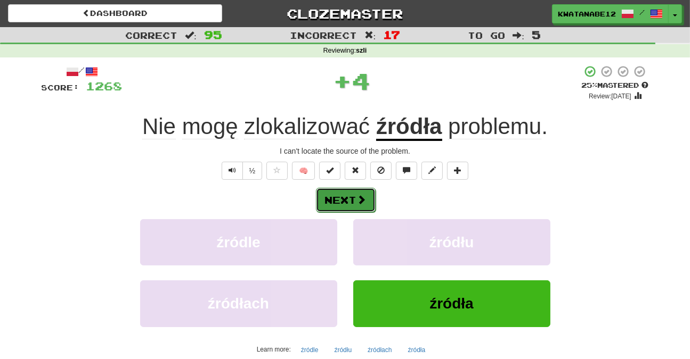
click at [354, 202] on button "Next" at bounding box center [346, 200] width 60 height 24
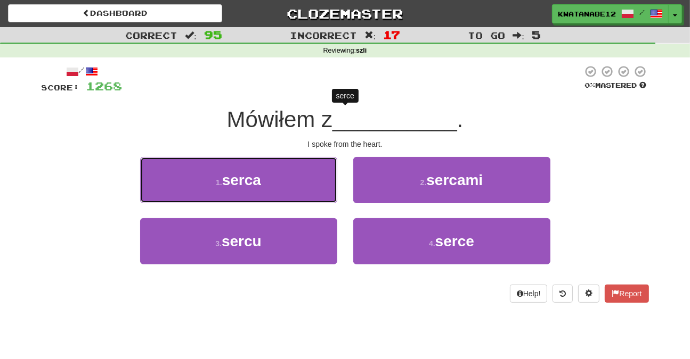
drag, startPoint x: 304, startPoint y: 185, endPoint x: 317, endPoint y: 185, distance: 13.3
click at [312, 185] on button "1 . serca" at bounding box center [238, 180] width 197 height 46
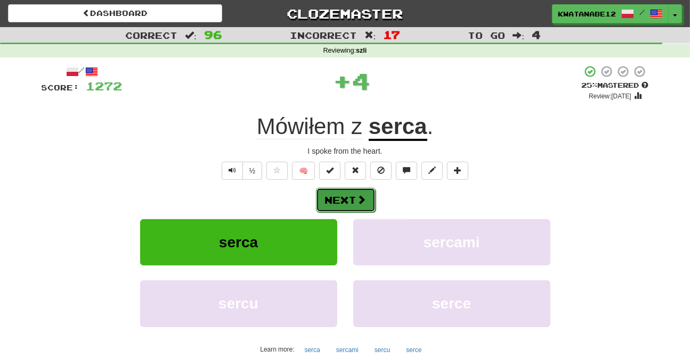
click at [361, 189] on button "Next" at bounding box center [346, 200] width 60 height 24
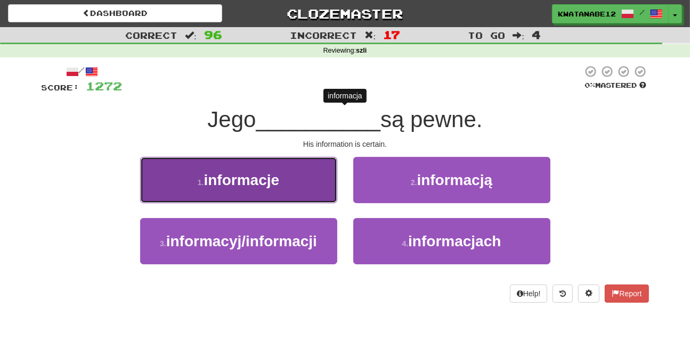
click at [302, 177] on button "1 . informacje" at bounding box center [238, 180] width 197 height 46
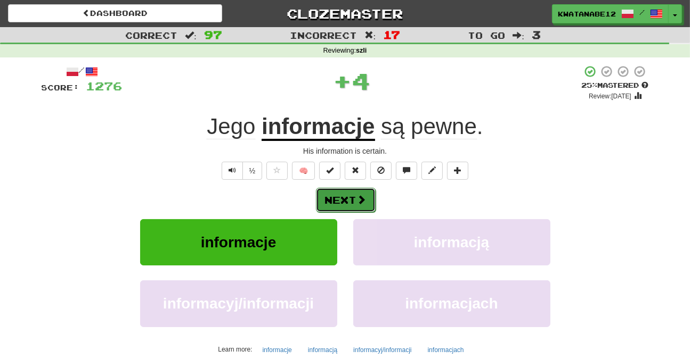
click at [365, 201] on span at bounding box center [362, 200] width 10 height 10
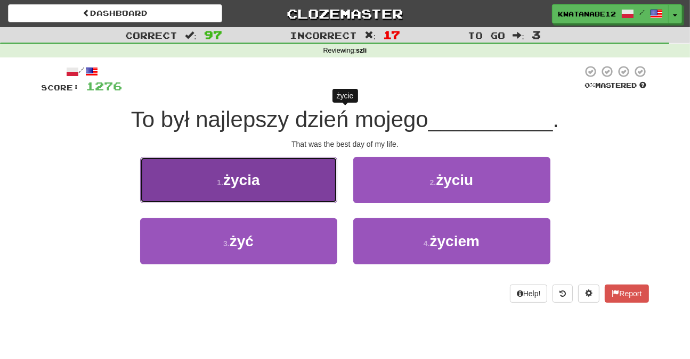
drag, startPoint x: 298, startPoint y: 171, endPoint x: 315, endPoint y: 174, distance: 17.2
click at [315, 174] on button "1 . życia" at bounding box center [238, 180] width 197 height 46
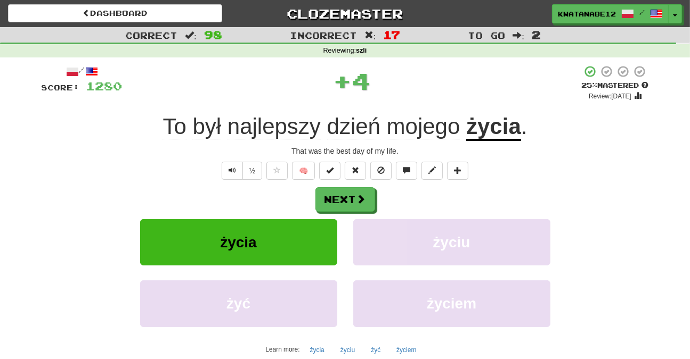
click at [351, 183] on div "/ Score: 1280 + 4 25 % Mastered Review: 2025-08-21 To był najlepszy dzień mojeg…" at bounding box center [345, 232] width 607 height 334
drag, startPoint x: 356, startPoint y: 219, endPoint x: 352, endPoint y: 204, distance: 15.9
click at [353, 206] on div "Next życia życiu żyć życiem Learn more: życia życiu żyć życiem" at bounding box center [345, 272] width 607 height 171
click at [351, 203] on button "Next" at bounding box center [346, 200] width 60 height 24
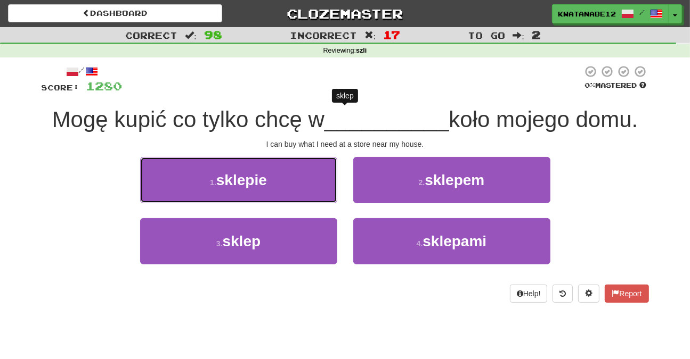
click at [304, 178] on button "1 . sklepie" at bounding box center [238, 180] width 197 height 46
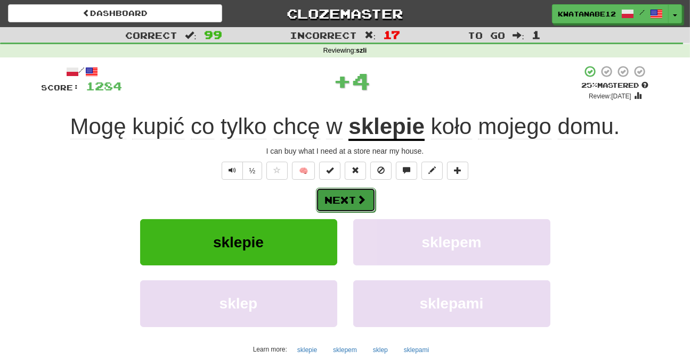
click at [367, 198] on button "Next" at bounding box center [346, 200] width 60 height 24
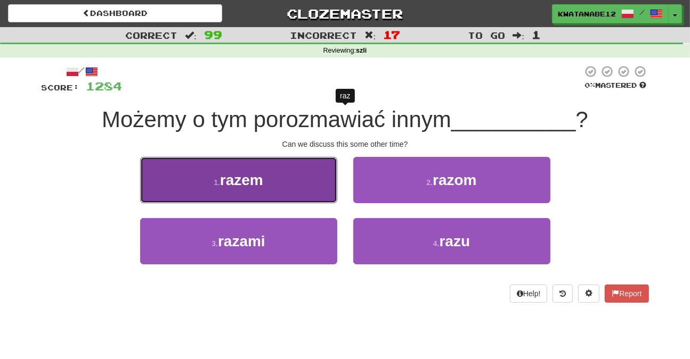
click at [308, 196] on button "1 . razem" at bounding box center [238, 180] width 197 height 46
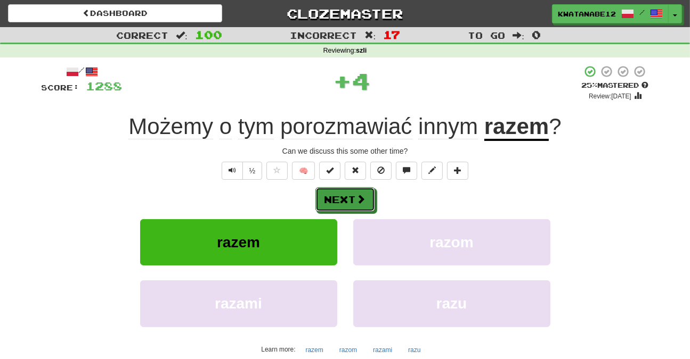
drag, startPoint x: 347, startPoint y: 195, endPoint x: 352, endPoint y: 191, distance: 7.2
click at [350, 193] on button "Next" at bounding box center [345, 199] width 60 height 24
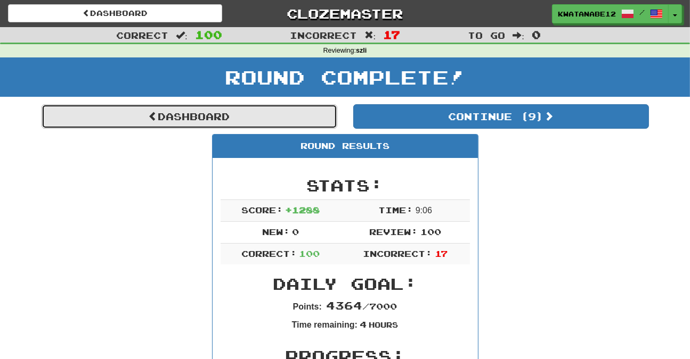
click at [292, 122] on link "Dashboard" at bounding box center [190, 116] width 296 height 24
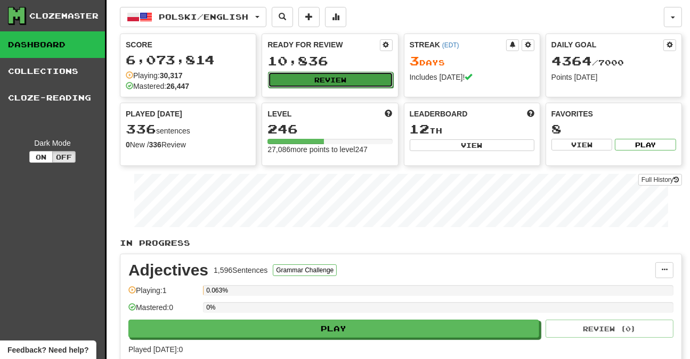
click at [346, 80] on button "Review" at bounding box center [330, 80] width 125 height 16
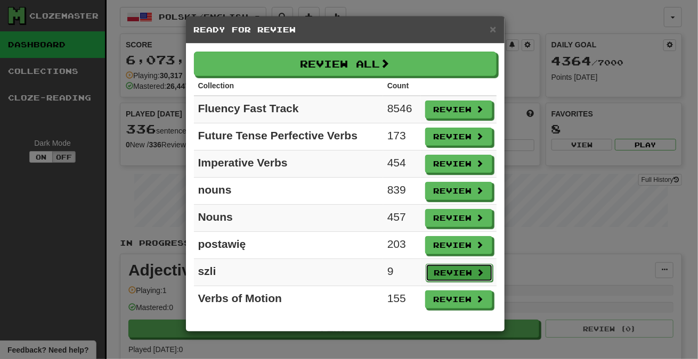
click at [470, 270] on button "Review" at bounding box center [458, 273] width 67 height 18
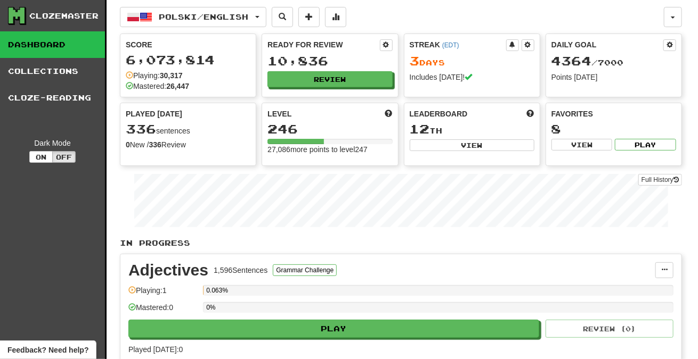
select select "***"
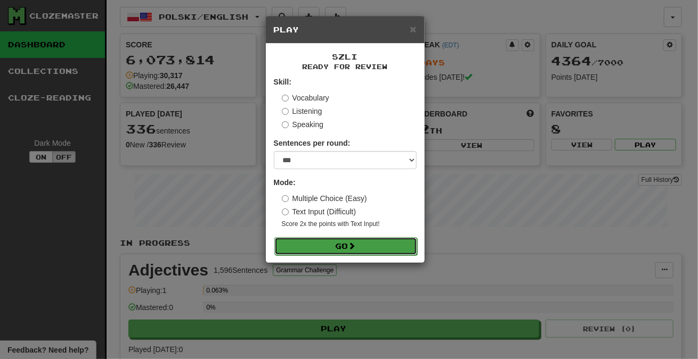
click at [399, 251] on button "Go" at bounding box center [345, 246] width 143 height 18
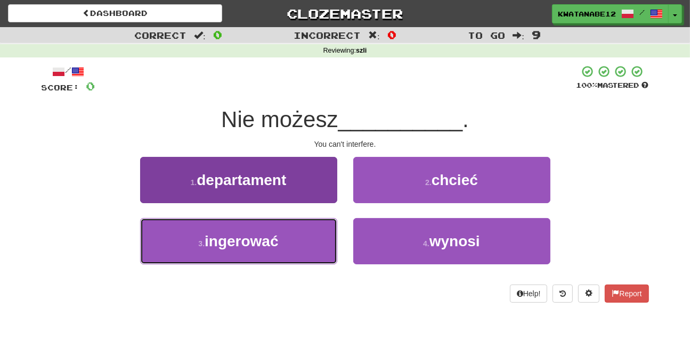
click at [301, 248] on button "3 . ingerować" at bounding box center [238, 241] width 197 height 46
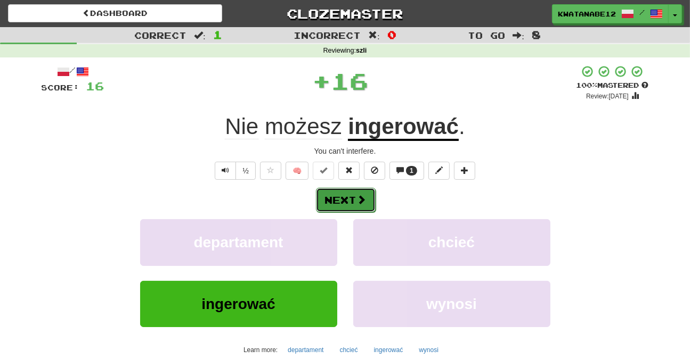
click at [350, 196] on button "Next" at bounding box center [346, 200] width 60 height 24
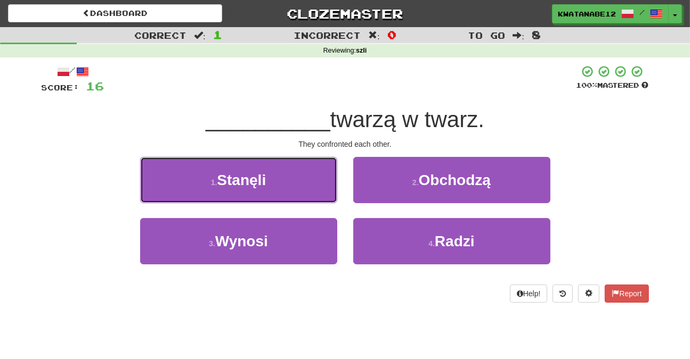
drag, startPoint x: 291, startPoint y: 183, endPoint x: 324, endPoint y: 186, distance: 33.2
click at [305, 183] on button "1 . Stanęli" at bounding box center [238, 180] width 197 height 46
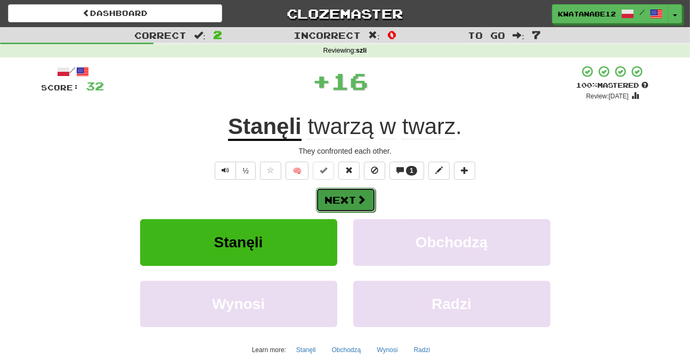
click at [349, 188] on button "Next" at bounding box center [346, 200] width 60 height 24
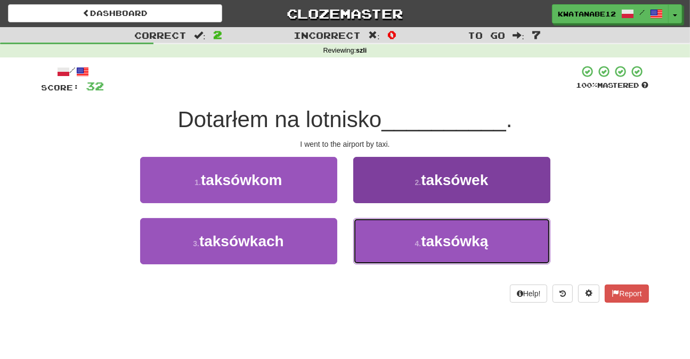
drag, startPoint x: 376, startPoint y: 262, endPoint x: 352, endPoint y: 247, distance: 28.5
click at [375, 263] on button "4 . taksówką" at bounding box center [451, 241] width 197 height 46
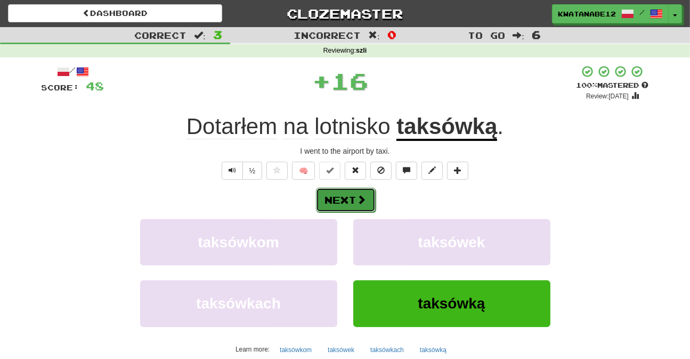
click at [334, 196] on button "Next" at bounding box center [346, 200] width 60 height 24
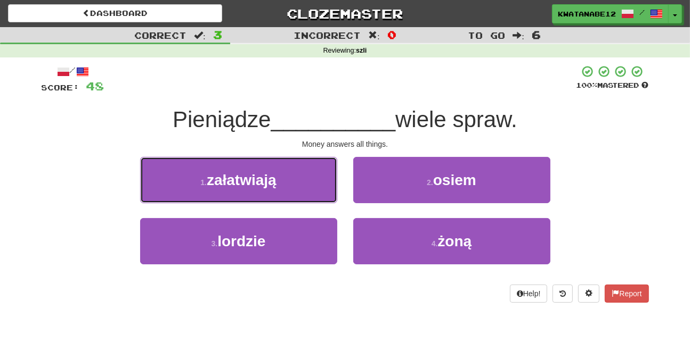
drag, startPoint x: 303, startPoint y: 178, endPoint x: 306, endPoint y: 183, distance: 5.5
click at [303, 179] on button "1 . załatwiają" at bounding box center [238, 180] width 197 height 46
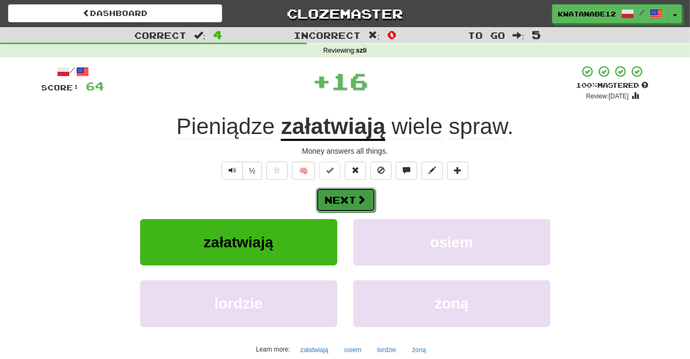
click at [350, 203] on button "Next" at bounding box center [346, 200] width 60 height 24
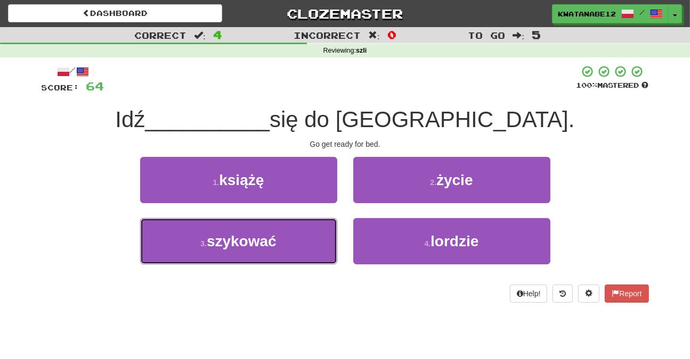
drag, startPoint x: 277, startPoint y: 253, endPoint x: 288, endPoint y: 266, distance: 16.6
click at [277, 257] on button "3 . szykować" at bounding box center [238, 241] width 197 height 46
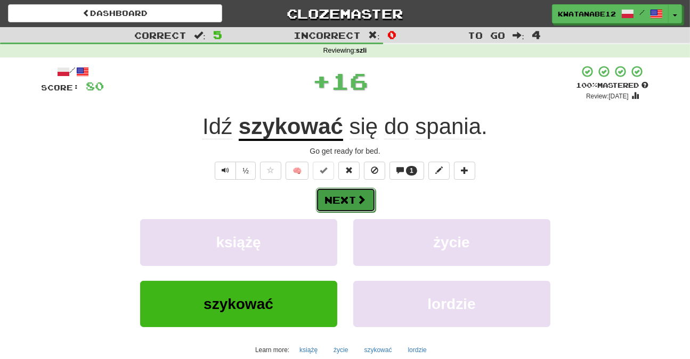
click at [338, 194] on button "Next" at bounding box center [346, 200] width 60 height 24
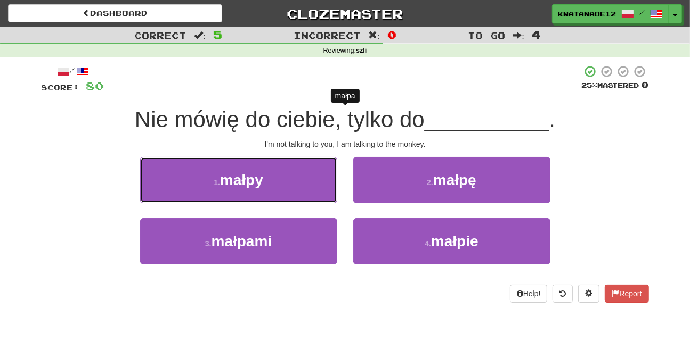
click at [304, 184] on button "1 . małpy" at bounding box center [238, 180] width 197 height 46
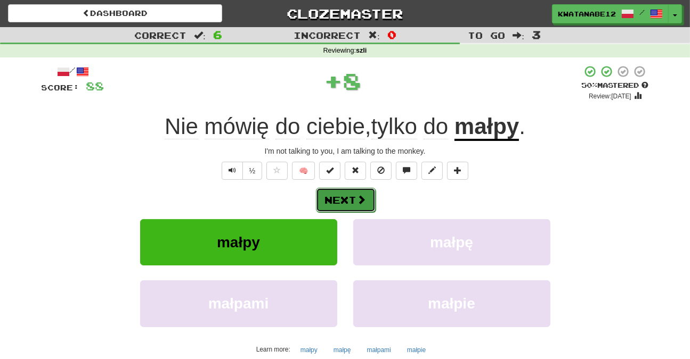
click at [348, 200] on button "Next" at bounding box center [346, 200] width 60 height 24
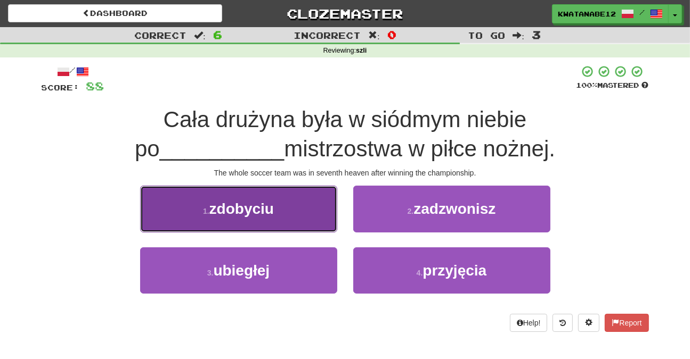
click at [310, 197] on button "1 . zdobyciu" at bounding box center [238, 209] width 197 height 46
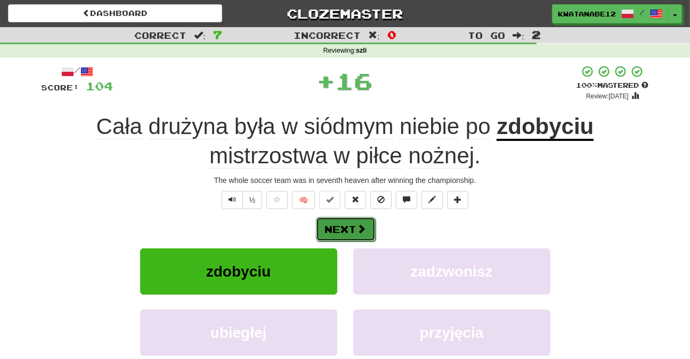
drag, startPoint x: 360, startPoint y: 219, endPoint x: 367, endPoint y: 222, distance: 7.4
click at [367, 222] on button "Next" at bounding box center [346, 229] width 60 height 24
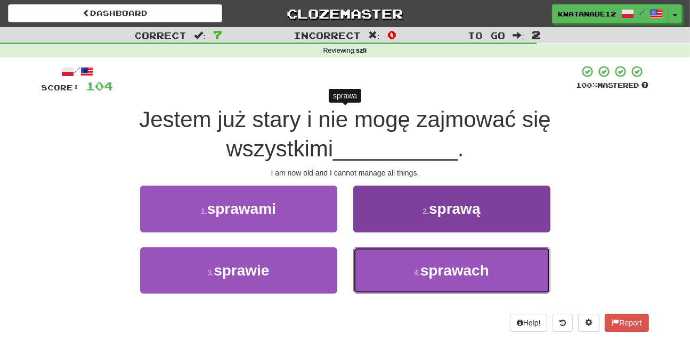
click at [410, 270] on button "4 . sprawach" at bounding box center [451, 271] width 197 height 46
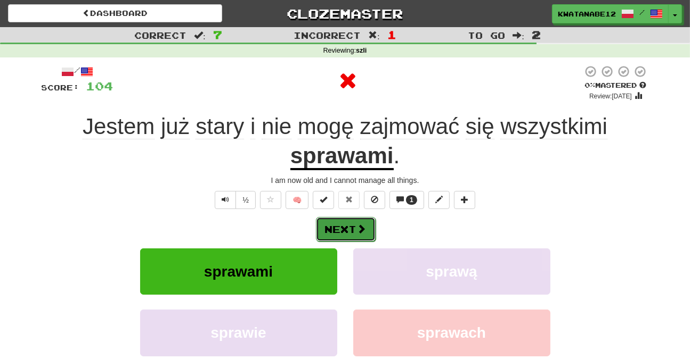
click at [355, 226] on button "Next" at bounding box center [346, 229] width 60 height 24
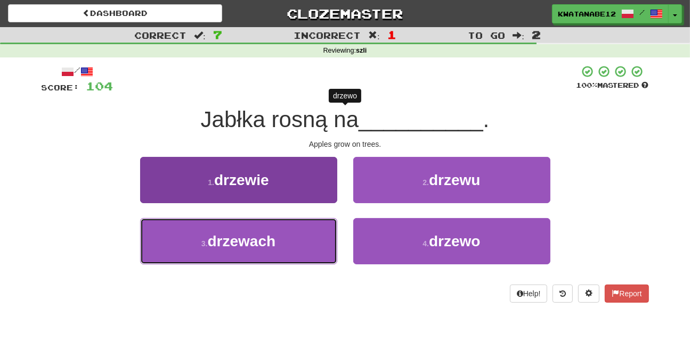
drag, startPoint x: 313, startPoint y: 247, endPoint x: 330, endPoint y: 224, distance: 28.1
click at [313, 241] on button "3 . drzewach" at bounding box center [238, 241] width 197 height 46
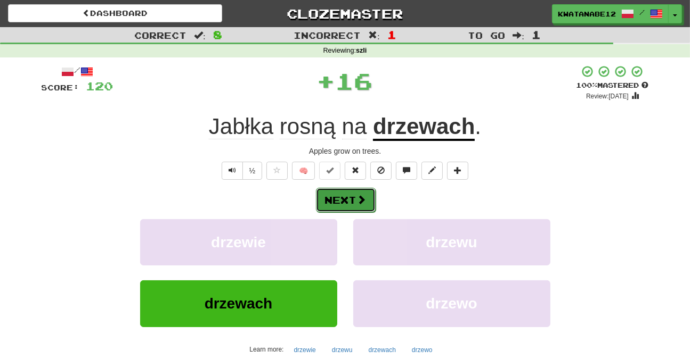
click at [352, 196] on button "Next" at bounding box center [346, 200] width 60 height 24
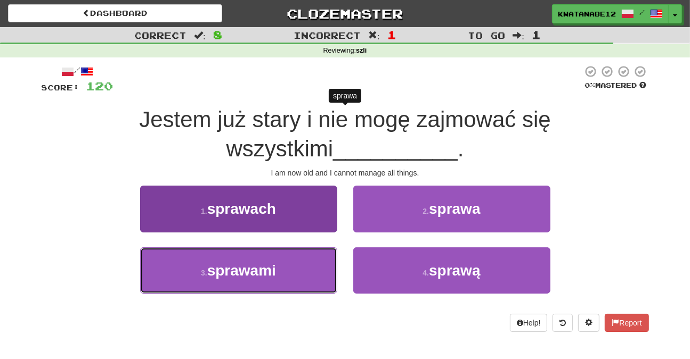
click at [296, 259] on button "3 . sprawami" at bounding box center [238, 271] width 197 height 46
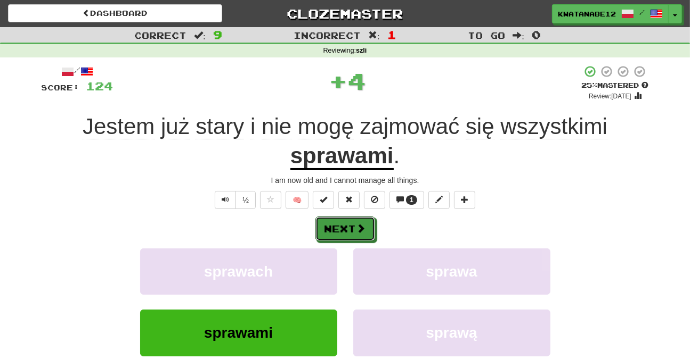
drag, startPoint x: 335, startPoint y: 238, endPoint x: 341, endPoint y: 231, distance: 9.1
click at [341, 231] on button "Next" at bounding box center [345, 229] width 60 height 24
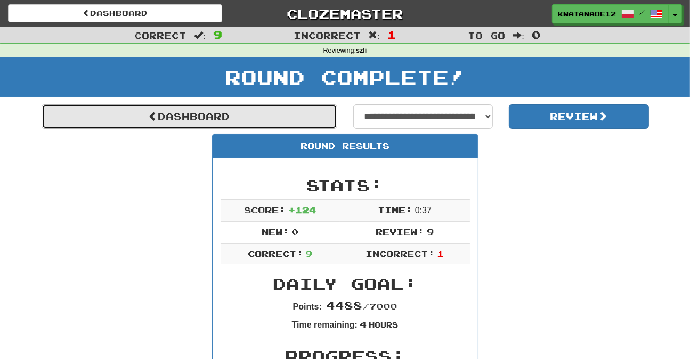
click at [251, 117] on link "Dashboard" at bounding box center [190, 116] width 296 height 24
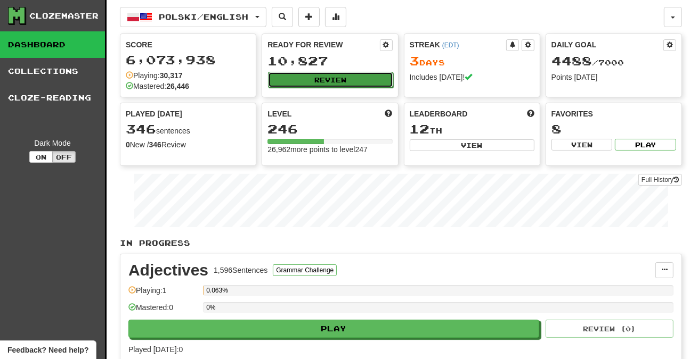
click at [356, 79] on button "Review" at bounding box center [330, 80] width 125 height 16
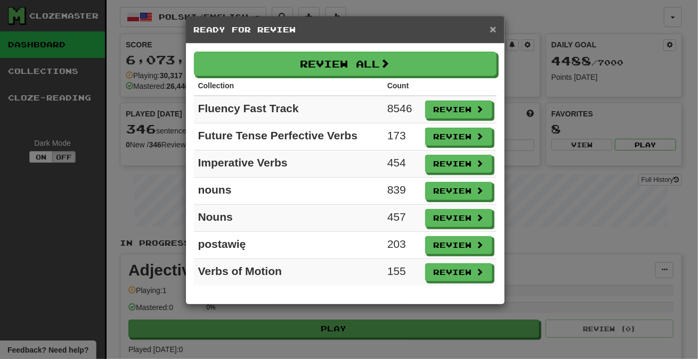
click at [491, 27] on span "×" at bounding box center [492, 29] width 6 height 12
